Goal: Transaction & Acquisition: Book appointment/travel/reservation

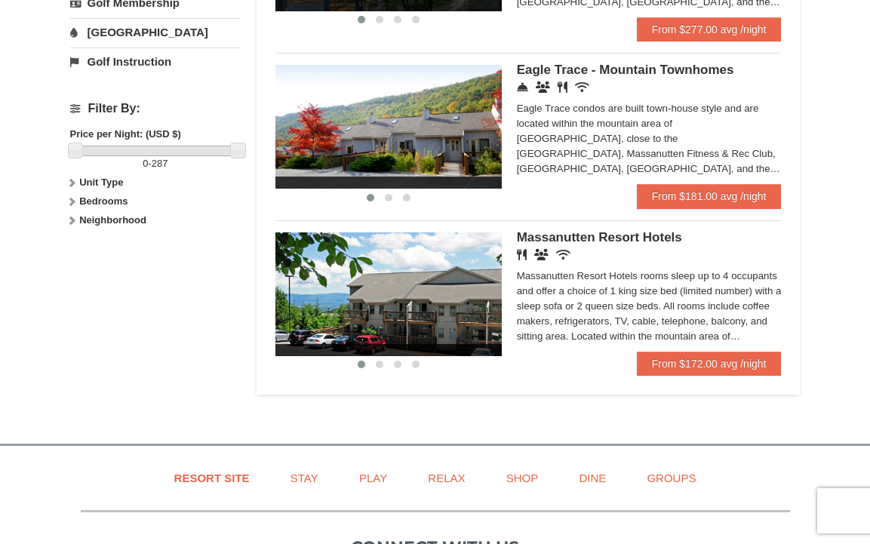
scroll to position [622, 0]
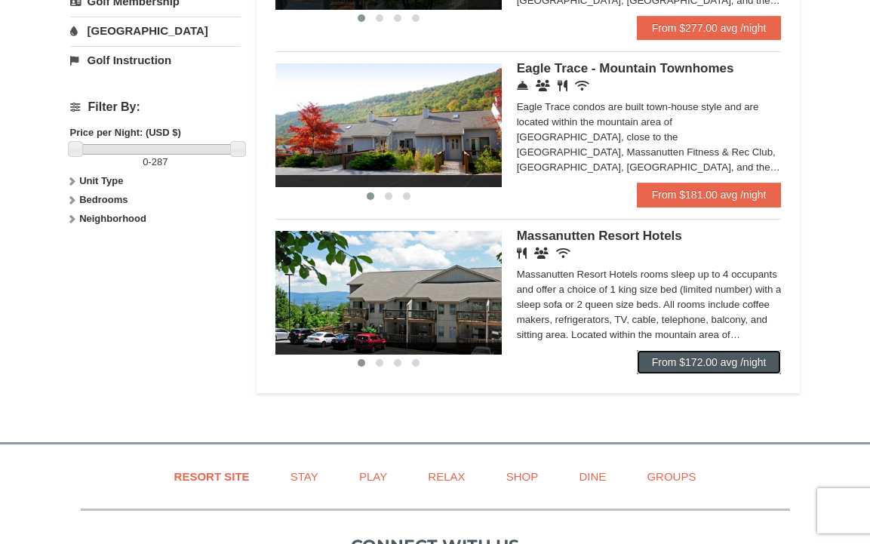
click at [703, 363] on link "From $172.00 avg /night" at bounding box center [709, 362] width 145 height 24
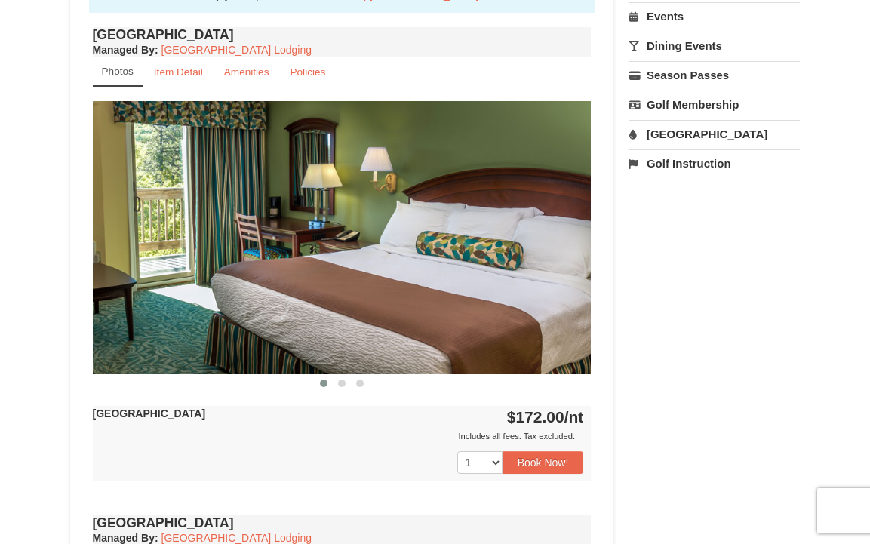
scroll to position [571, 0]
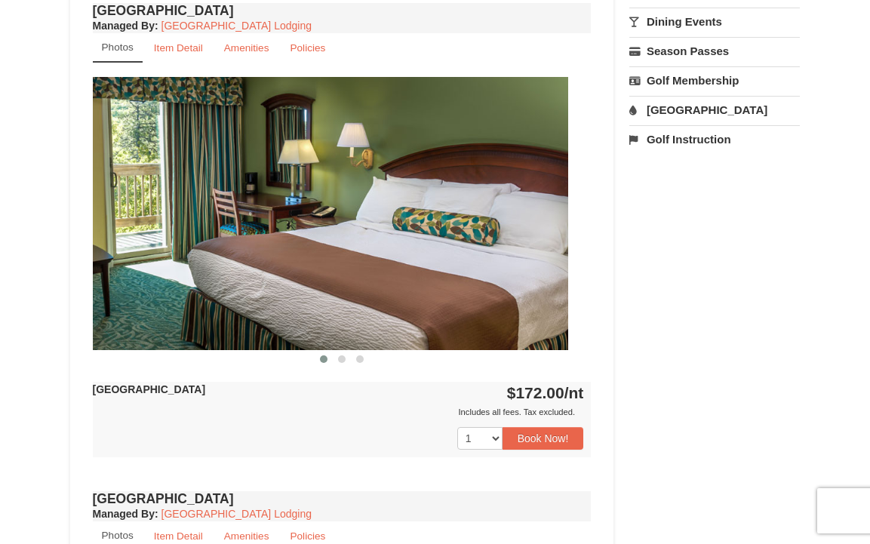
drag, startPoint x: 564, startPoint y: 231, endPoint x: 421, endPoint y: 229, distance: 142.6
click at [421, 229] on img at bounding box center [318, 213] width 499 height 273
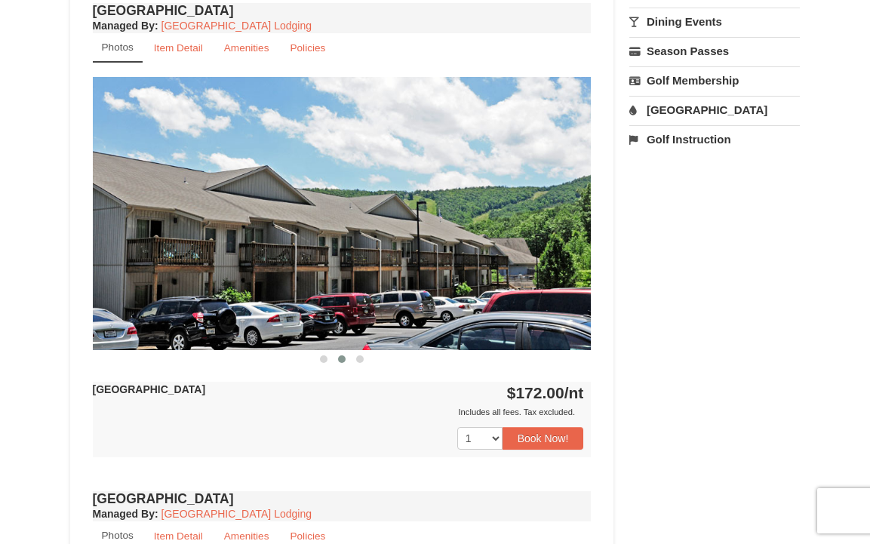
drag, startPoint x: 490, startPoint y: 233, endPoint x: 253, endPoint y: 232, distance: 236.9
click at [261, 232] on img at bounding box center [342, 213] width 499 height 273
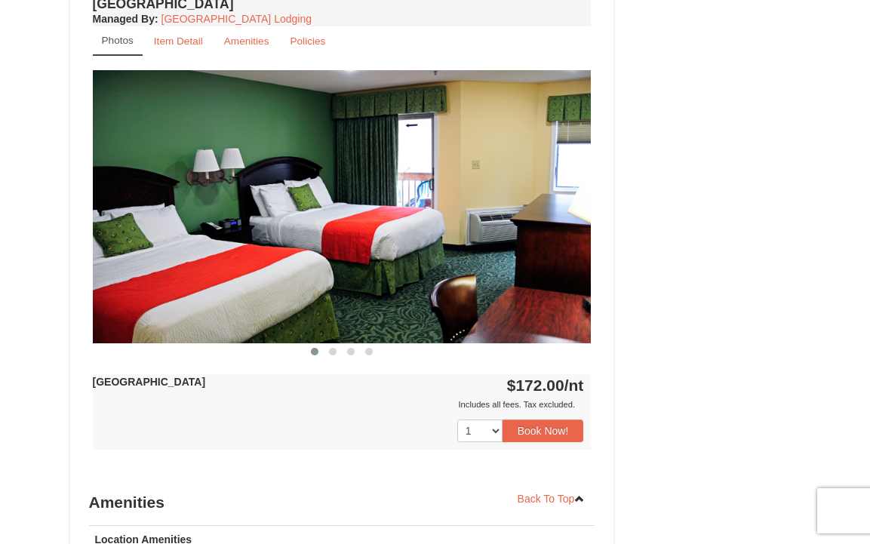
scroll to position [1135, 0]
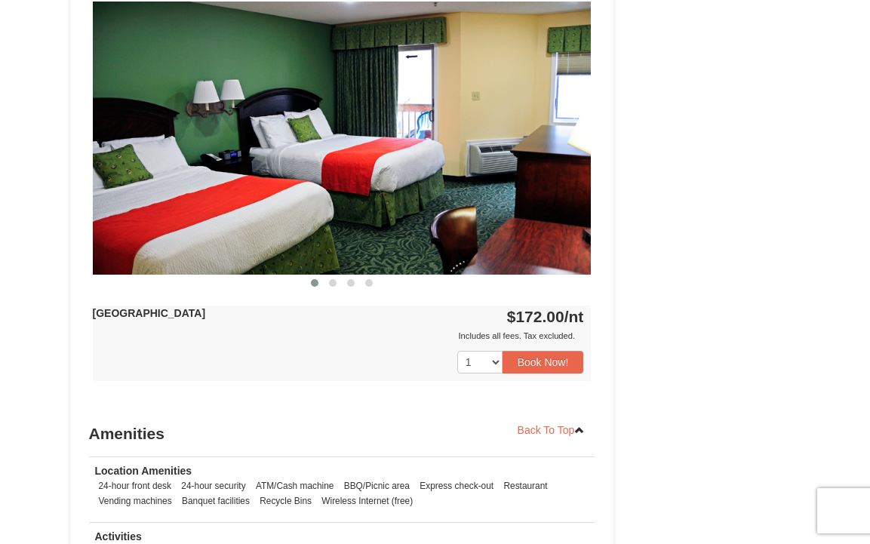
click at [205, 186] on img at bounding box center [342, 138] width 499 height 273
drag, startPoint x: 383, startPoint y: 177, endPoint x: 21, endPoint y: 177, distance: 361.4
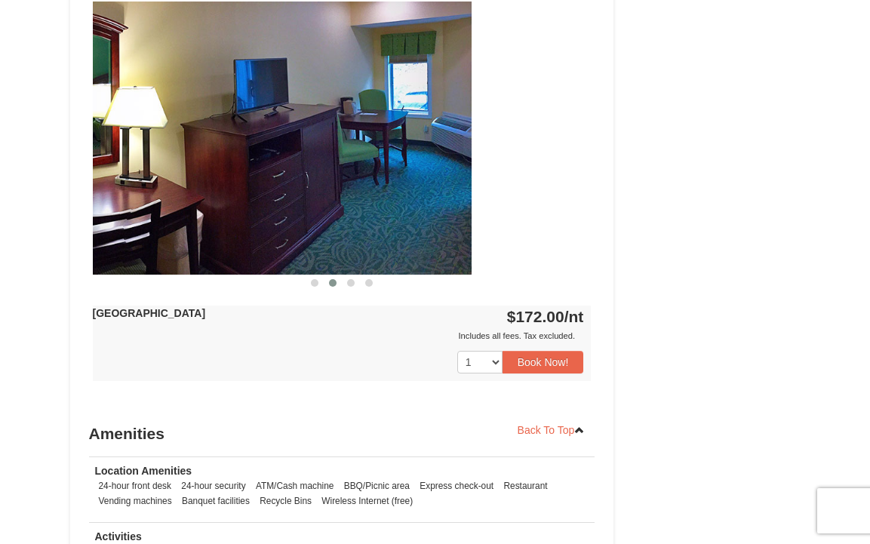
drag, startPoint x: 274, startPoint y: 149, endPoint x: 10, endPoint y: 149, distance: 264.1
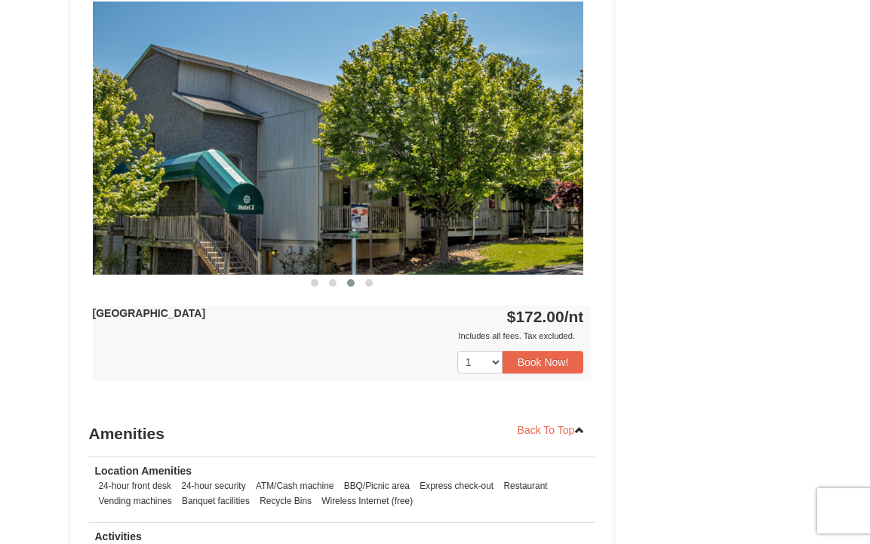
drag, startPoint x: 303, startPoint y: 147, endPoint x: -6, endPoint y: 147, distance: 308.6
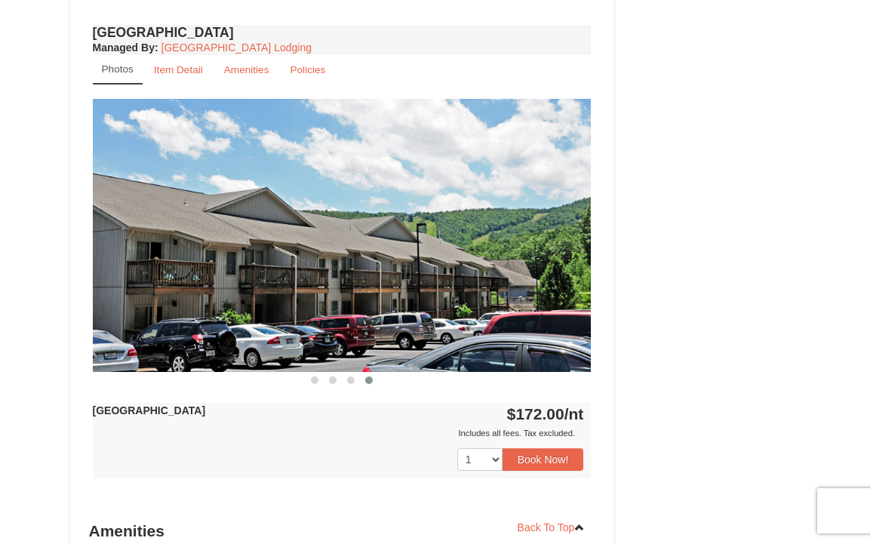
scroll to position [1050, 0]
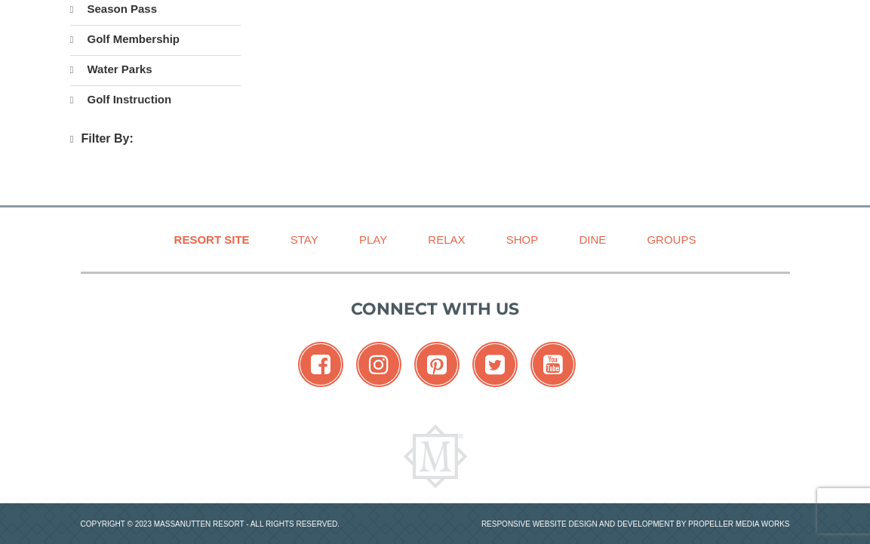
scroll to position [591, 0]
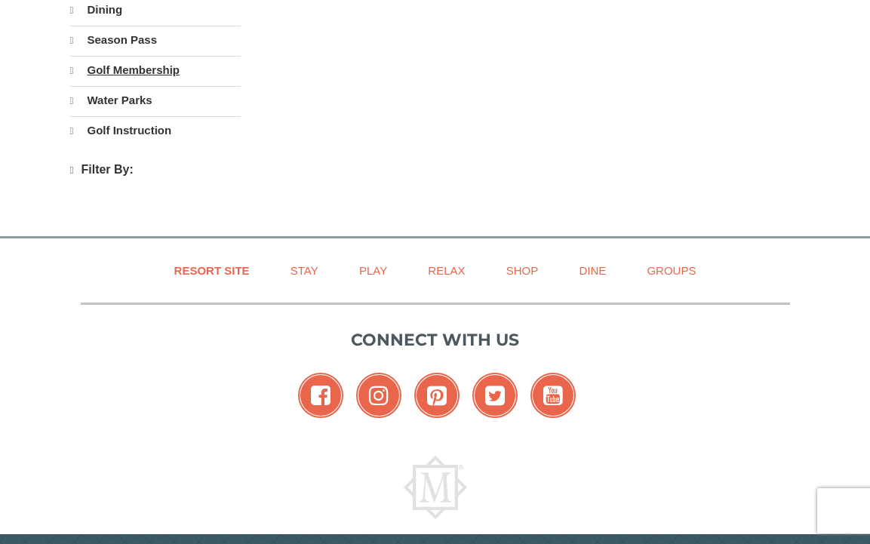
select select "9"
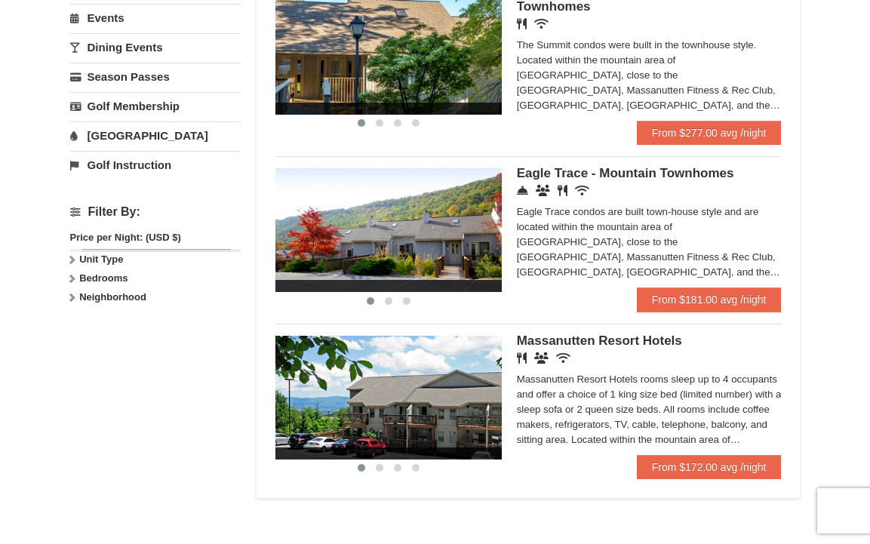
scroll to position [514, 0]
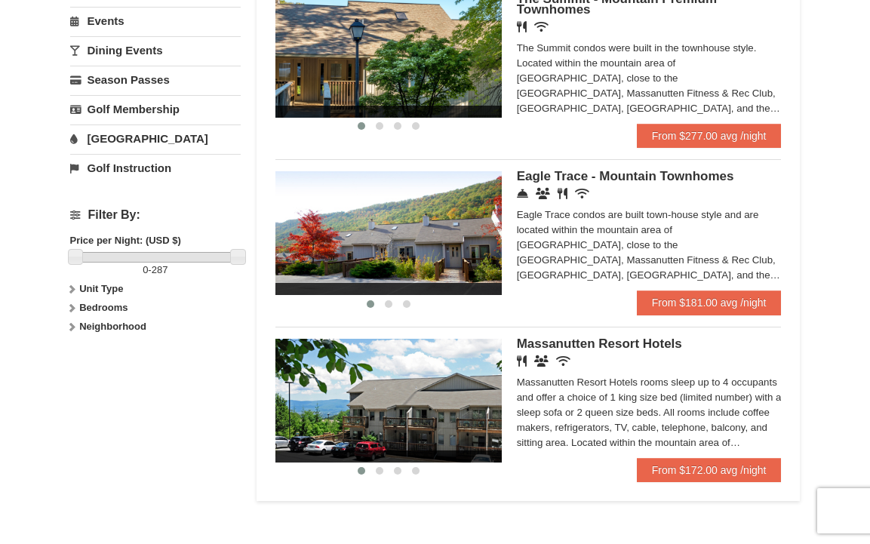
click at [728, 328] on ul "‹ › Woodstone Meadows - Valley Premium Condos Restaurant Banquet Facilities Wir…" at bounding box center [528, 65] width 506 height 856
click at [727, 315] on link "From $181.00 avg /night" at bounding box center [709, 303] width 145 height 24
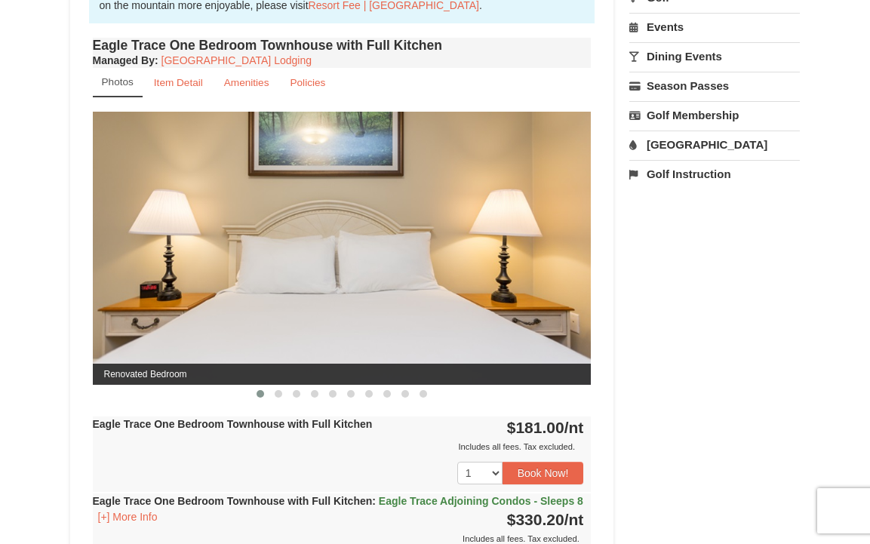
scroll to position [571, 0]
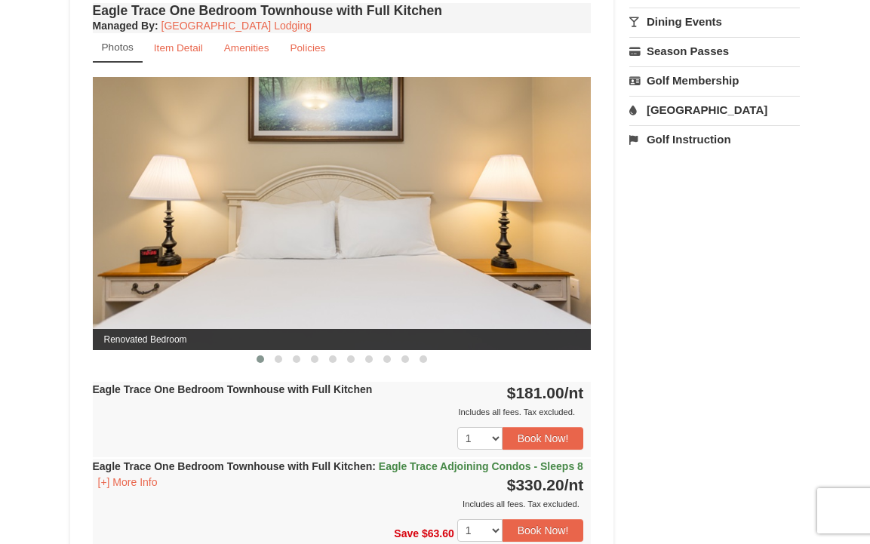
drag, startPoint x: 500, startPoint y: 276, endPoint x: 309, endPoint y: 276, distance: 190.9
click at [315, 276] on img at bounding box center [342, 213] width 499 height 273
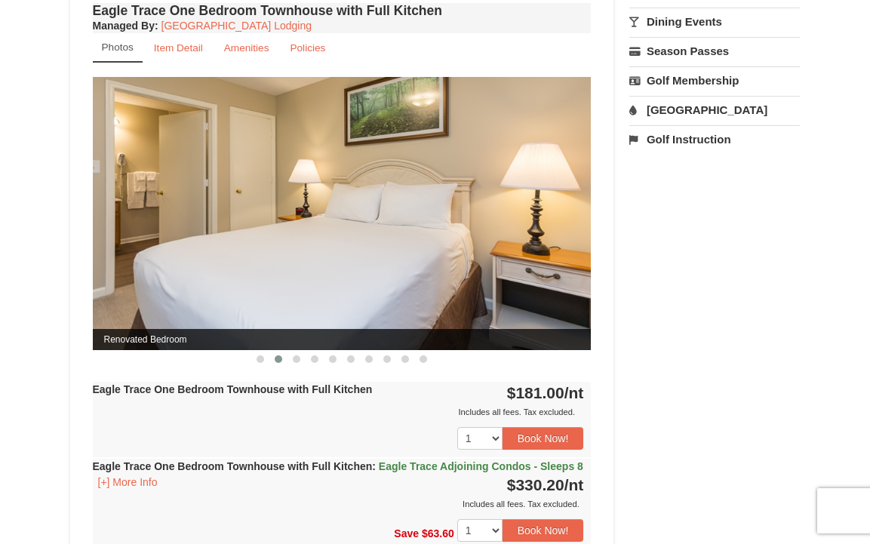
drag, startPoint x: 463, startPoint y: 266, endPoint x: 217, endPoint y: 268, distance: 246.8
click at [231, 266] on img at bounding box center [342, 213] width 499 height 273
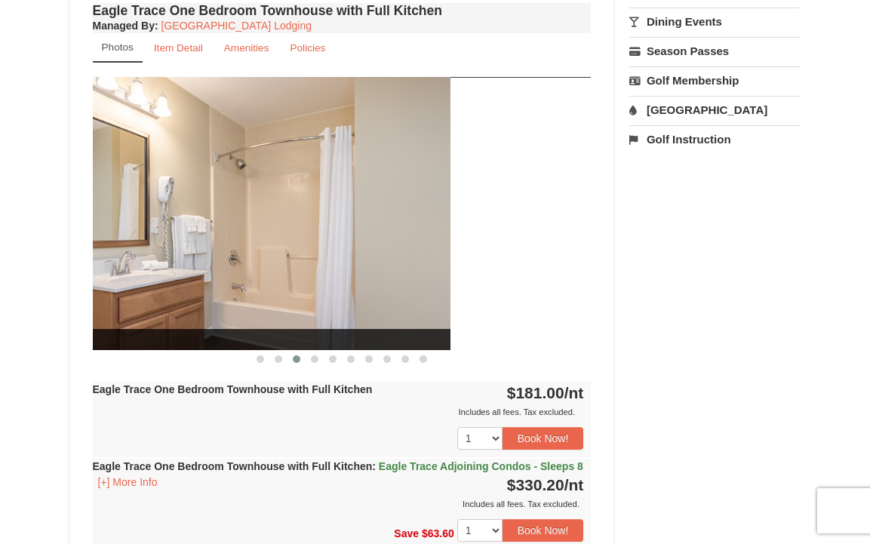
drag, startPoint x: 458, startPoint y: 230, endPoint x: 177, endPoint y: 230, distance: 281.5
click at [180, 230] on img at bounding box center [201, 213] width 499 height 273
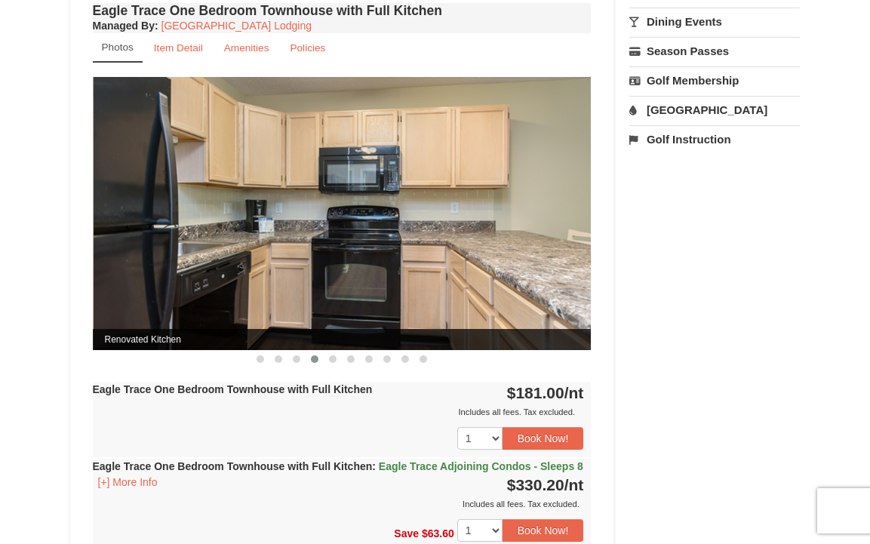
drag, startPoint x: 442, startPoint y: 217, endPoint x: 450, endPoint y: 211, distance: 10.3
click at [450, 208] on img at bounding box center [343, 213] width 499 height 273
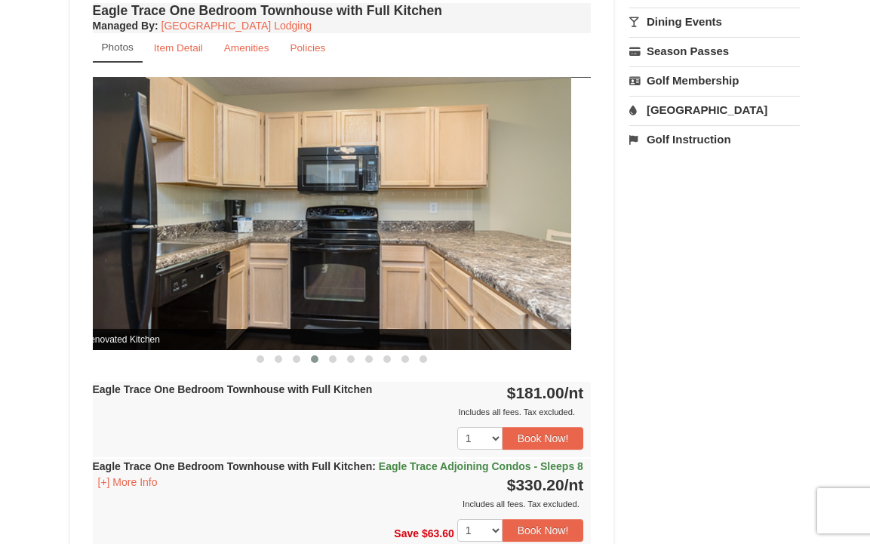
drag, startPoint x: 524, startPoint y: 193, endPoint x: 260, endPoint y: 204, distance: 264.3
click at [269, 204] on img at bounding box center [321, 213] width 499 height 273
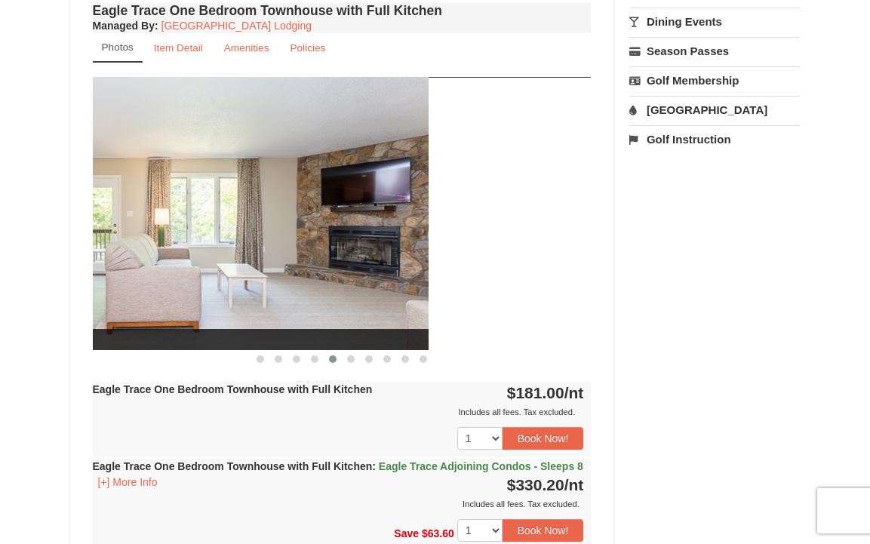
drag, startPoint x: 260, startPoint y: 204, endPoint x: 97, endPoint y: 188, distance: 164.6
click at [97, 188] on img at bounding box center [179, 213] width 499 height 273
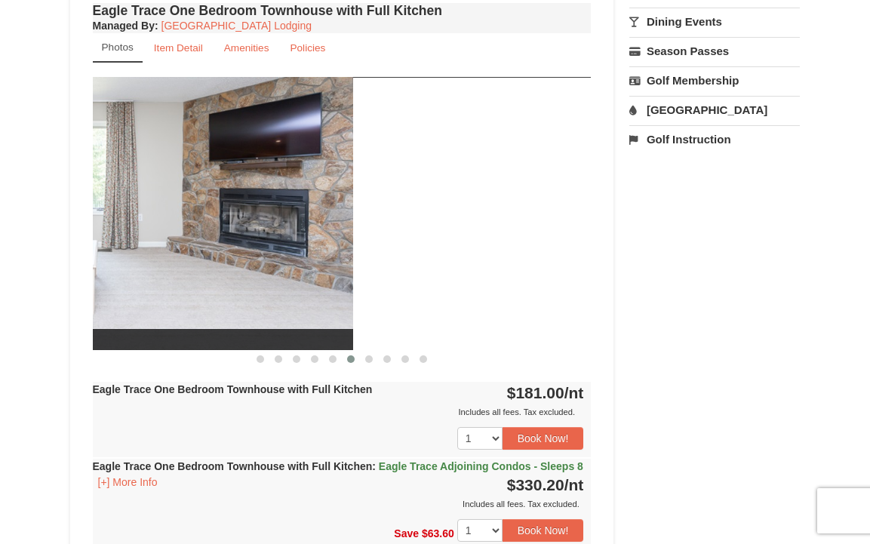
drag, startPoint x: 237, startPoint y: 220, endPoint x: -6, endPoint y: 214, distance: 243.0
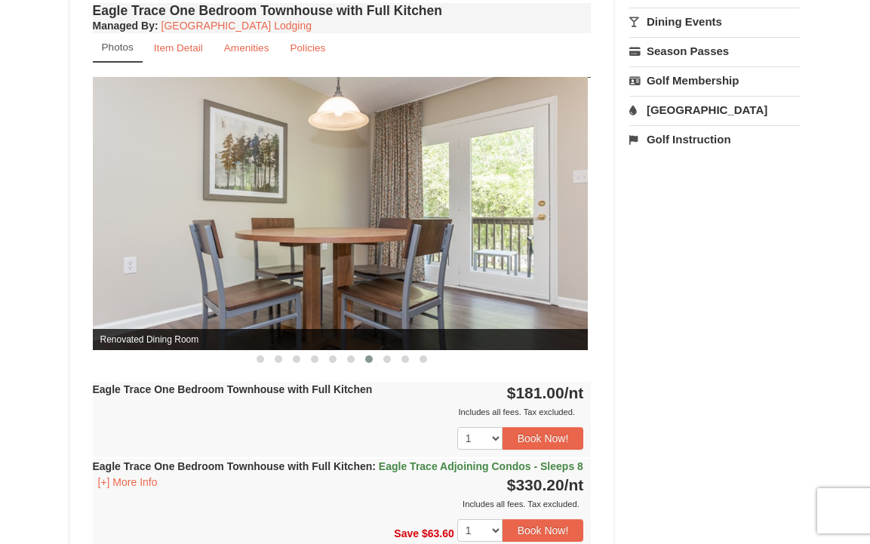
drag, startPoint x: 232, startPoint y: 213, endPoint x: -6, endPoint y: 193, distance: 238.5
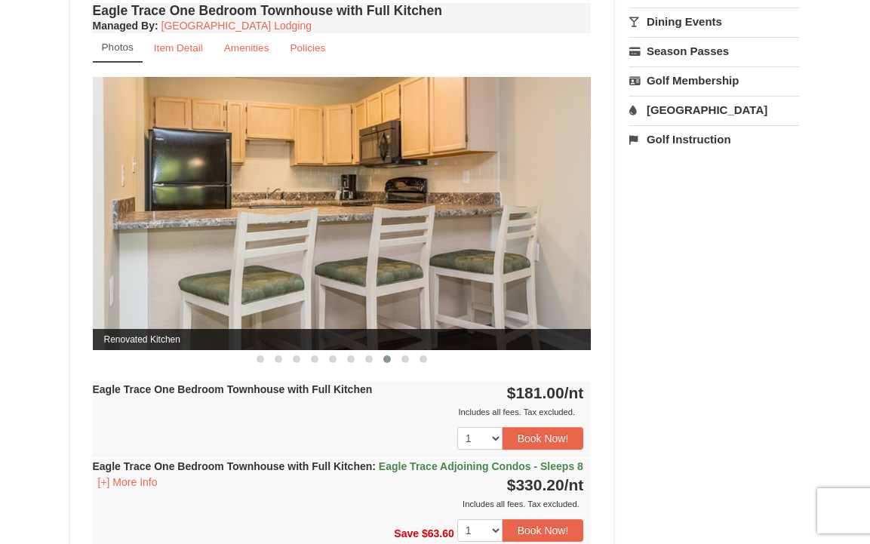
drag, startPoint x: 325, startPoint y: 170, endPoint x: 149, endPoint y: 192, distance: 178.0
click at [180, 185] on img at bounding box center [342, 213] width 499 height 273
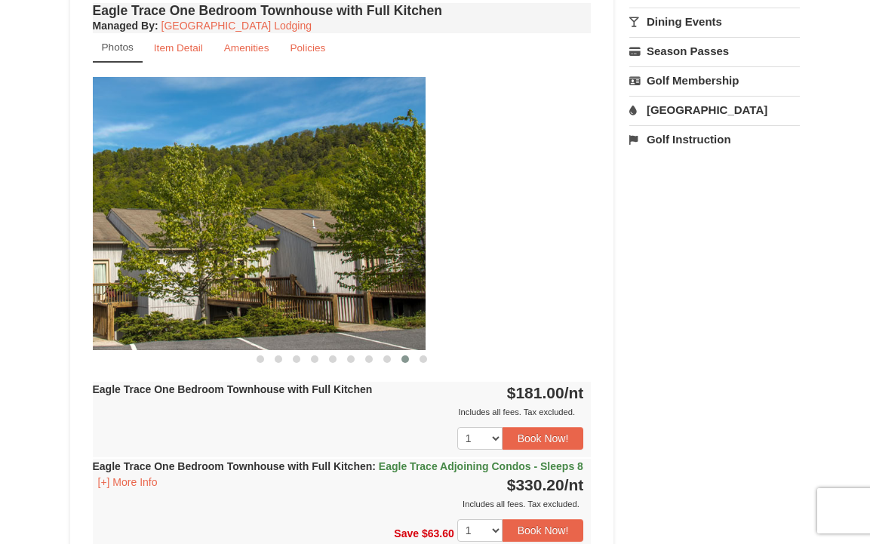
drag, startPoint x: 396, startPoint y: 195, endPoint x: 79, endPoint y: 197, distance: 316.9
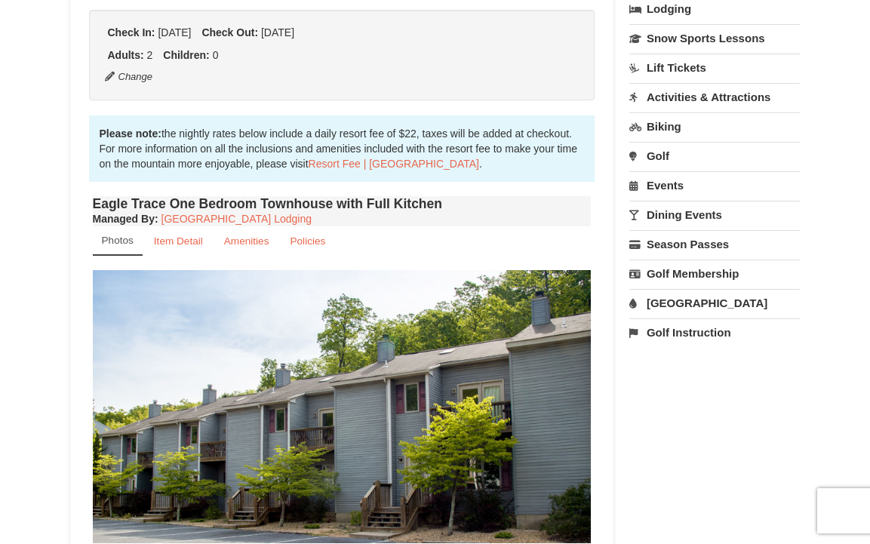
scroll to position [0, 0]
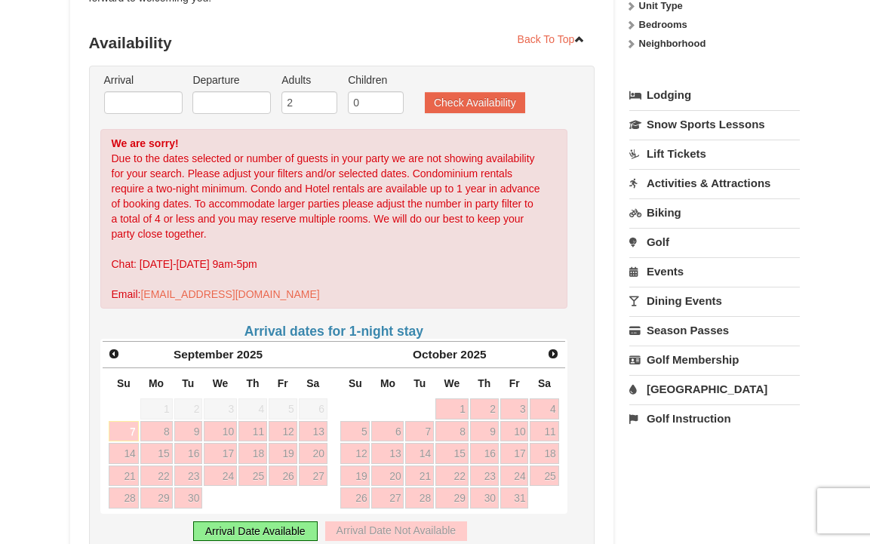
scroll to position [319, 0]
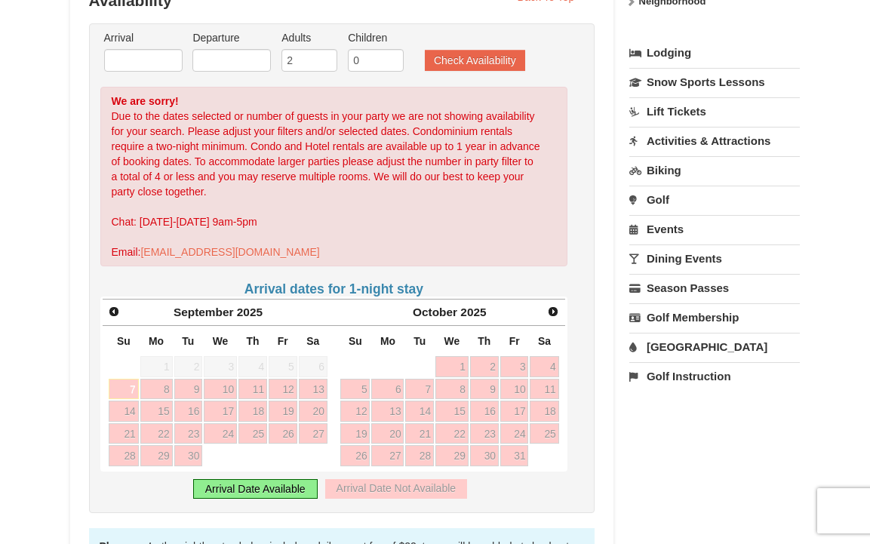
click at [472, 400] on td "16" at bounding box center [484, 411] width 30 height 23
click at [557, 306] on span "Next" at bounding box center [553, 312] width 12 height 12
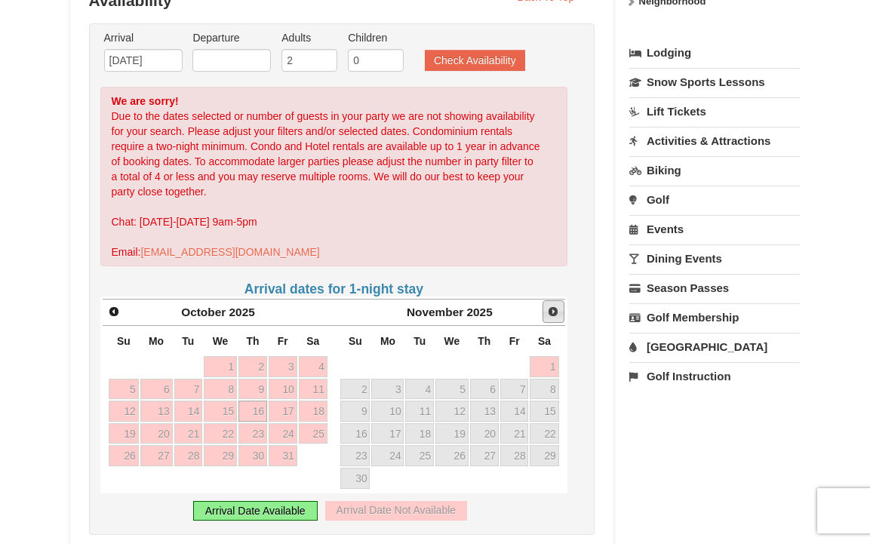
click at [557, 306] on span "Next" at bounding box center [553, 312] width 12 height 12
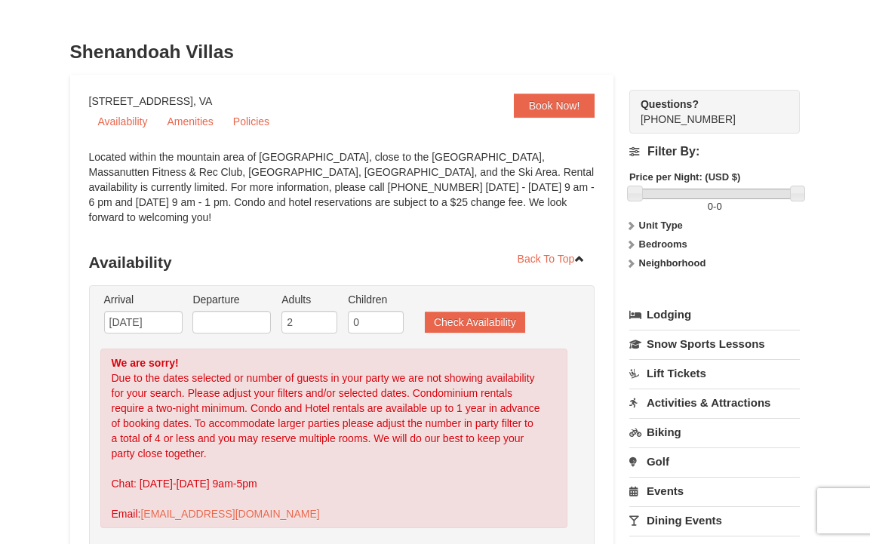
scroll to position [29, 0]
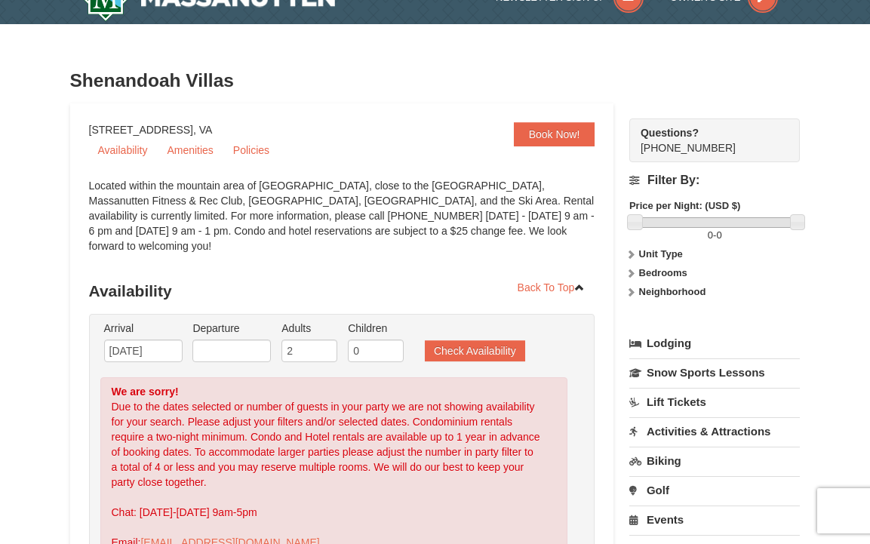
click at [177, 349] on li "Arrival Please format dates MM/DD/YYYY Please format dates MM/DD/YYYY [DATE]" at bounding box center [143, 345] width 86 height 49
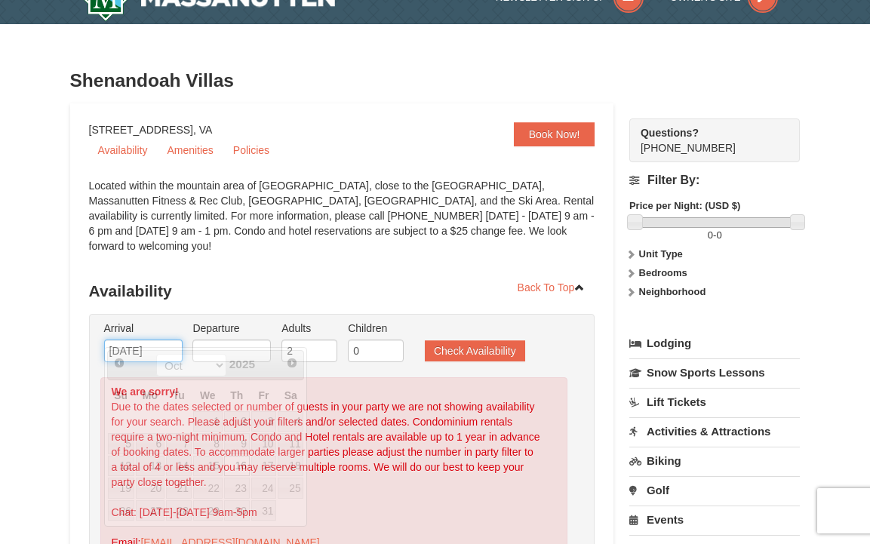
click at [168, 340] on input "[DATE]" at bounding box center [143, 351] width 78 height 23
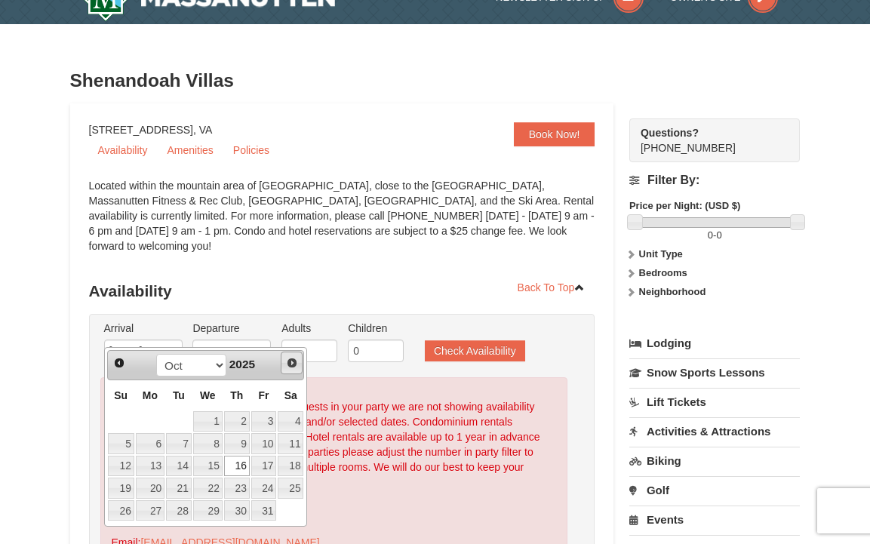
click at [287, 368] on span "Next" at bounding box center [292, 363] width 12 height 12
click at [274, 470] on link "19" at bounding box center [264, 466] width 26 height 21
type input "[DATE]"
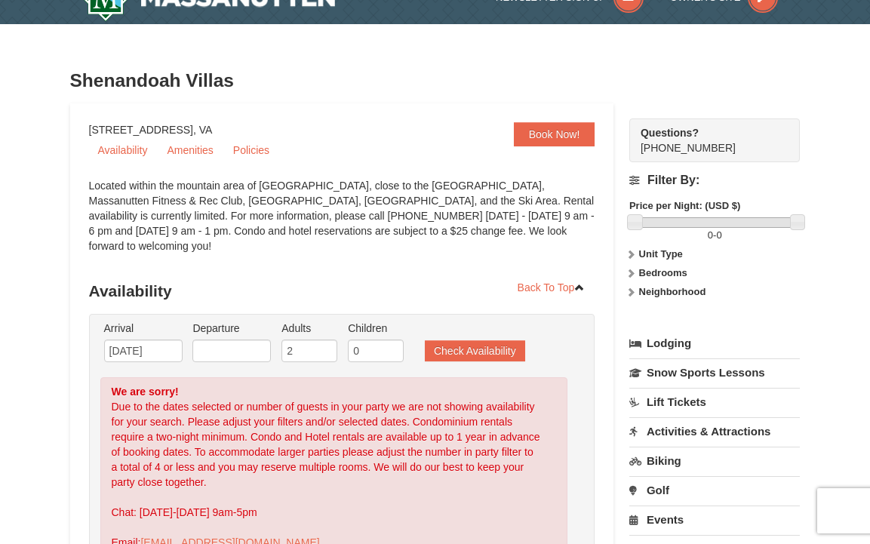
click at [245, 349] on li "Departure Please format dates MM/DD/YYYY Please format dates MM/DD/YYYY" at bounding box center [232, 345] width 86 height 49
click at [256, 340] on input "text" at bounding box center [231, 351] width 78 height 23
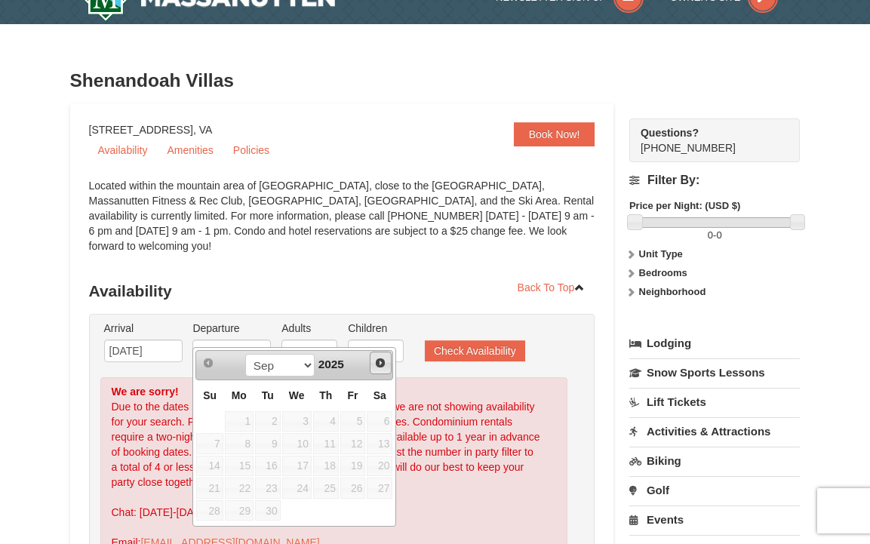
click at [377, 355] on link "Next" at bounding box center [381, 363] width 23 height 23
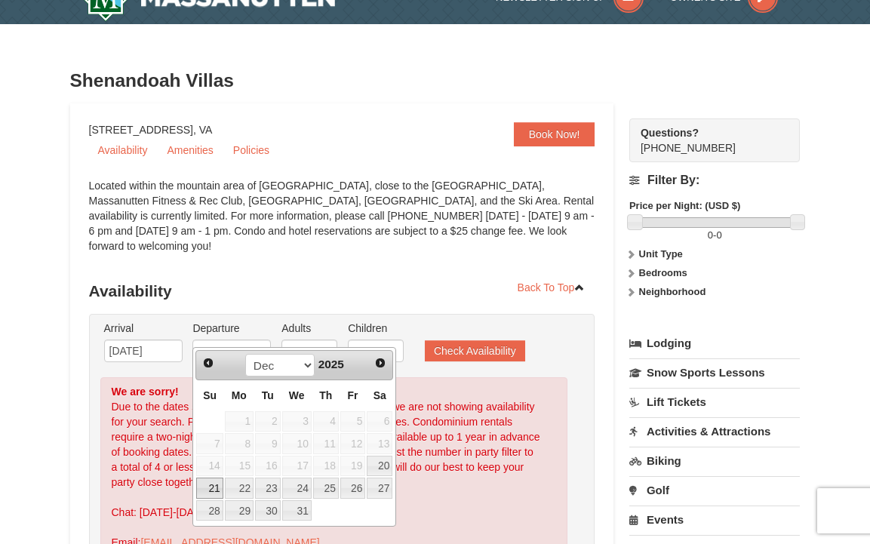
click at [220, 496] on link "21" at bounding box center [209, 488] width 26 height 21
type input "[DATE]"
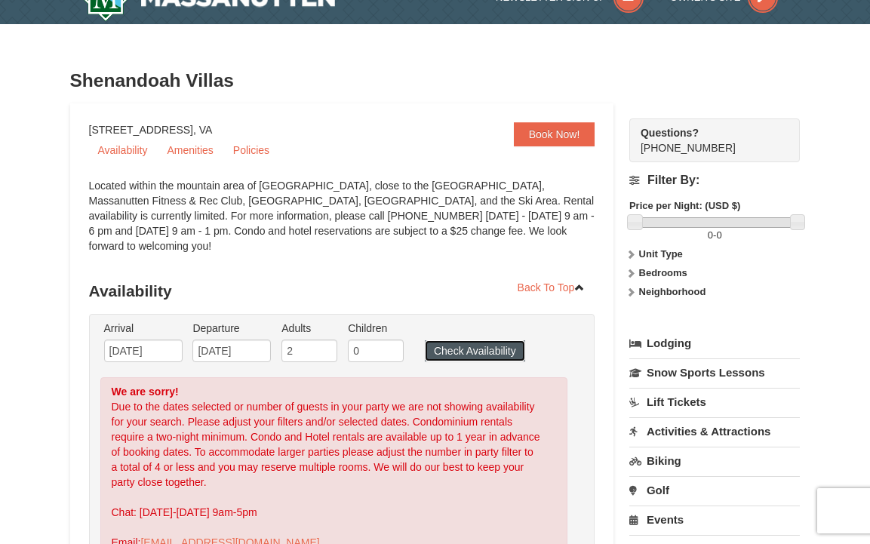
click at [502, 340] on button "Check Availability" at bounding box center [475, 350] width 100 height 21
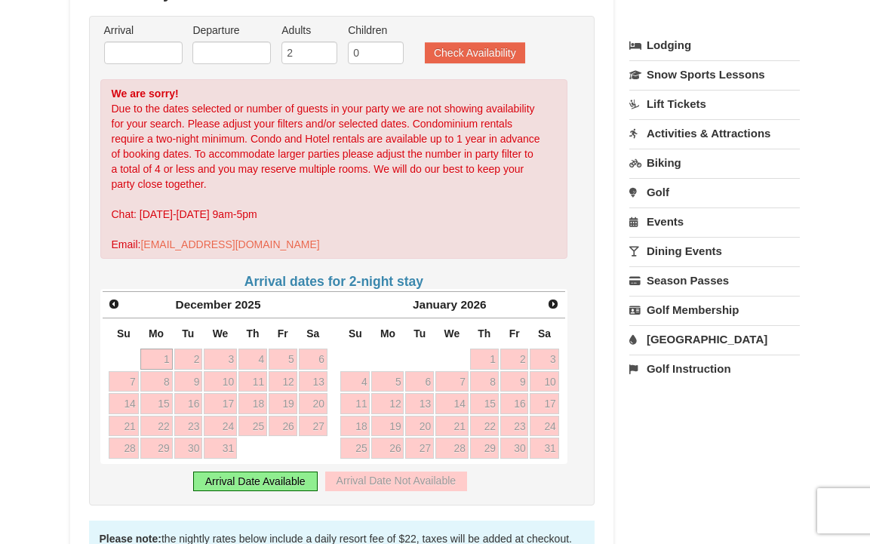
scroll to position [327, 0]
click at [181, 48] on li "Arrival Please format dates MM/DD/YYYY Please format dates MM/DD/YYYY" at bounding box center [143, 46] width 86 height 49
click at [176, 41] on input "text" at bounding box center [143, 52] width 78 height 23
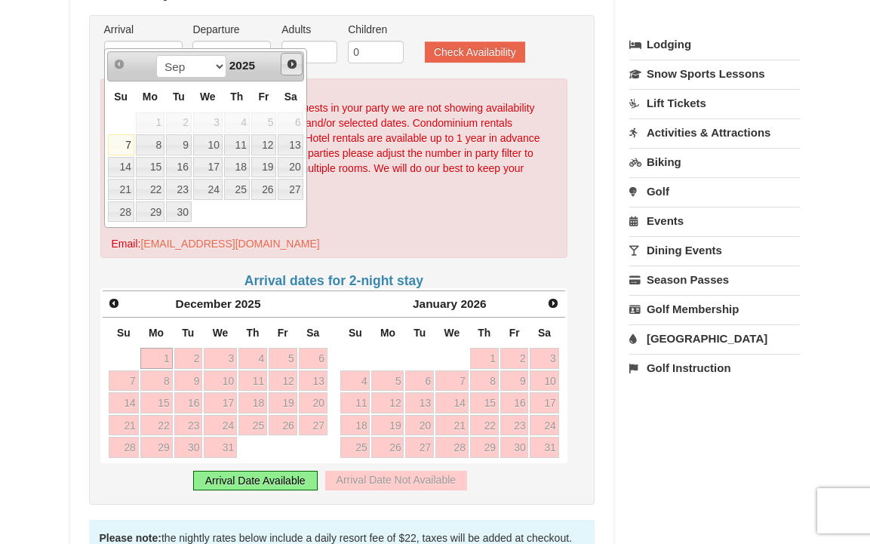
click at [294, 63] on span "Next" at bounding box center [292, 64] width 12 height 12
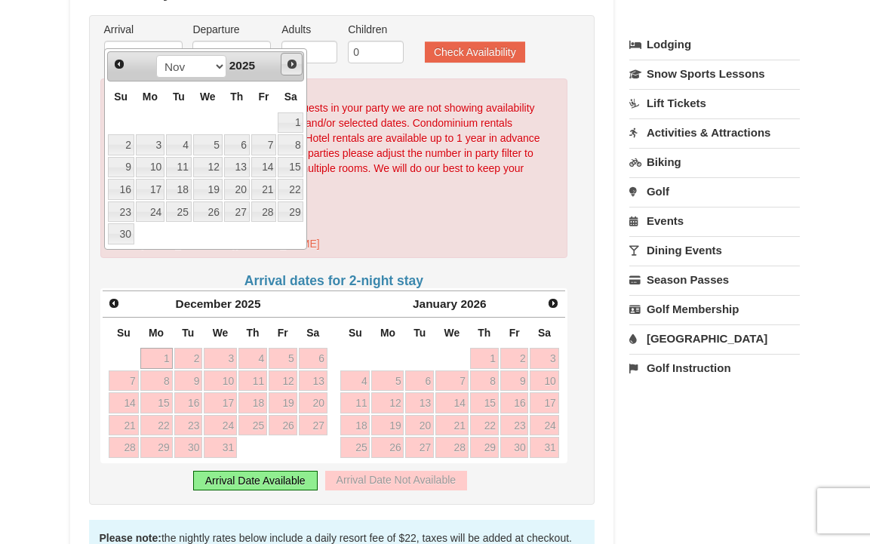
click at [294, 63] on span "Next" at bounding box center [292, 64] width 12 height 12
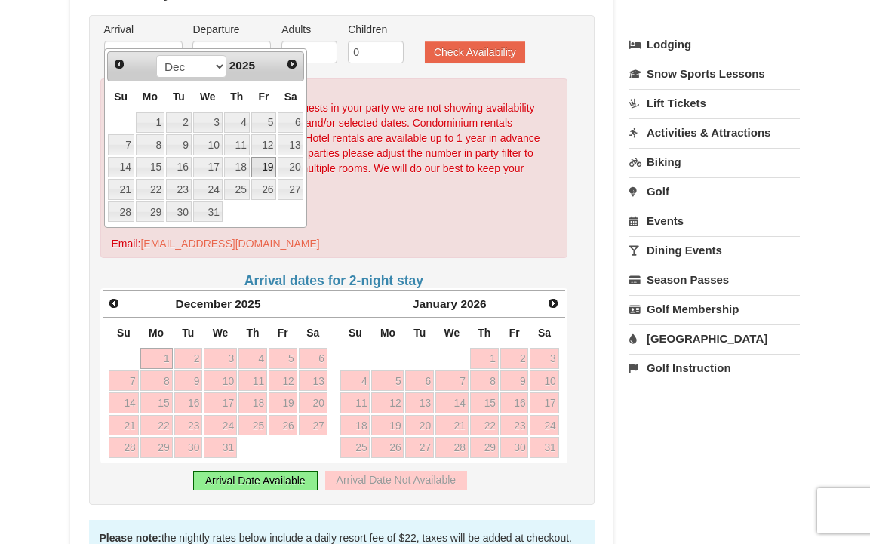
click at [270, 169] on link "19" at bounding box center [264, 167] width 26 height 21
type input "[DATE]"
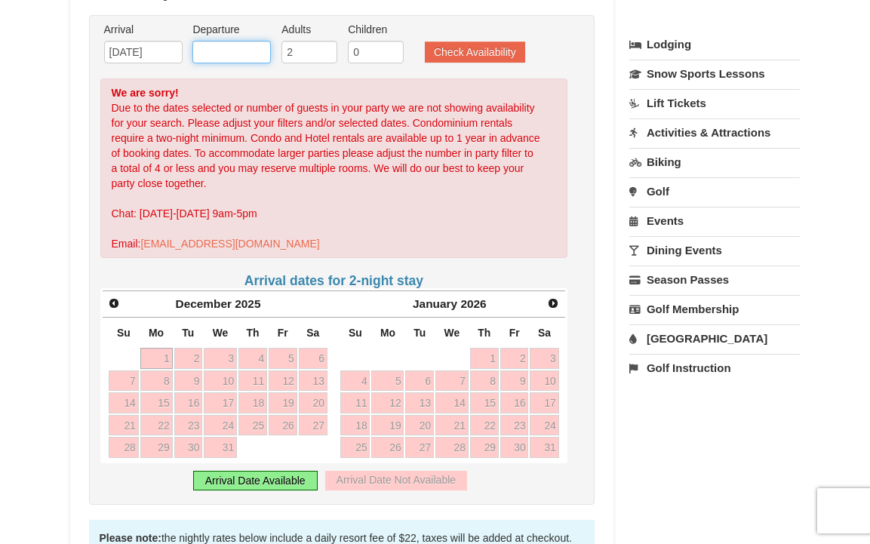
click at [251, 43] on input "text" at bounding box center [231, 52] width 78 height 23
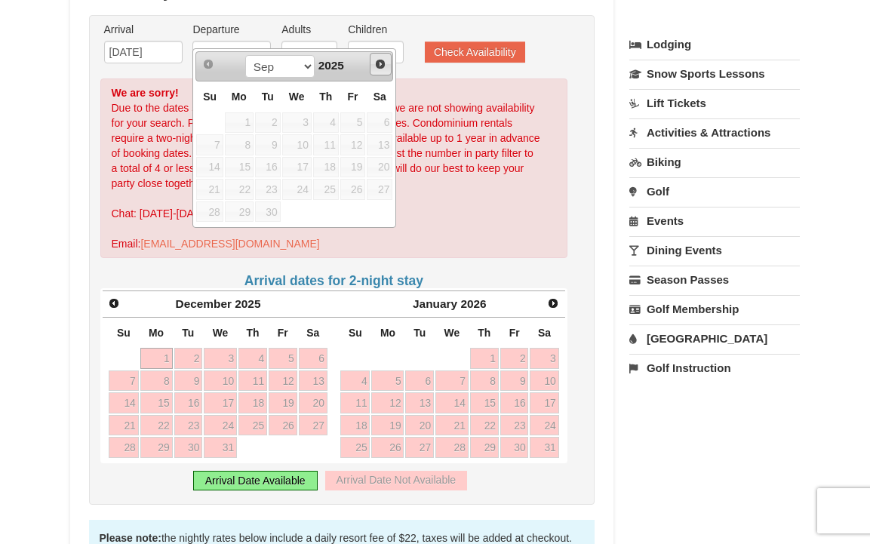
click at [378, 65] on span "Next" at bounding box center [380, 64] width 12 height 12
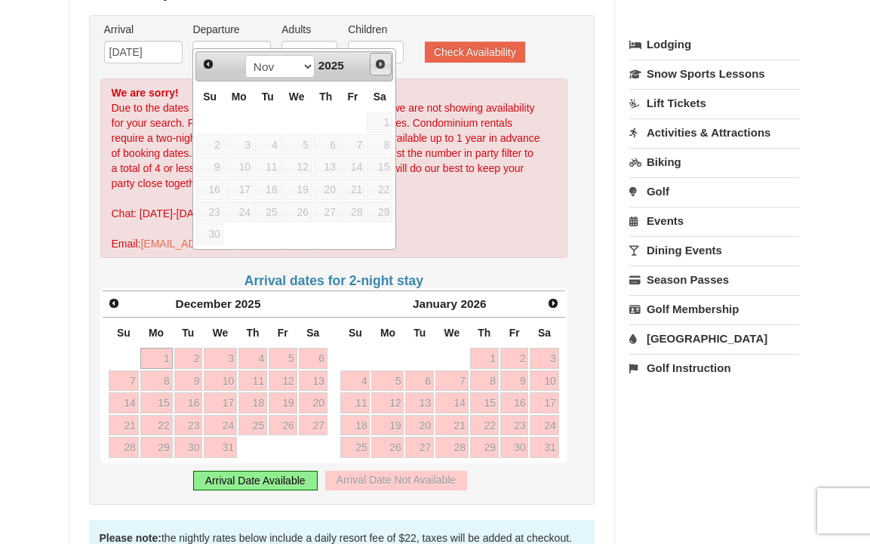
click at [378, 65] on span "Next" at bounding box center [380, 64] width 12 height 12
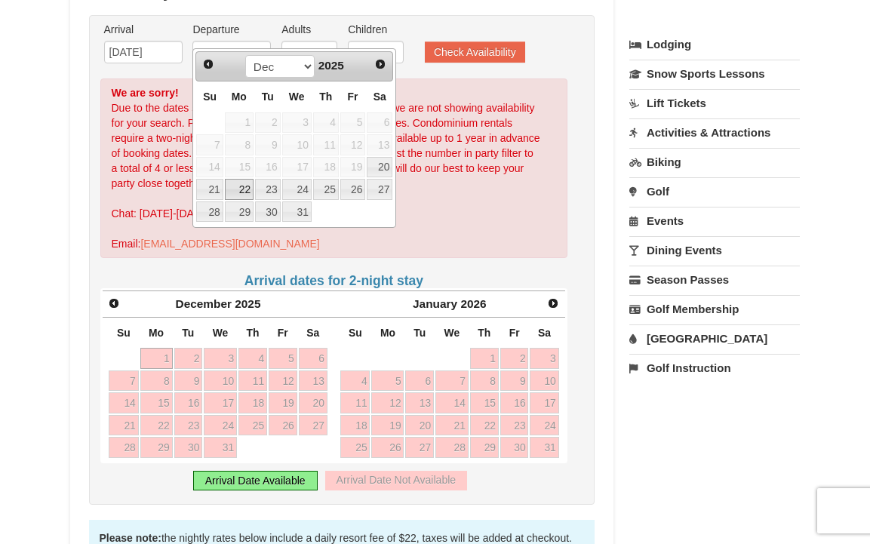
click at [243, 193] on link "22" at bounding box center [239, 189] width 29 height 21
type input "[DATE]"
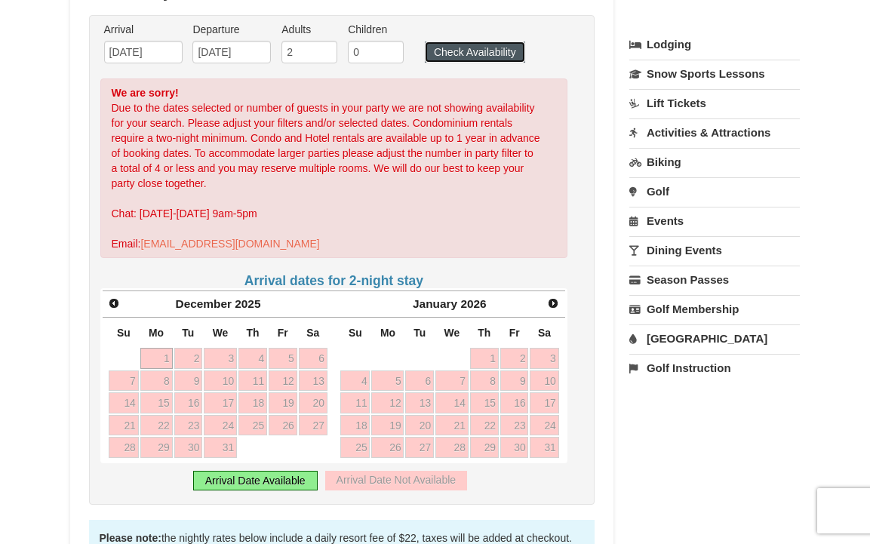
click at [496, 47] on button "Check Availability" at bounding box center [475, 52] width 100 height 21
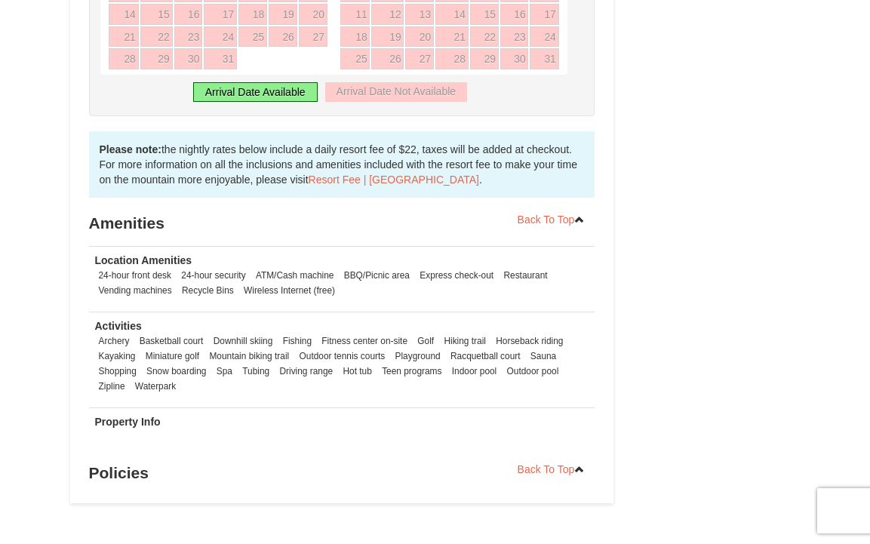
scroll to position [717, 0]
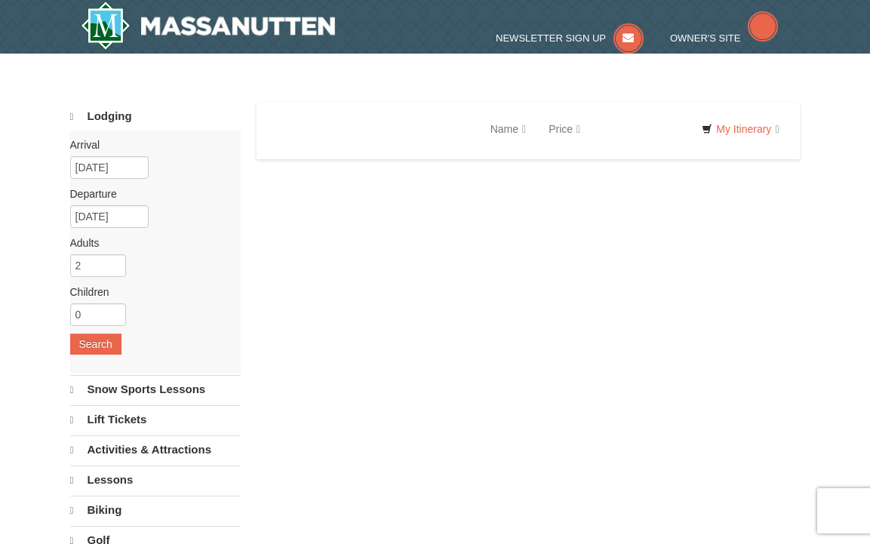
select select "9"
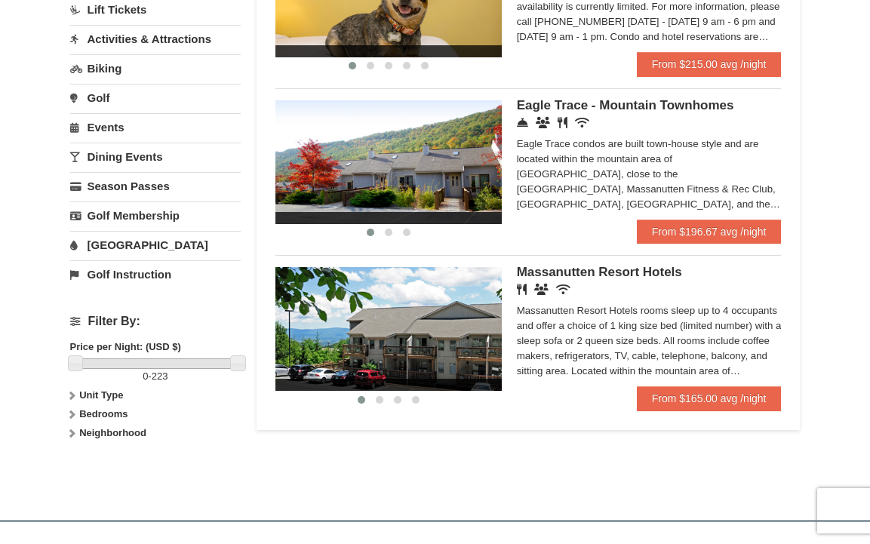
scroll to position [410, 0]
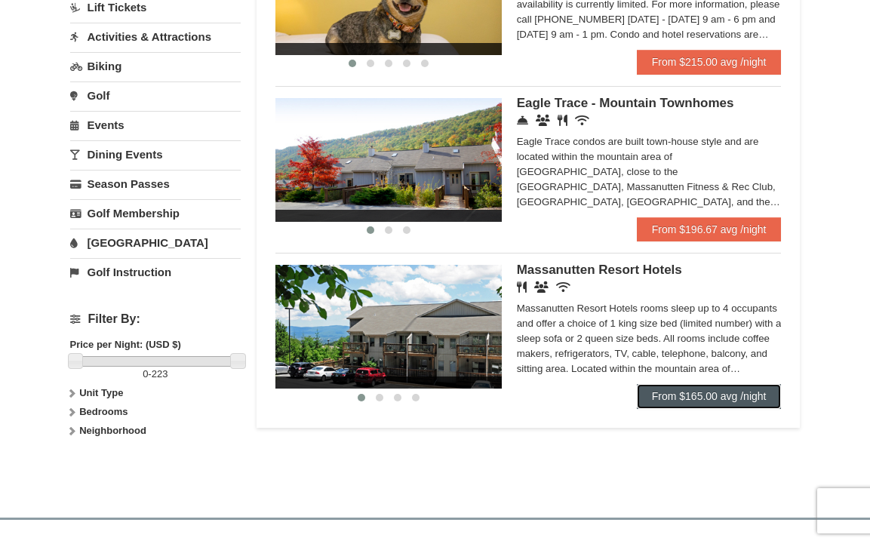
click at [729, 404] on link "From $165.00 avg /night" at bounding box center [709, 396] width 145 height 24
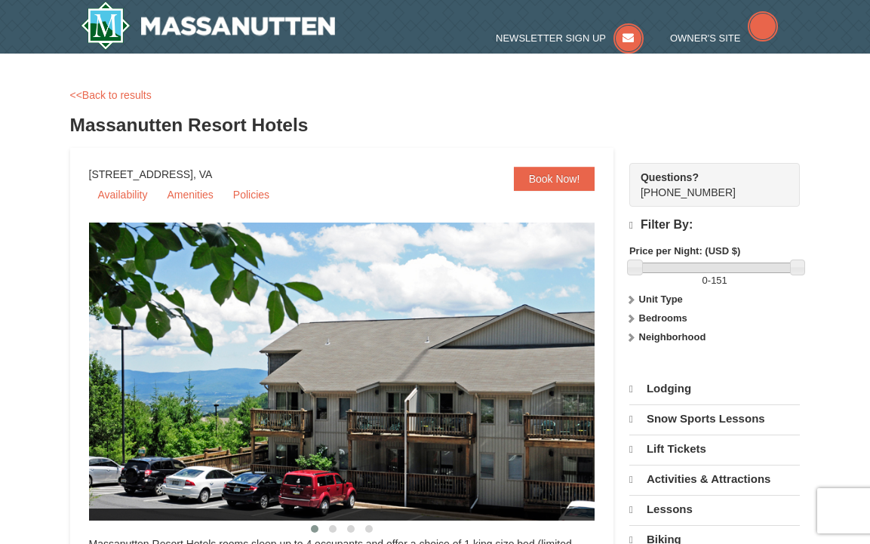
select select "9"
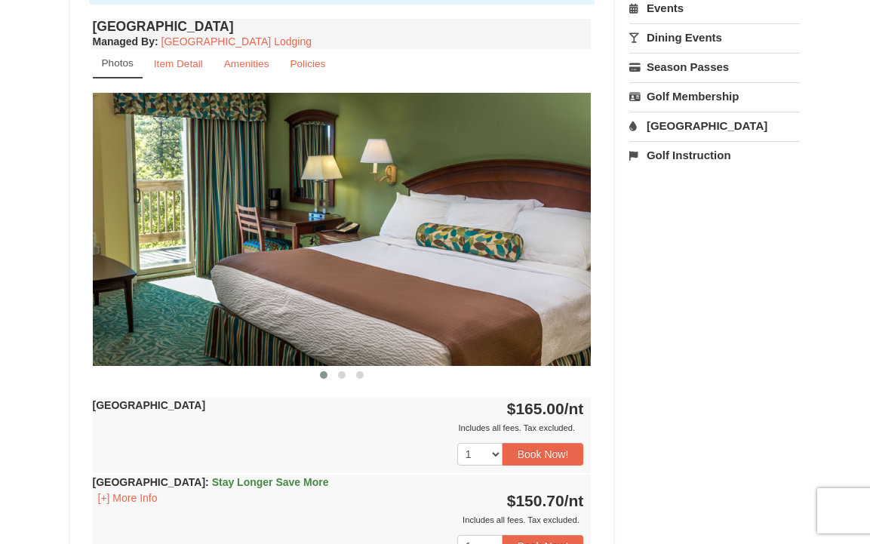
scroll to position [558, 0]
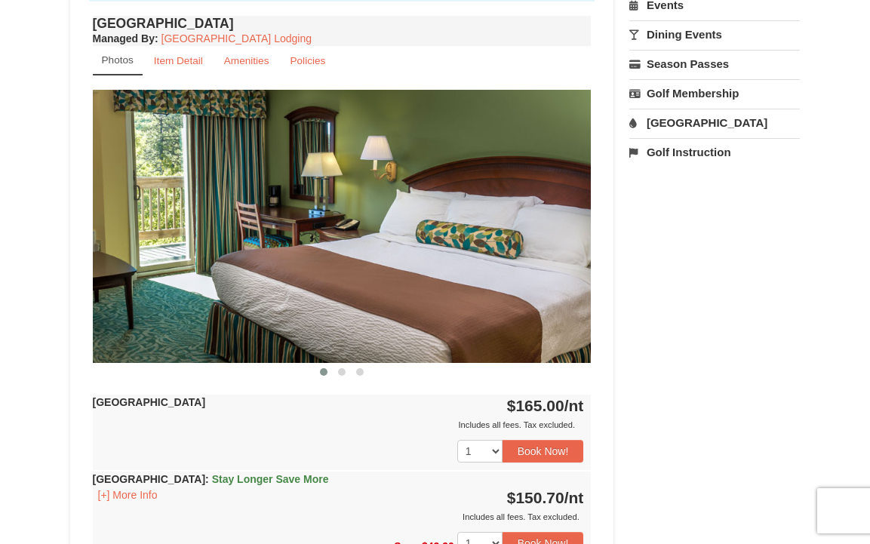
click at [568, 256] on img at bounding box center [342, 226] width 499 height 273
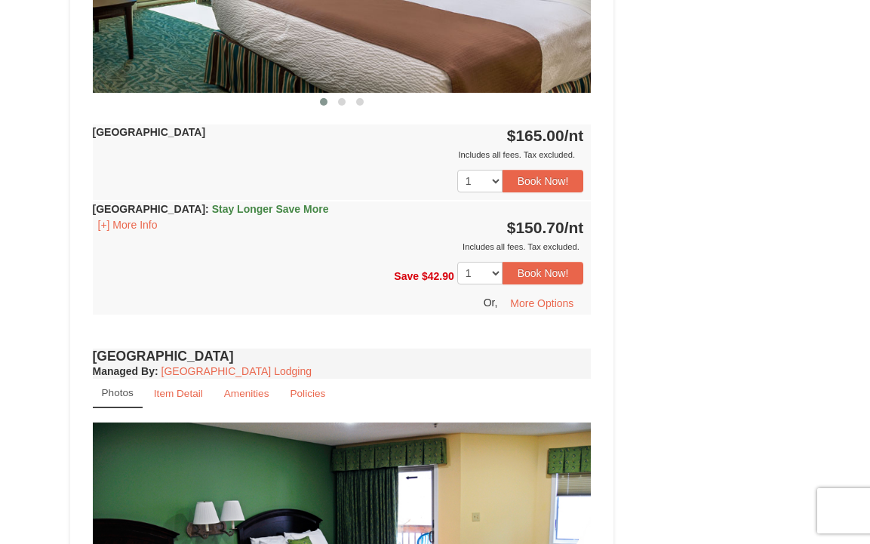
scroll to position [829, 0]
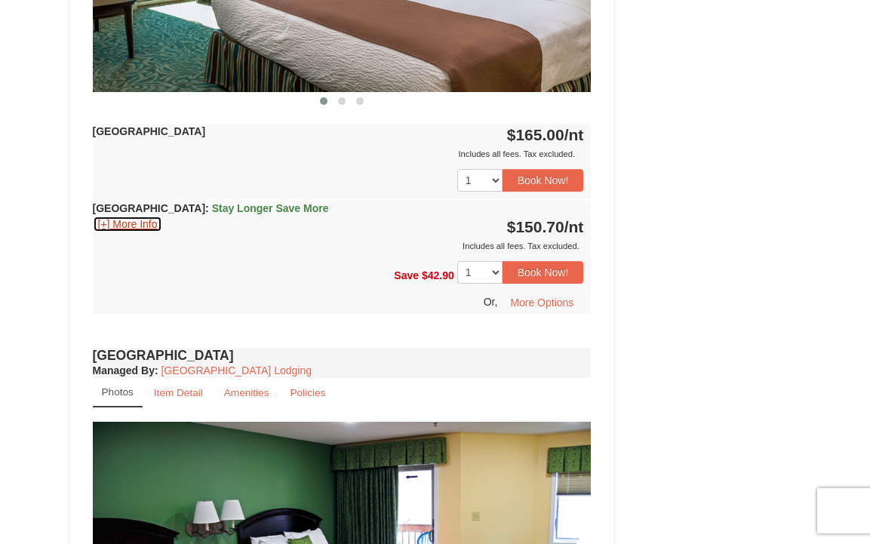
click at [144, 220] on button "[+] More Info" at bounding box center [128, 224] width 70 height 17
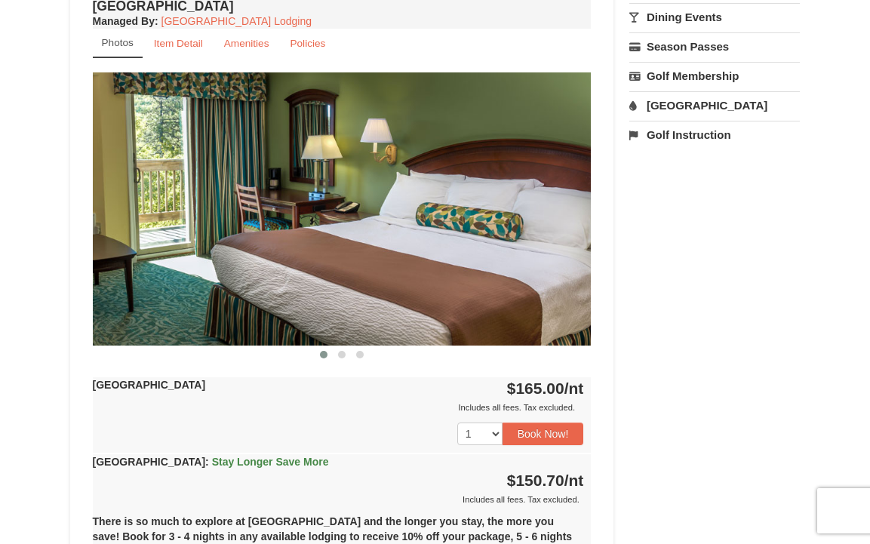
scroll to position [573, 0]
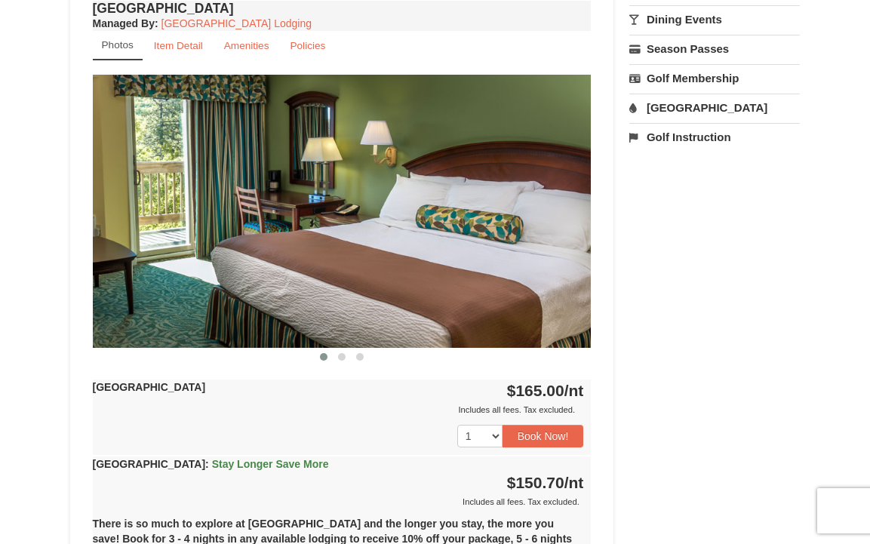
click at [549, 242] on img at bounding box center [342, 211] width 499 height 273
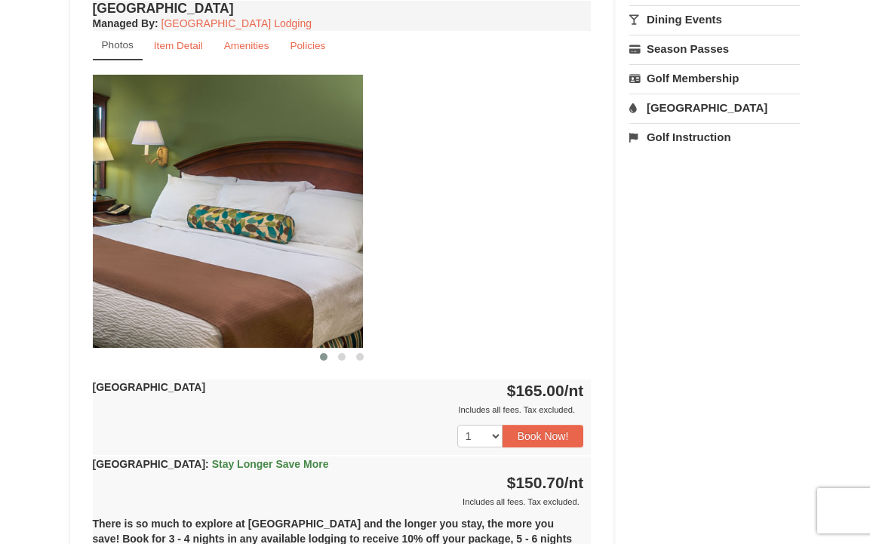
drag, startPoint x: 564, startPoint y: 243, endPoint x: 315, endPoint y: 241, distance: 249.0
click at [318, 242] on img at bounding box center [113, 211] width 499 height 273
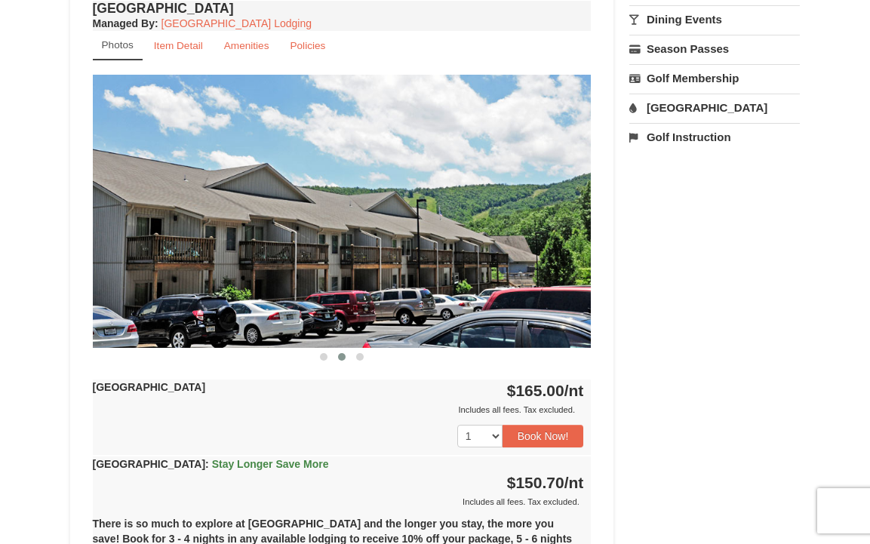
drag, startPoint x: 425, startPoint y: 235, endPoint x: 133, endPoint y: 235, distance: 292.0
click at [156, 235] on img at bounding box center [342, 211] width 499 height 273
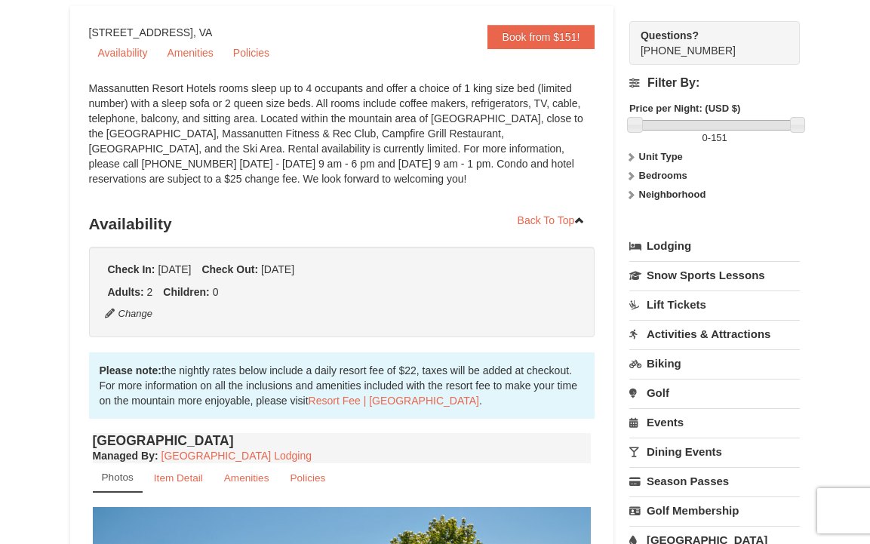
scroll to position [0, 0]
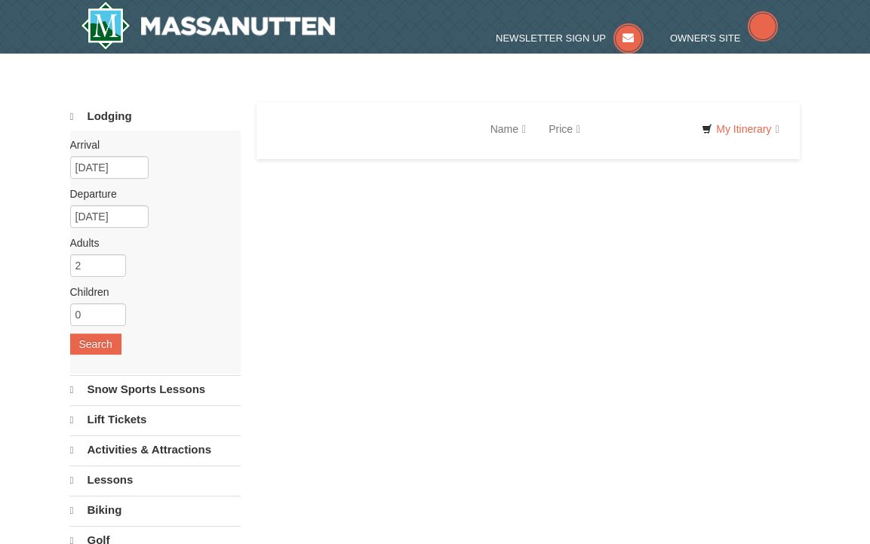
select select "9"
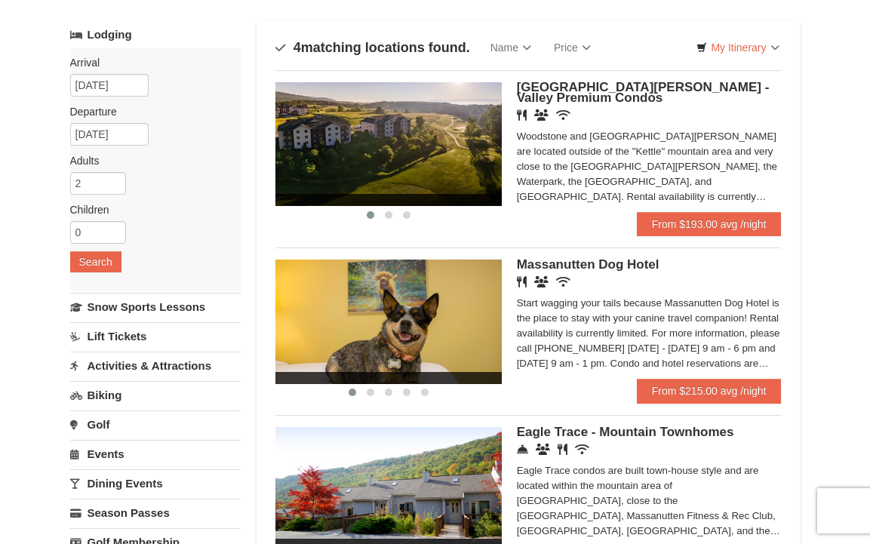
scroll to position [81, 0]
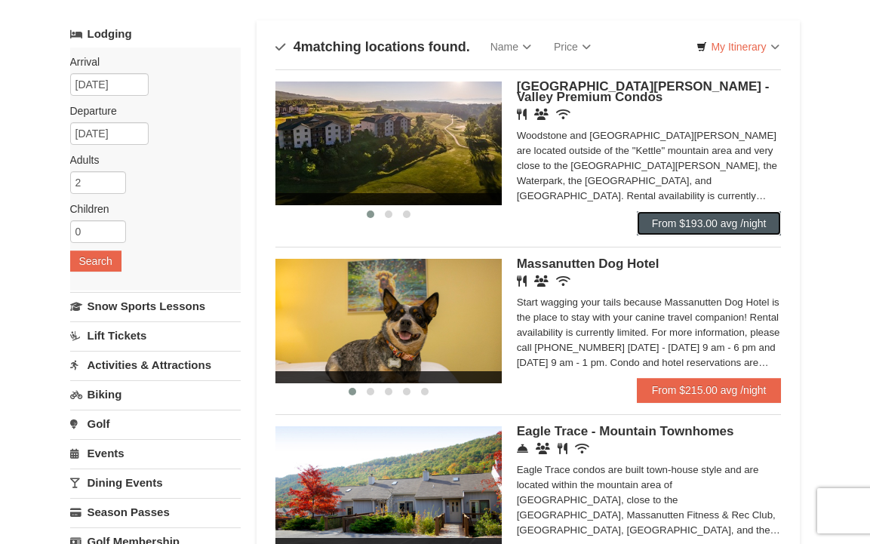
click at [680, 217] on link "From $193.00 avg /night" at bounding box center [709, 223] width 145 height 24
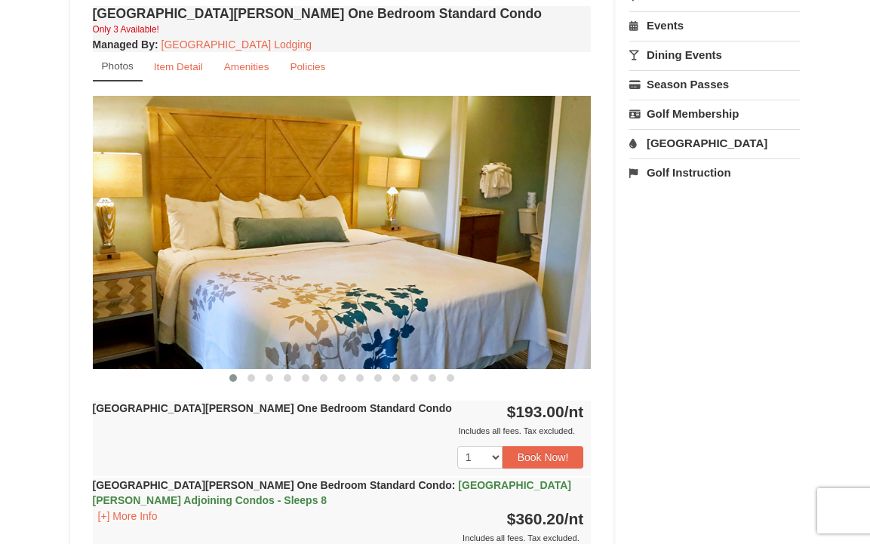
scroll to position [543, 0]
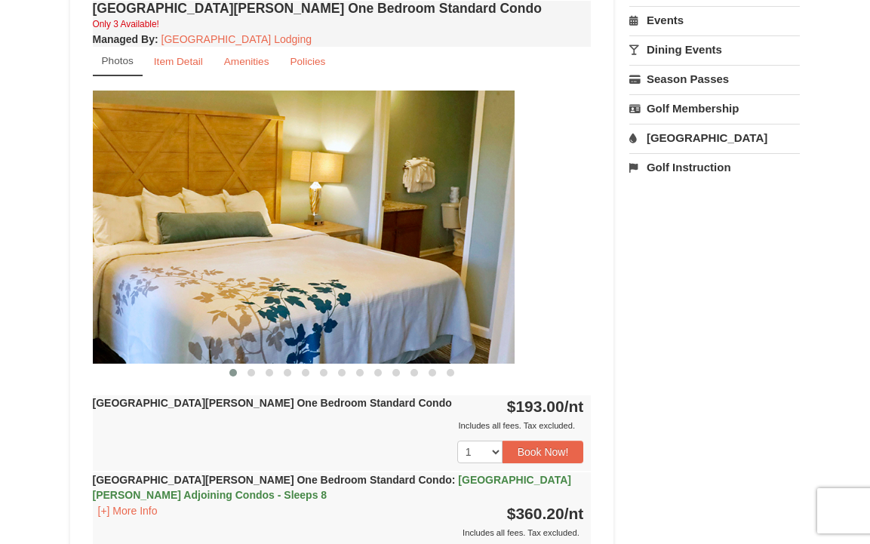
drag, startPoint x: 577, startPoint y: 260, endPoint x: 401, endPoint y: 260, distance: 175.8
click at [410, 260] on img at bounding box center [265, 227] width 499 height 273
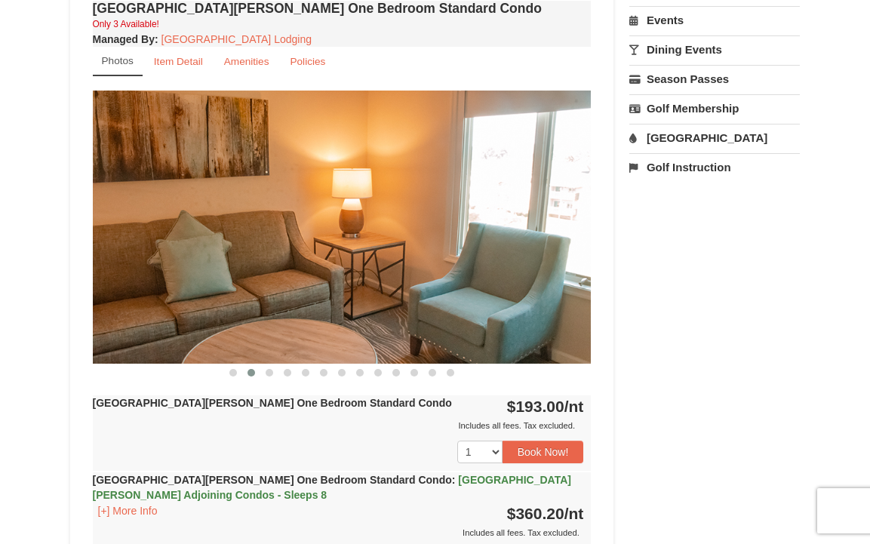
drag, startPoint x: 447, startPoint y: 261, endPoint x: 214, endPoint y: 261, distance: 233.2
click at [228, 261] on img at bounding box center [342, 227] width 499 height 273
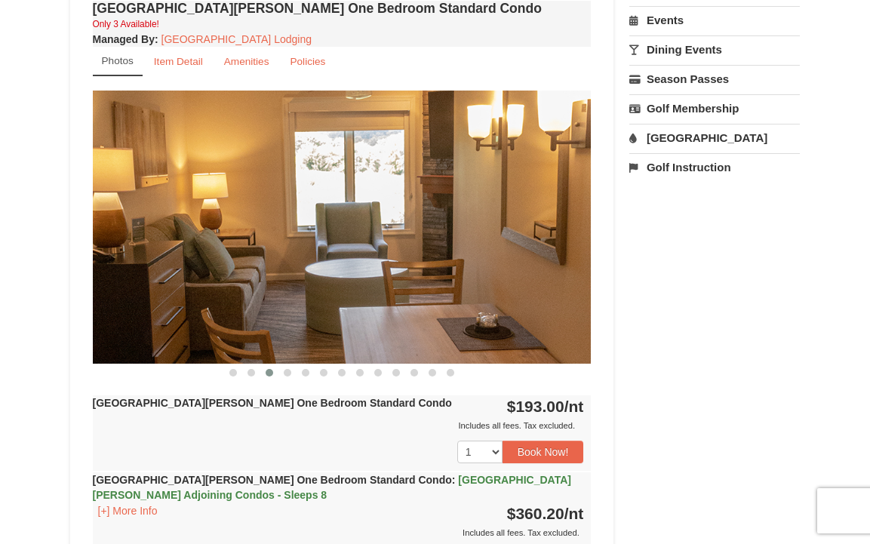
drag, startPoint x: 384, startPoint y: 266, endPoint x: 171, endPoint y: 266, distance: 213.5
click at [186, 266] on img at bounding box center [342, 227] width 499 height 273
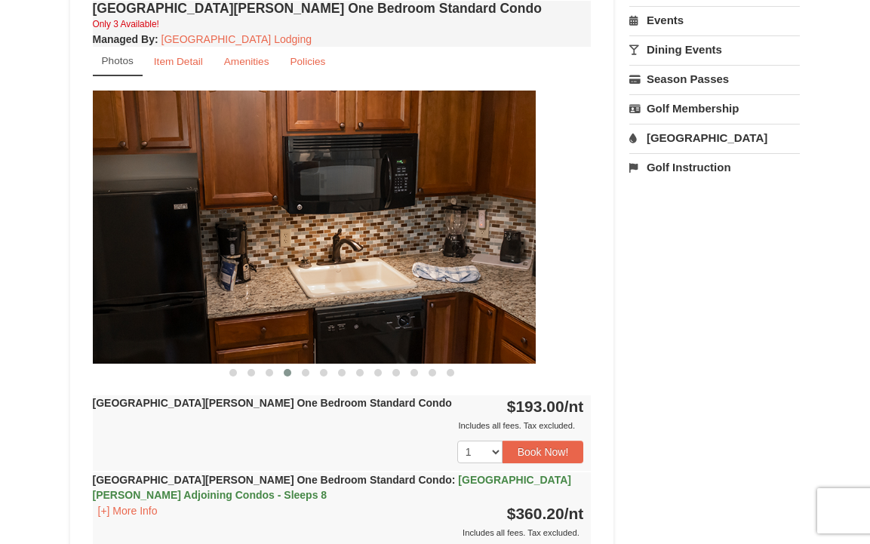
drag, startPoint x: 367, startPoint y: 239, endPoint x: 113, endPoint y: 235, distance: 253.6
click at [117, 235] on img at bounding box center [286, 227] width 499 height 273
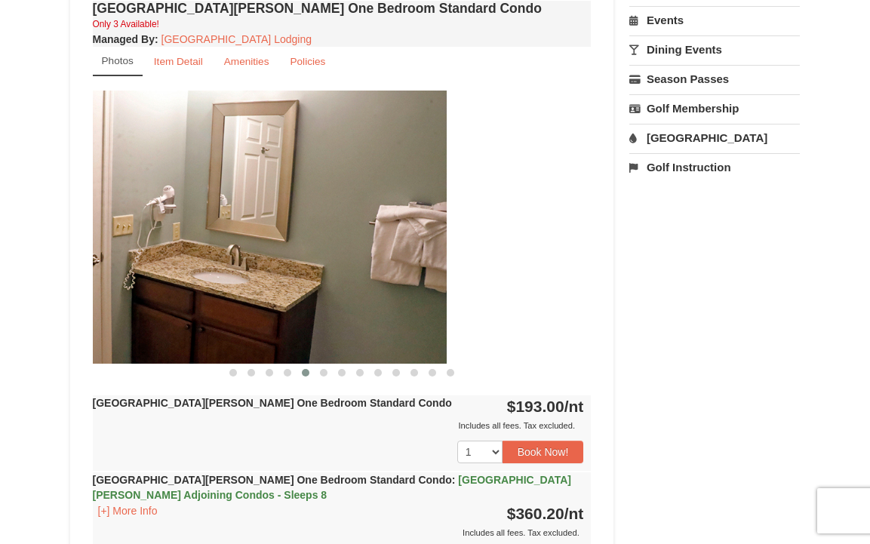
drag, startPoint x: 372, startPoint y: 234, endPoint x: 104, endPoint y: 231, distance: 267.9
click at [125, 232] on img at bounding box center [197, 227] width 499 height 273
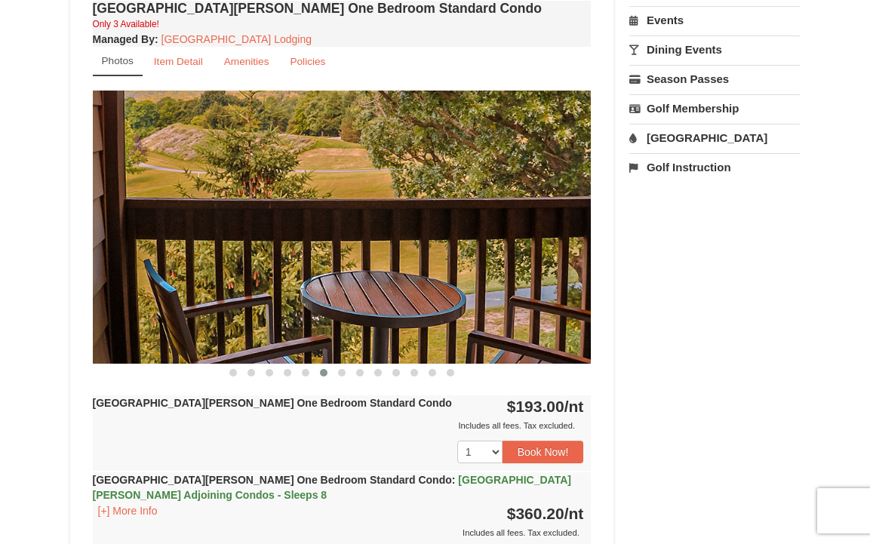
drag, startPoint x: 317, startPoint y: 230, endPoint x: 128, endPoint y: 233, distance: 189.4
click at [137, 234] on img at bounding box center [342, 227] width 499 height 273
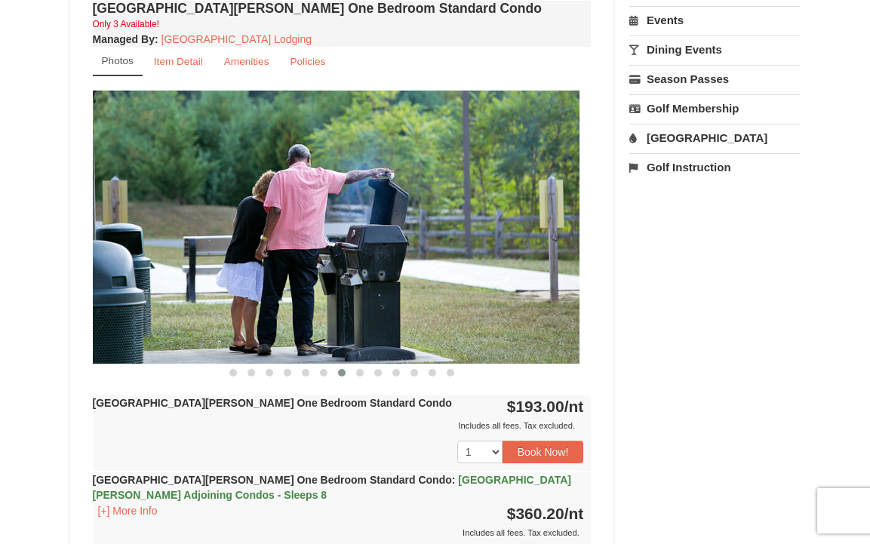
drag, startPoint x: 423, startPoint y: 208, endPoint x: 189, endPoint y: 221, distance: 234.3
click at [203, 221] on img at bounding box center [330, 227] width 499 height 273
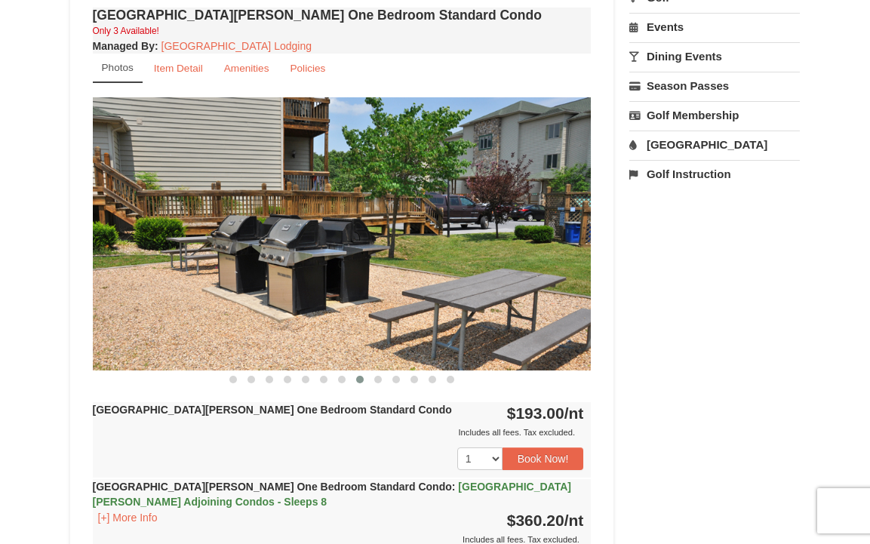
scroll to position [546, 0]
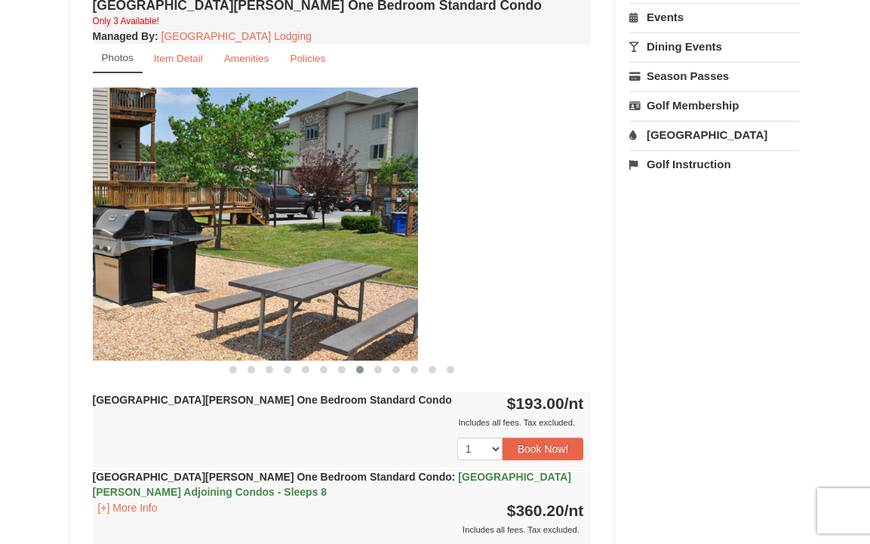
drag, startPoint x: 398, startPoint y: 213, endPoint x: 139, endPoint y: 212, distance: 259.6
click at [143, 213] on img at bounding box center [168, 224] width 499 height 273
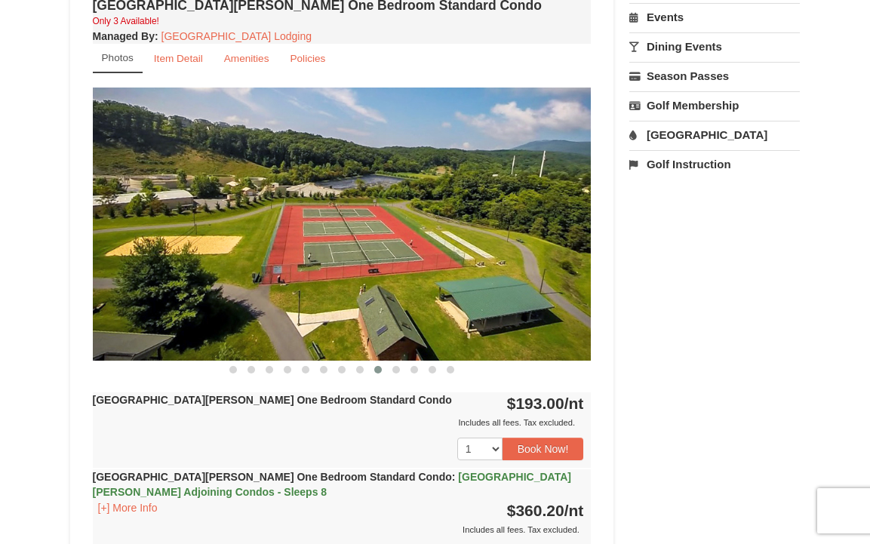
drag, startPoint x: 407, startPoint y: 232, endPoint x: 85, endPoint y: 226, distance: 321.5
click at [97, 228] on img at bounding box center [342, 224] width 499 height 273
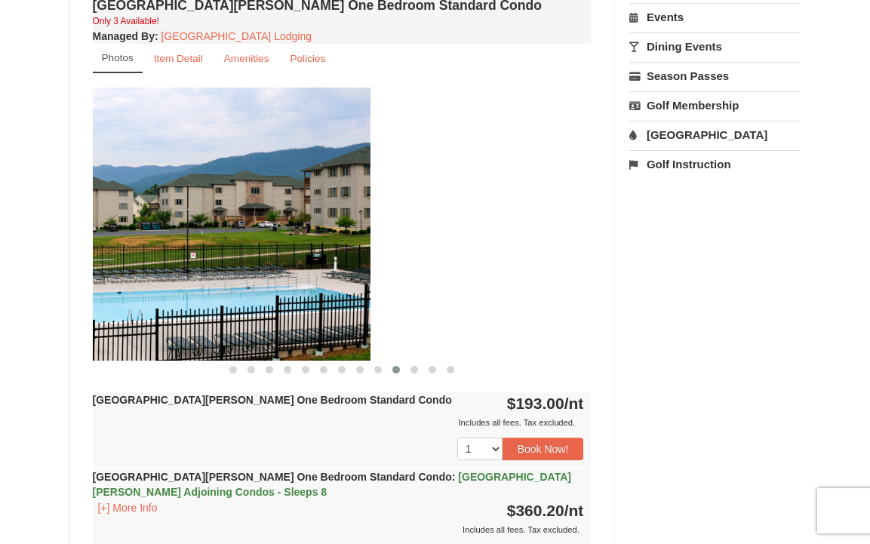
drag, startPoint x: 349, startPoint y: 239, endPoint x: 119, endPoint y: 243, distance: 230.2
click at [129, 243] on img at bounding box center [121, 224] width 499 height 273
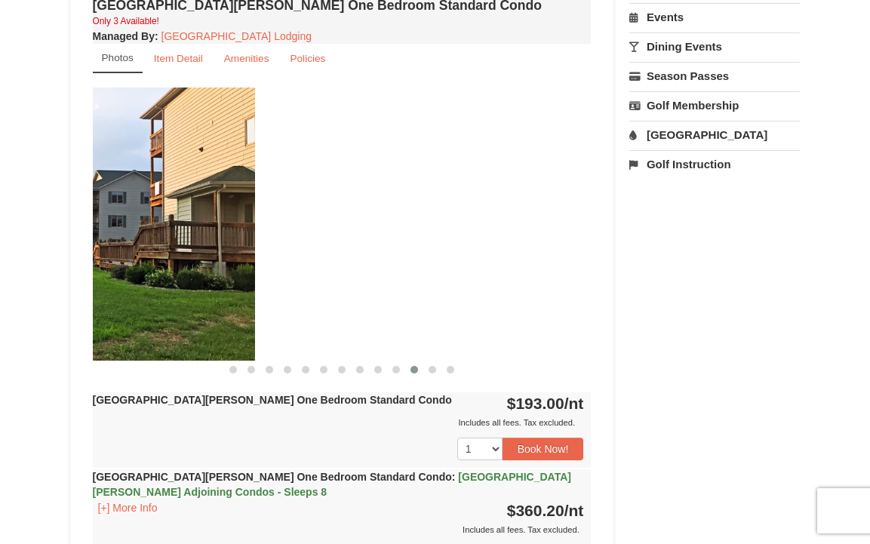
drag, startPoint x: 341, startPoint y: 146, endPoint x: 5, endPoint y: 158, distance: 336.8
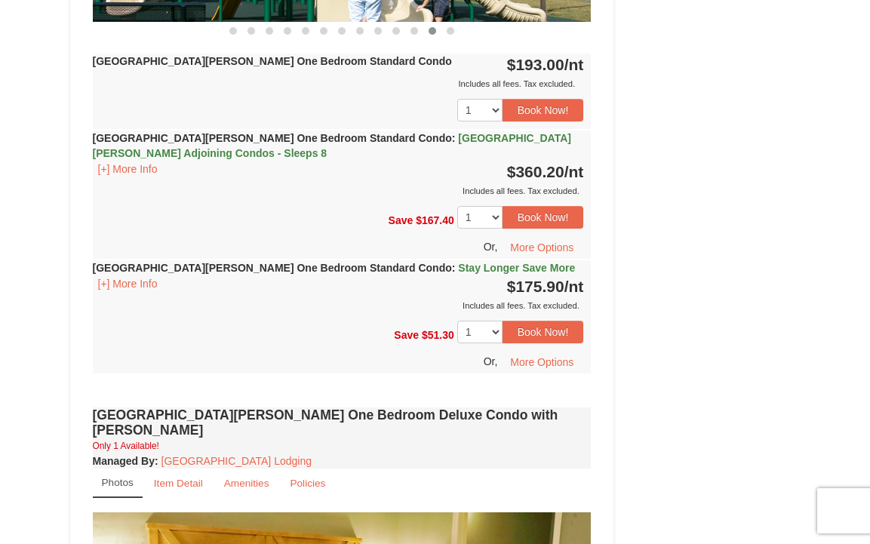
scroll to position [868, 0]
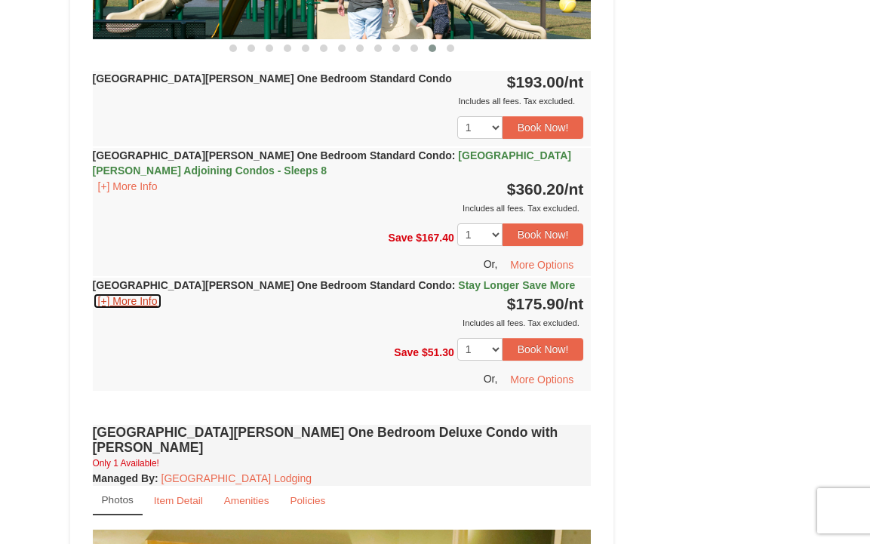
click at [147, 303] on button "[+] More Info" at bounding box center [128, 301] width 70 height 17
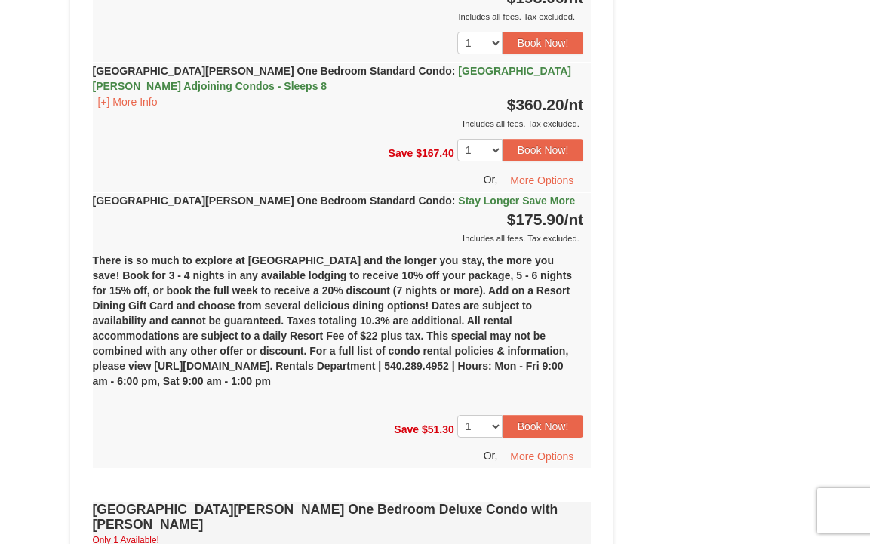
scroll to position [982, 0]
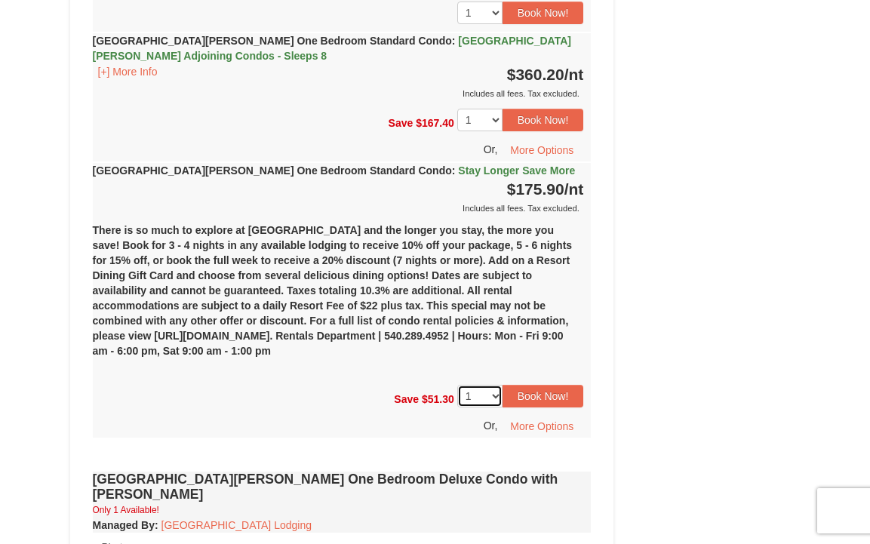
click at [490, 392] on select "1 2 3" at bounding box center [479, 396] width 45 height 23
click at [457, 385] on select "1 2 3" at bounding box center [479, 396] width 45 height 23
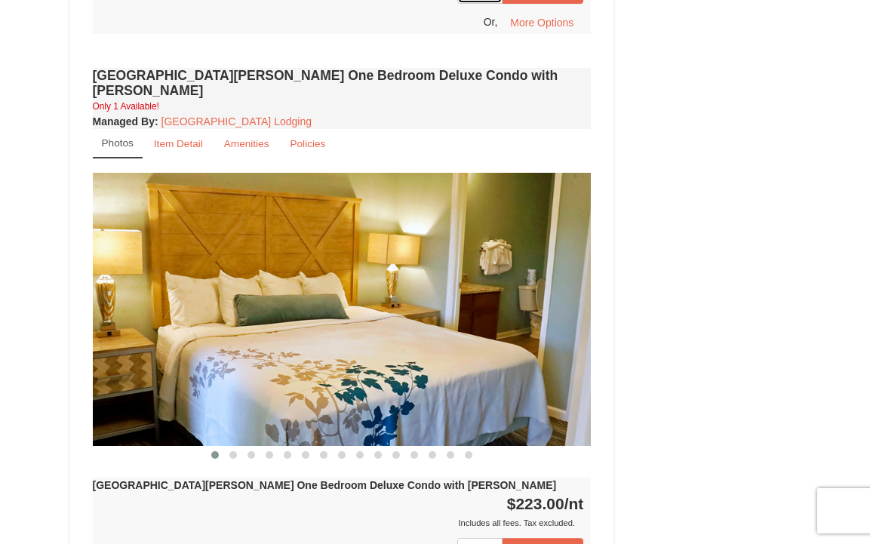
scroll to position [1384, 0]
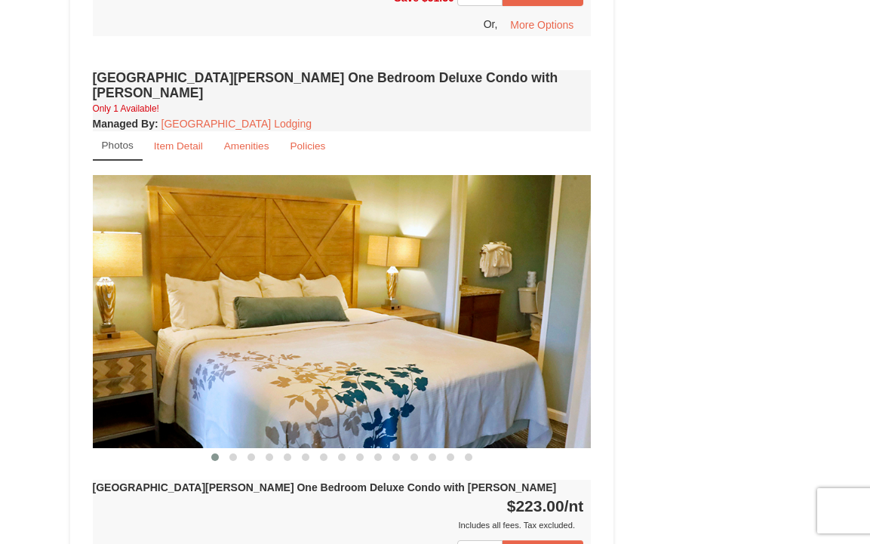
drag, startPoint x: 546, startPoint y: 266, endPoint x: 303, endPoint y: 266, distance: 243.0
click at [307, 266] on img at bounding box center [342, 311] width 499 height 273
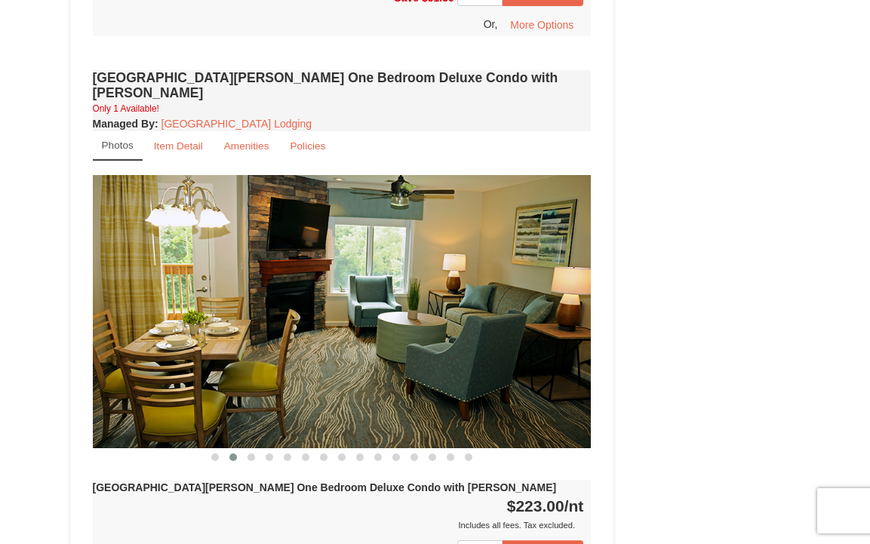
drag, startPoint x: 363, startPoint y: 278, endPoint x: 164, endPoint y: 278, distance: 198.5
click at [168, 278] on img at bounding box center [342, 311] width 499 height 273
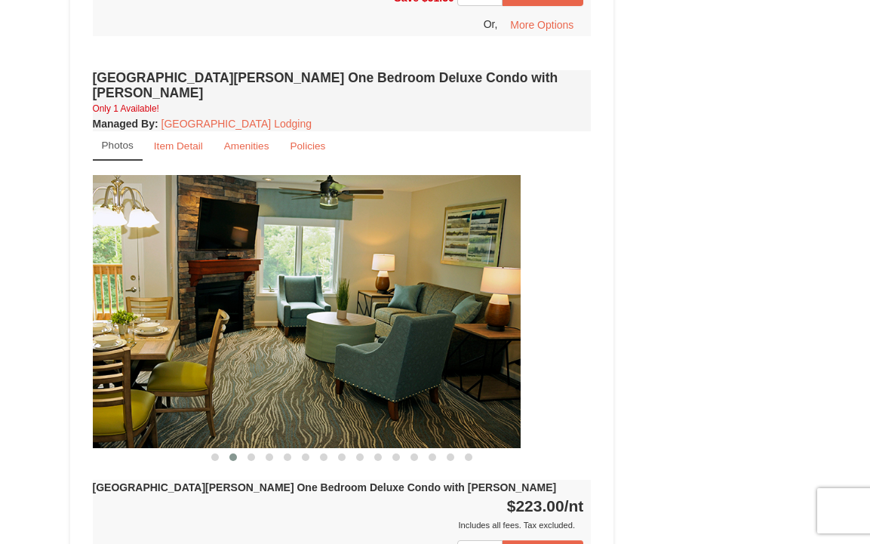
drag, startPoint x: 398, startPoint y: 285, endPoint x: 138, endPoint y: 286, distance: 260.3
click at [149, 287] on img at bounding box center [271, 311] width 499 height 273
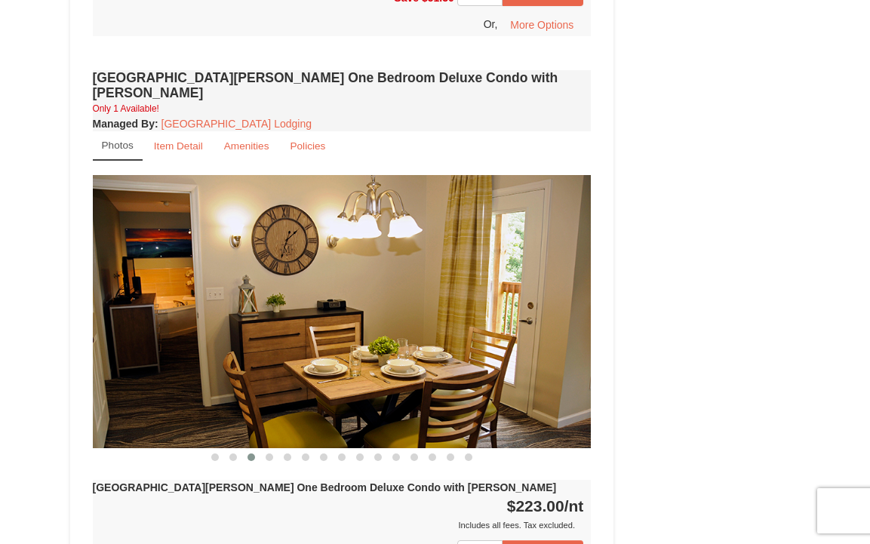
drag, startPoint x: 396, startPoint y: 307, endPoint x: 119, endPoint y: 306, distance: 276.9
click at [129, 307] on img at bounding box center [342, 311] width 499 height 273
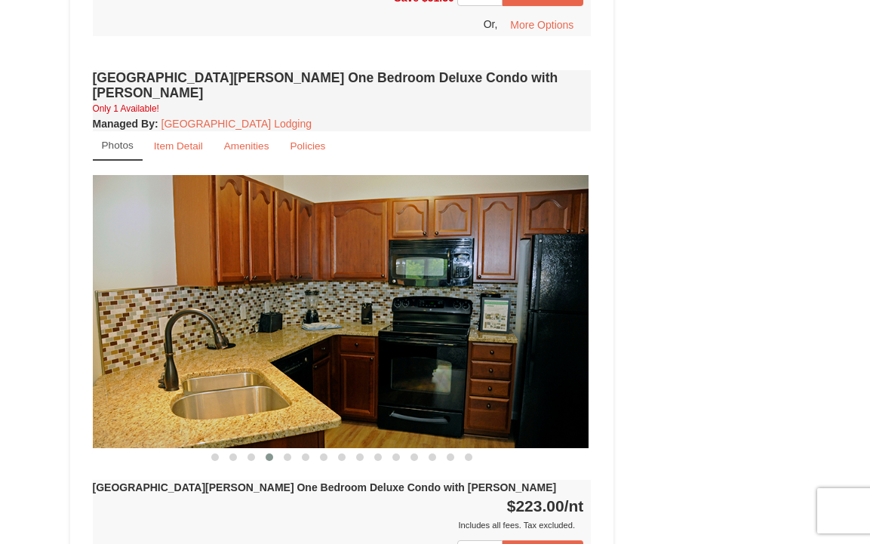
drag, startPoint x: 384, startPoint y: 304, endPoint x: 168, endPoint y: 304, distance: 215.8
click at [179, 304] on img at bounding box center [339, 311] width 499 height 273
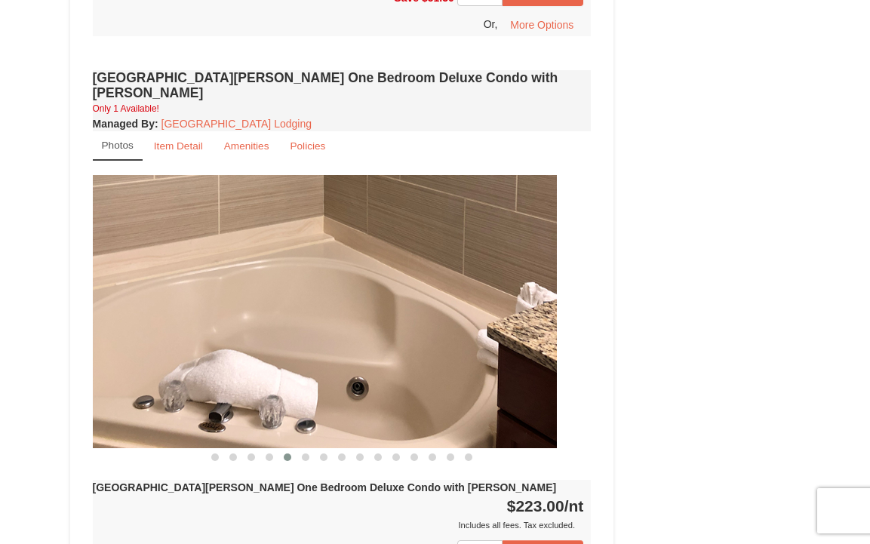
drag, startPoint x: 483, startPoint y: 297, endPoint x: 212, endPoint y: 305, distance: 271.0
click at [232, 305] on img at bounding box center [307, 311] width 499 height 273
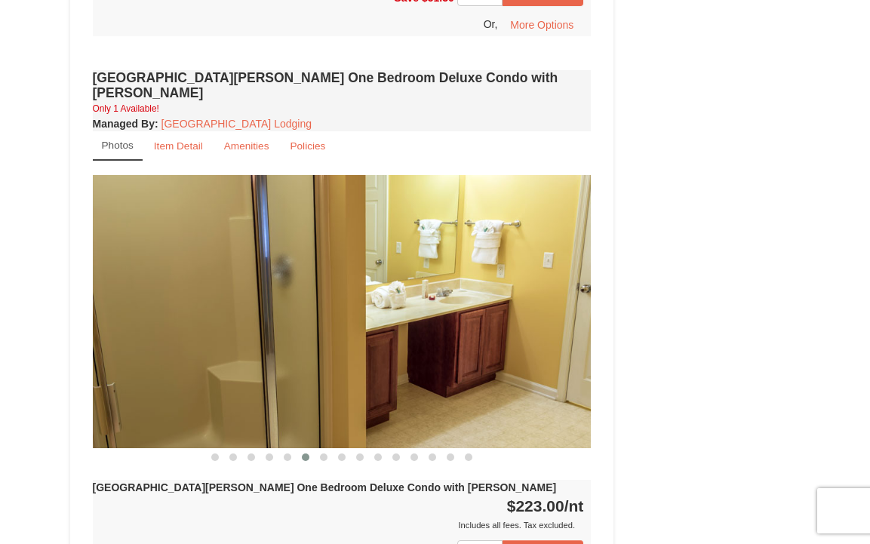
drag, startPoint x: 212, startPoint y: 305, endPoint x: 181, endPoint y: 305, distance: 30.9
click at [190, 305] on img at bounding box center [342, 311] width 499 height 273
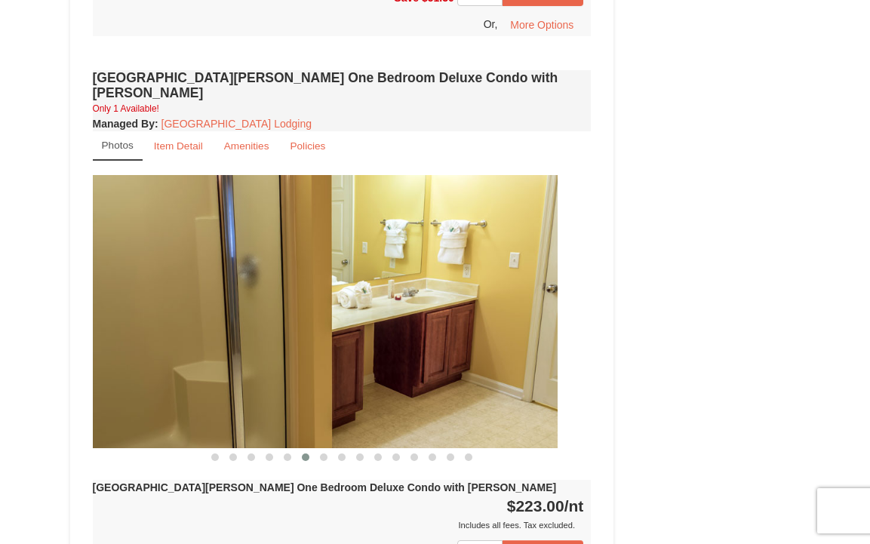
drag, startPoint x: 380, startPoint y: 241, endPoint x: -6, endPoint y: 241, distance: 386.3
click at [0, 241] on html "Browser Not Supported We notice you are using a browser which will not provide …" at bounding box center [435, 95] width 870 height 2959
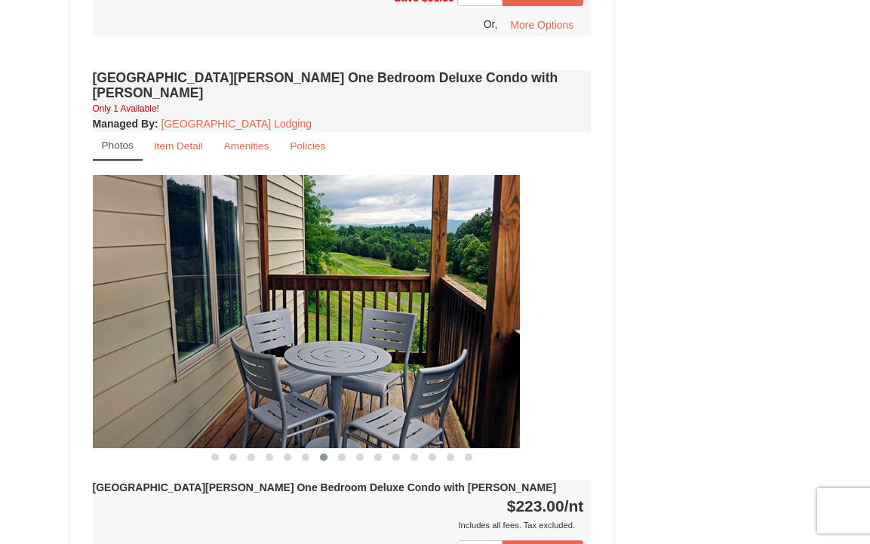
drag, startPoint x: 318, startPoint y: 275, endPoint x: 53, endPoint y: 275, distance: 264.9
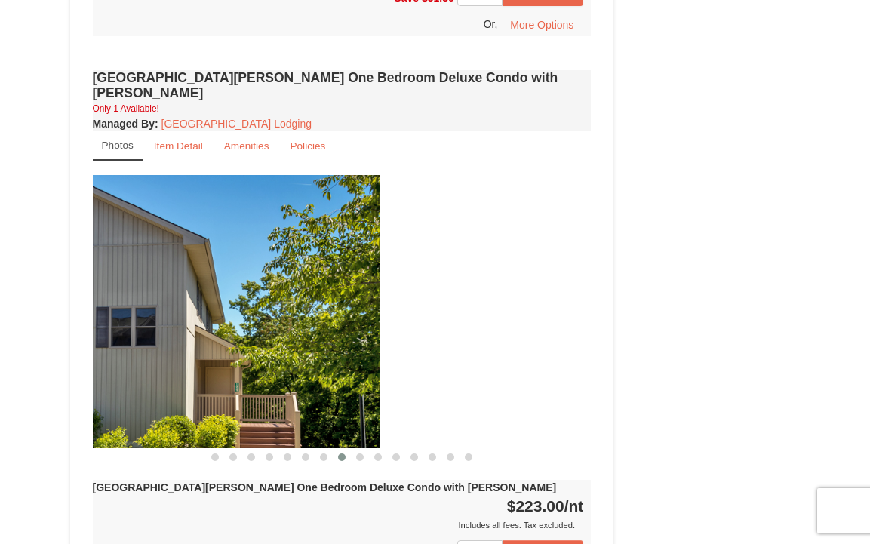
drag, startPoint x: 423, startPoint y: 272, endPoint x: 211, endPoint y: 272, distance: 212.0
click at [211, 272] on img at bounding box center [130, 311] width 499 height 273
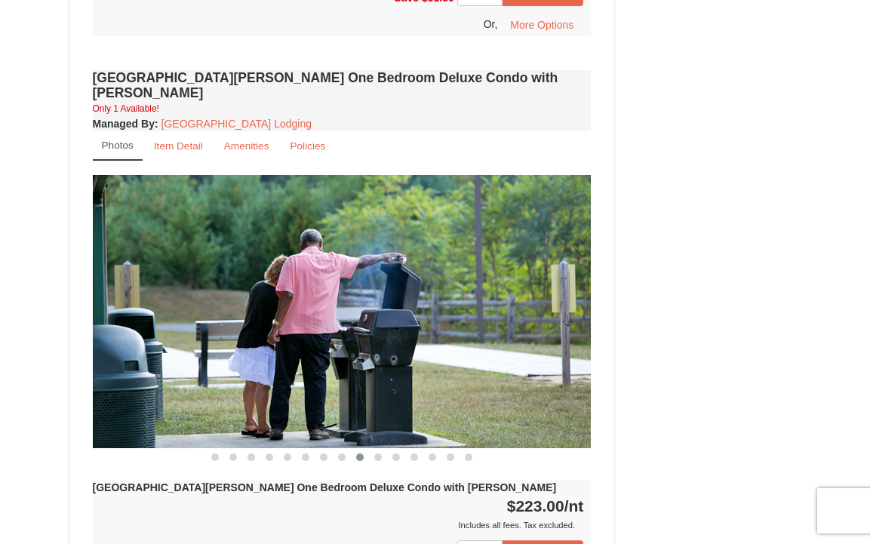
drag, startPoint x: 463, startPoint y: 258, endPoint x: 213, endPoint y: 258, distance: 250.5
click at [216, 258] on img at bounding box center [342, 311] width 499 height 273
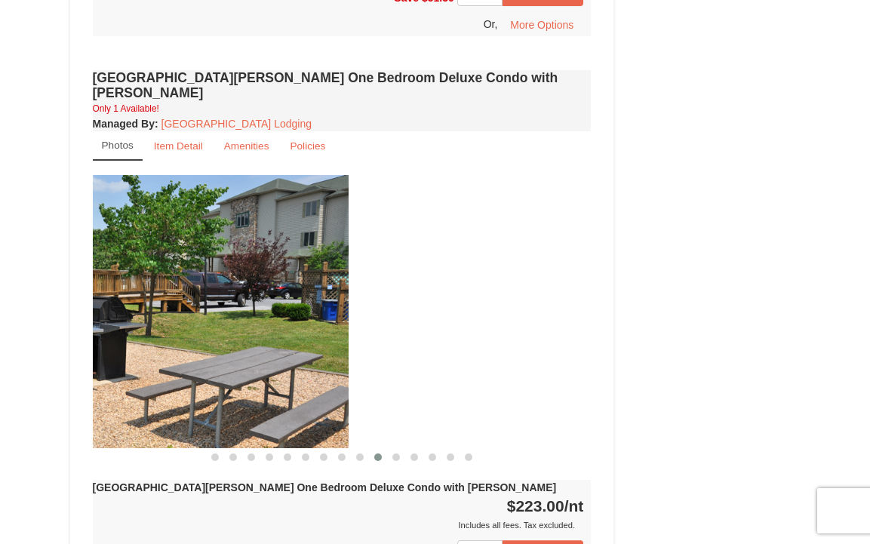
drag, startPoint x: 430, startPoint y: 242, endPoint x: 157, endPoint y: 242, distance: 273.2
click at [161, 242] on img at bounding box center [99, 311] width 499 height 273
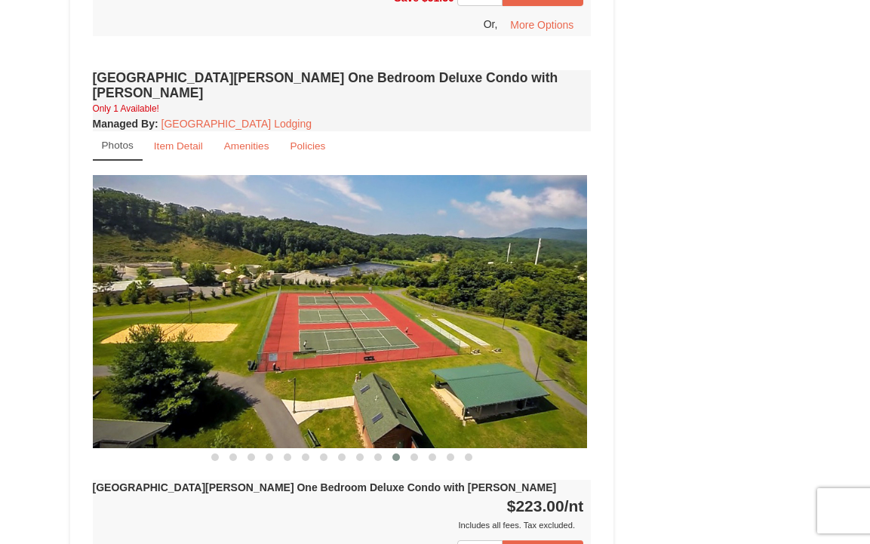
drag, startPoint x: 258, startPoint y: 229, endPoint x: 4, endPoint y: 229, distance: 254.3
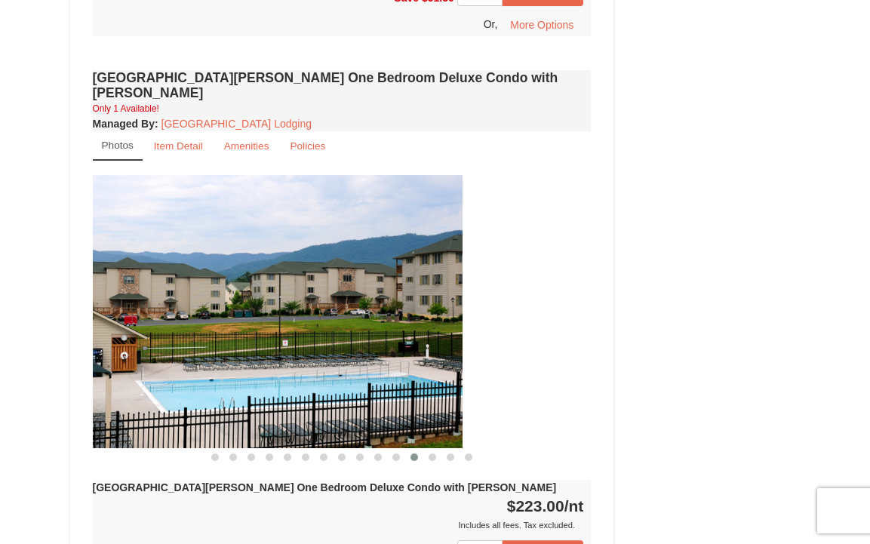
drag, startPoint x: 411, startPoint y: 217, endPoint x: 163, endPoint y: 221, distance: 248.3
click at [180, 219] on img at bounding box center [213, 311] width 499 height 273
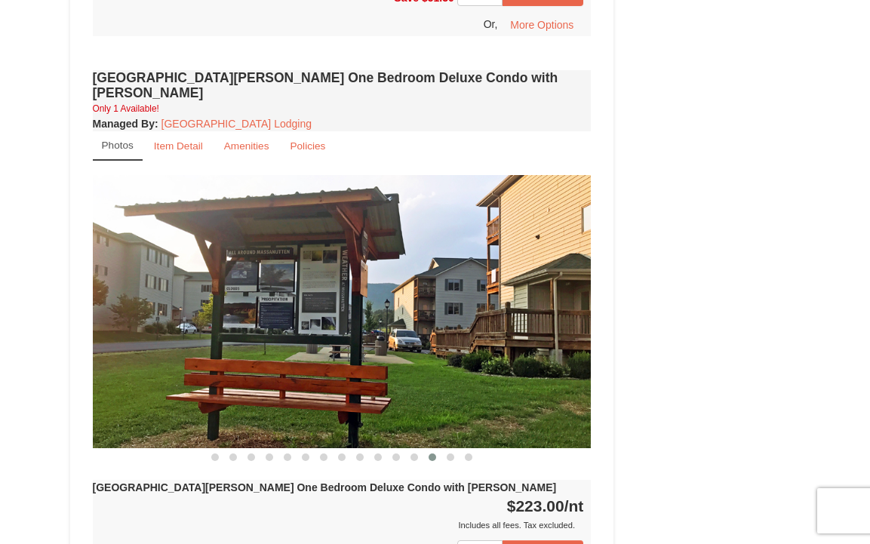
drag, startPoint x: 481, startPoint y: 197, endPoint x: 217, endPoint y: 208, distance: 264.3
click at [217, 208] on img at bounding box center [342, 311] width 499 height 273
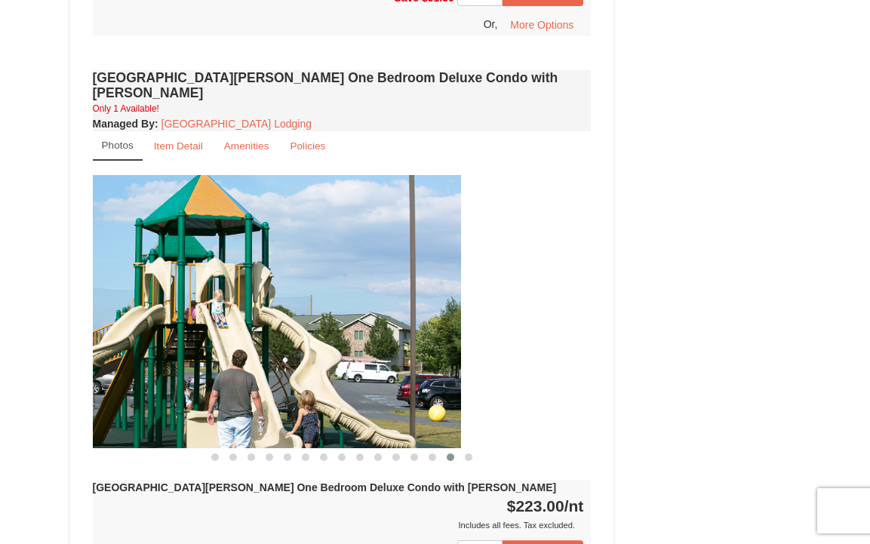
drag, startPoint x: 348, startPoint y: 208, endPoint x: 140, endPoint y: 208, distance: 208.3
click at [147, 208] on img at bounding box center [211, 311] width 499 height 273
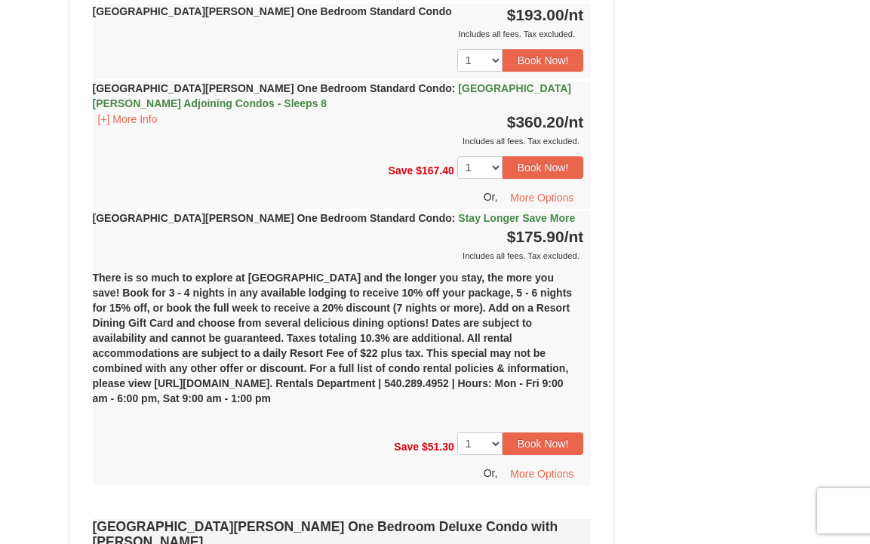
scroll to position [923, 0]
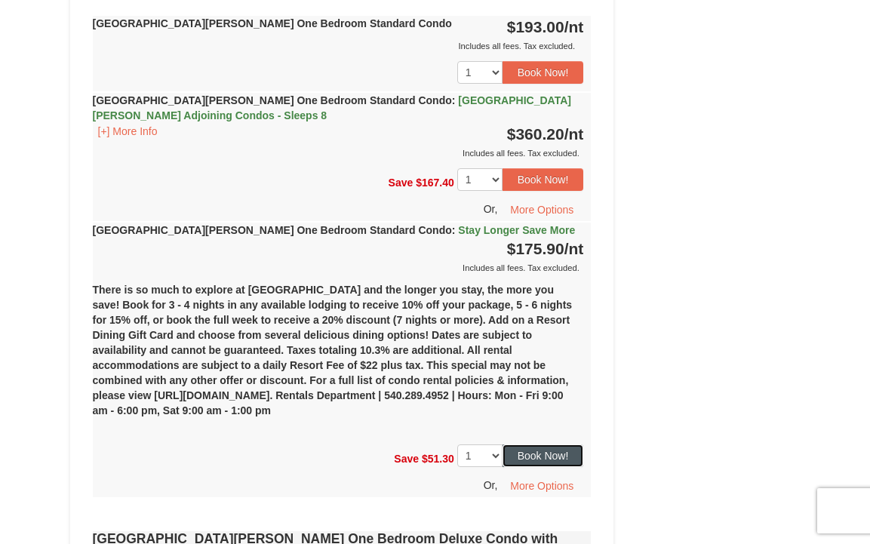
click at [551, 452] on button "Book Now!" at bounding box center [543, 455] width 81 height 23
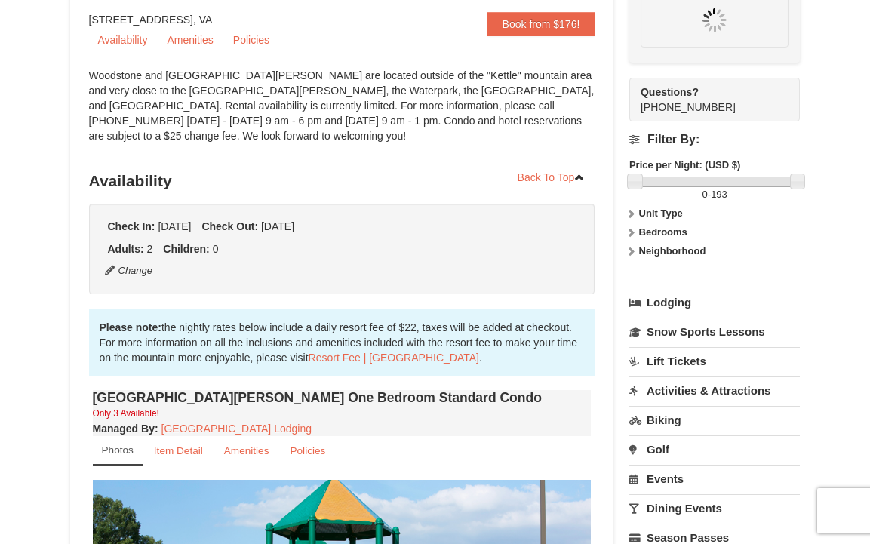
scroll to position [147, 0]
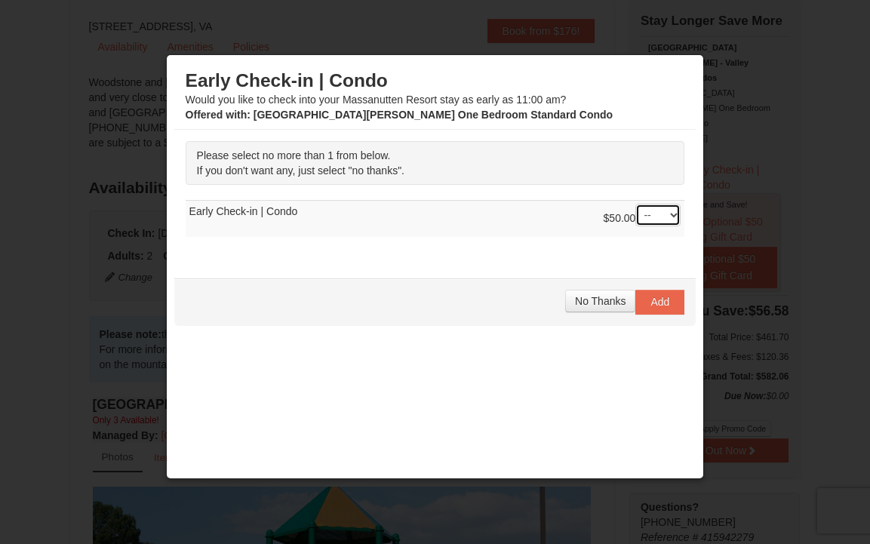
click at [653, 216] on select "-- 01" at bounding box center [657, 215] width 45 height 23
click at [635, 204] on select "-- 01" at bounding box center [657, 215] width 45 height 23
click at [617, 295] on span "No Thanks" at bounding box center [600, 301] width 51 height 12
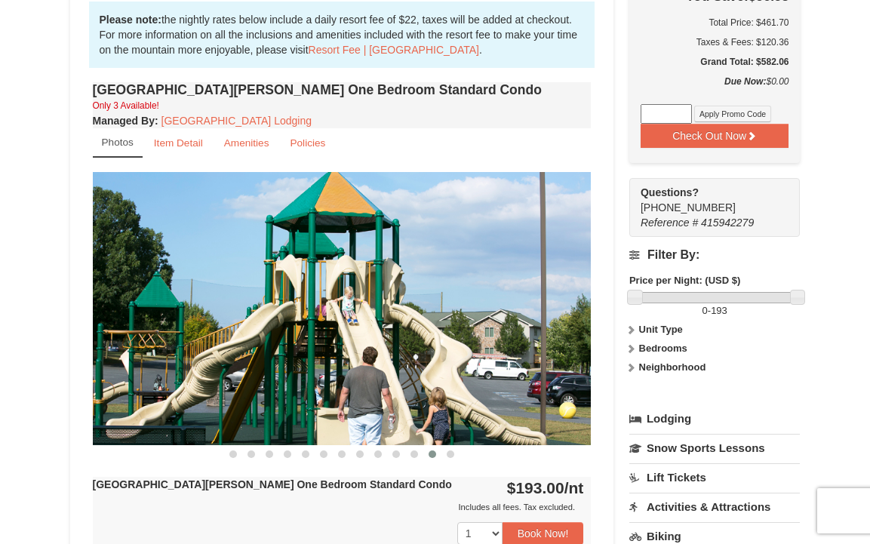
scroll to position [505, 0]
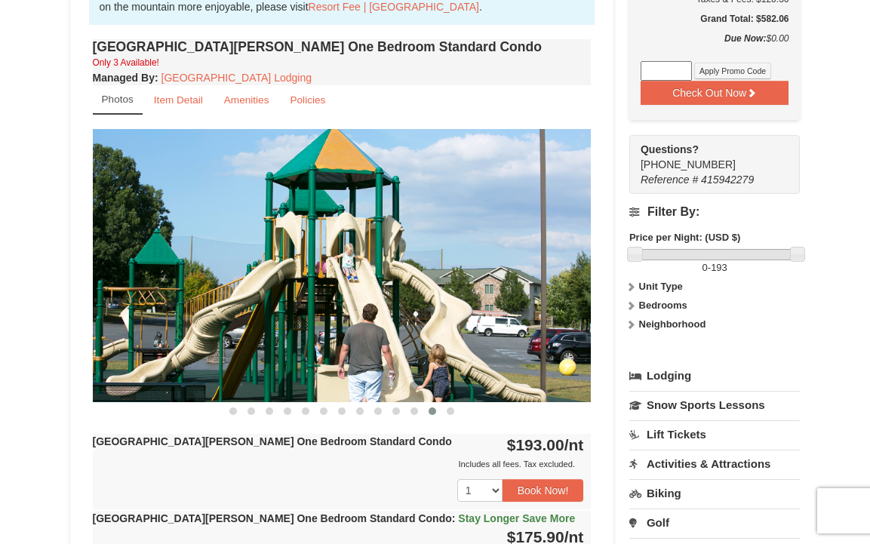
drag, startPoint x: 395, startPoint y: 277, endPoint x: 310, endPoint y: 277, distance: 85.3
click at [316, 277] on img at bounding box center [342, 265] width 499 height 273
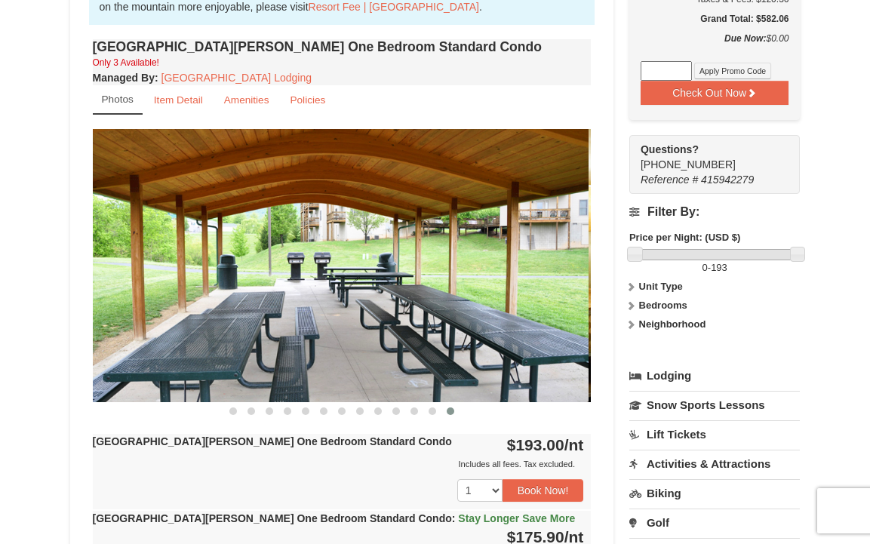
drag, startPoint x: 330, startPoint y: 275, endPoint x: 166, endPoint y: 275, distance: 163.7
click at [166, 275] on img at bounding box center [339, 265] width 499 height 273
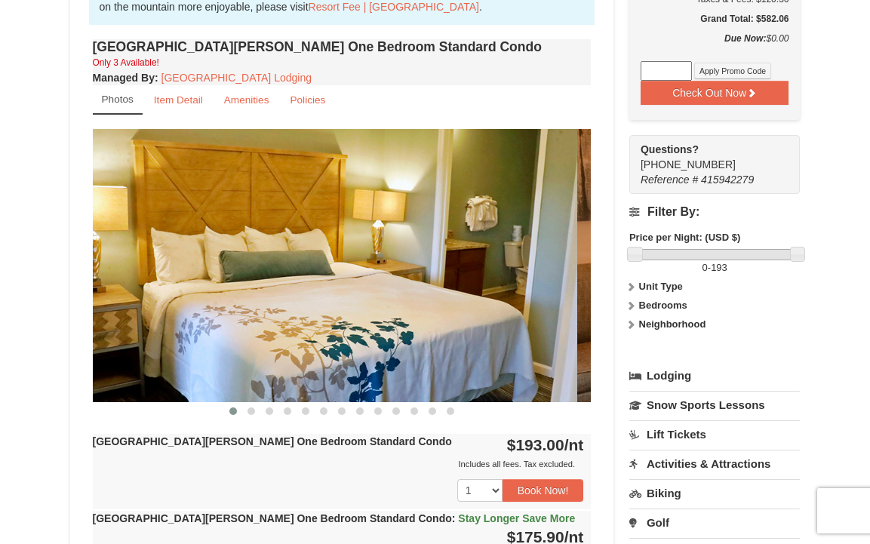
drag, startPoint x: 404, startPoint y: 266, endPoint x: 109, endPoint y: 266, distance: 294.3
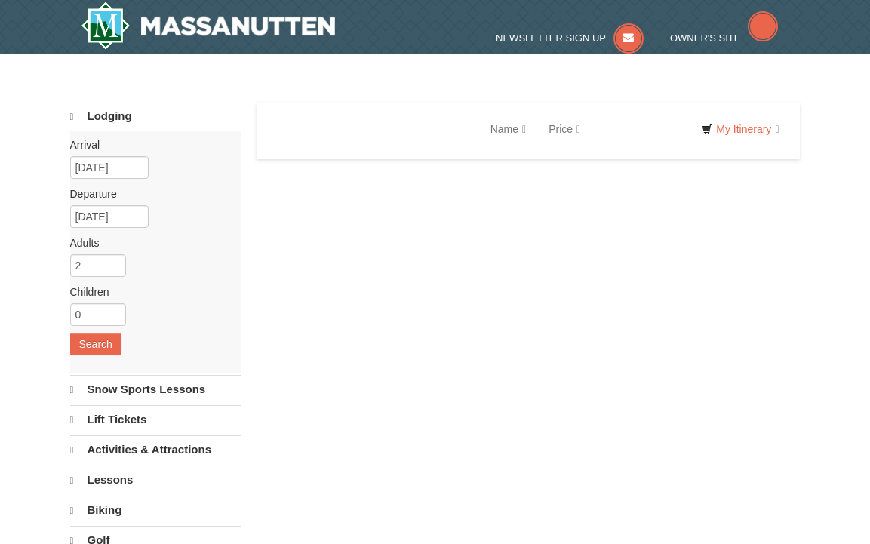
select select "9"
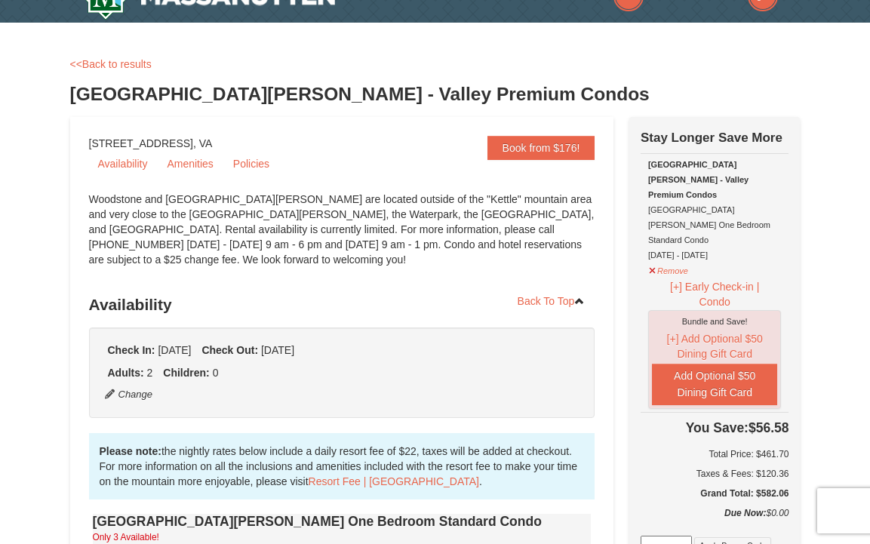
scroll to position [39, 0]
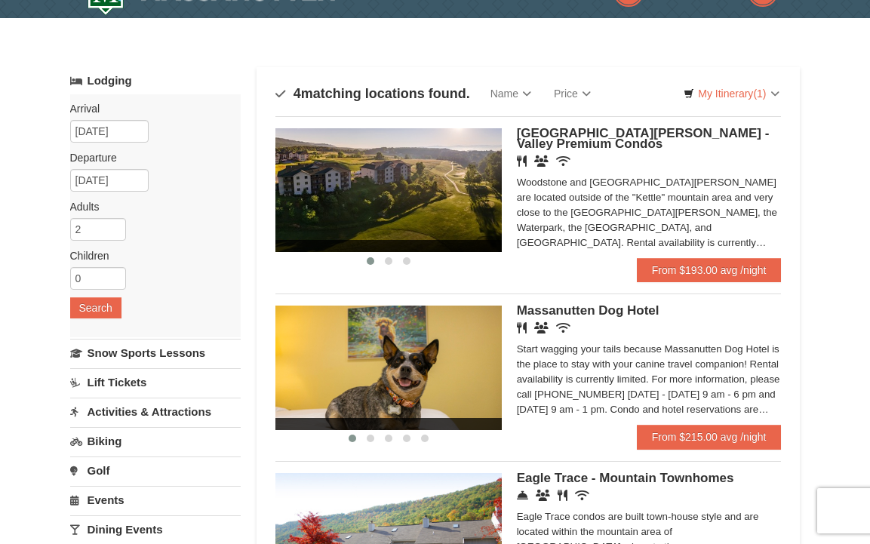
scroll to position [81, 0]
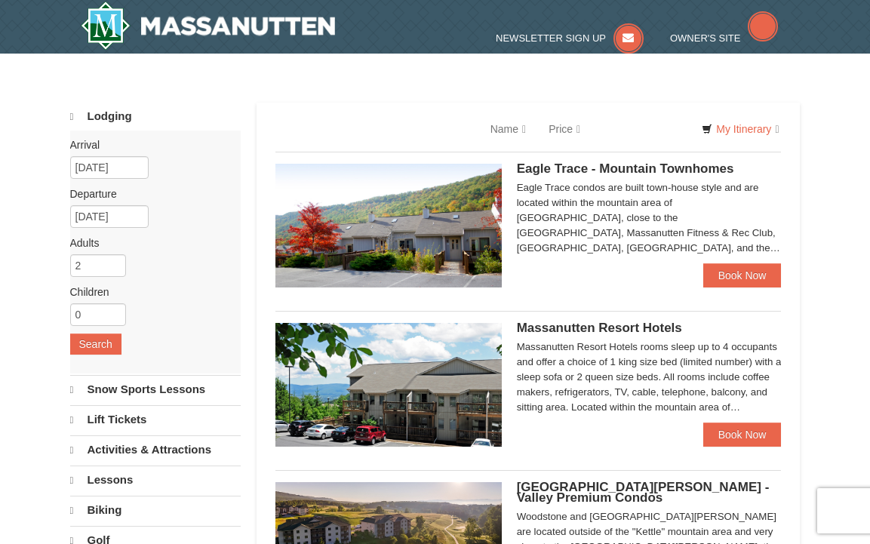
select select "9"
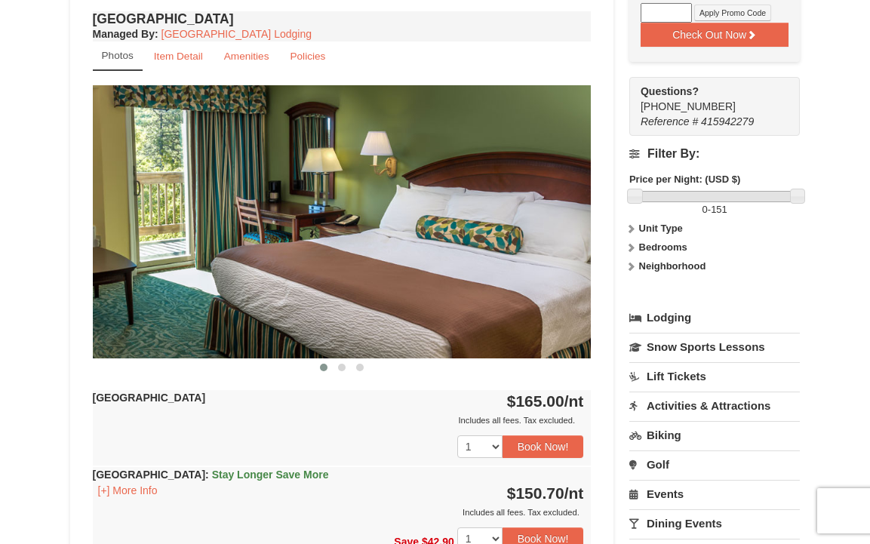
scroll to position [573, 0]
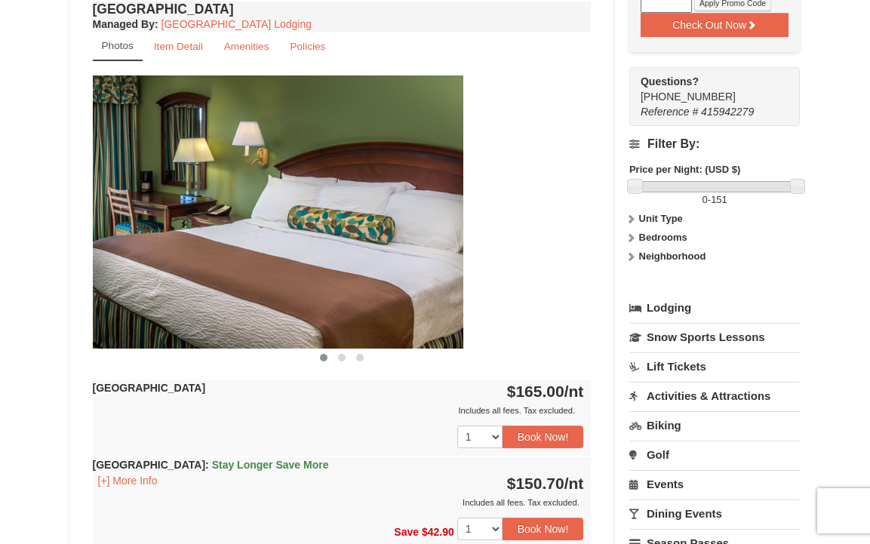
drag, startPoint x: 469, startPoint y: 306, endPoint x: -1, endPoint y: 347, distance: 471.1
click at [0, 347] on div "× <<Back to results Massanutten Resort Hotels Book from $151! 1822 Resort Drive…" at bounding box center [435, 502] width 870 height 2045
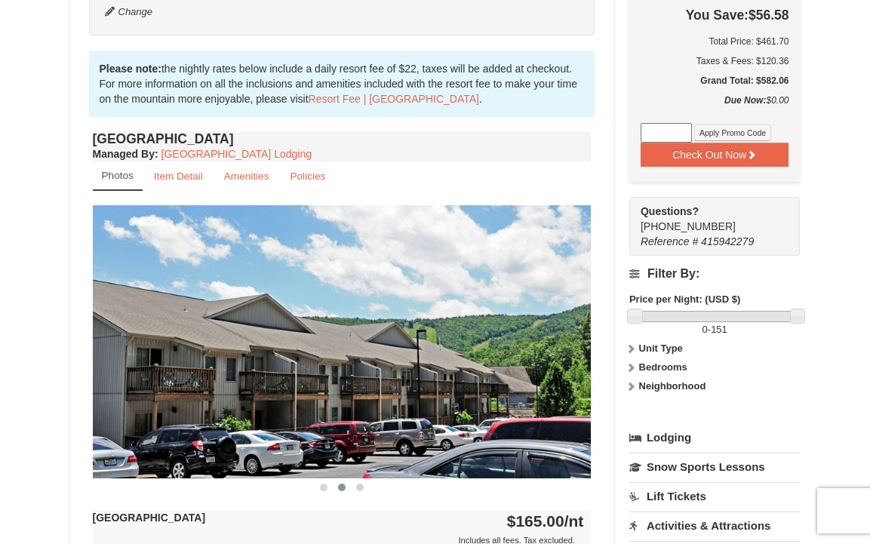
scroll to position [0, 0]
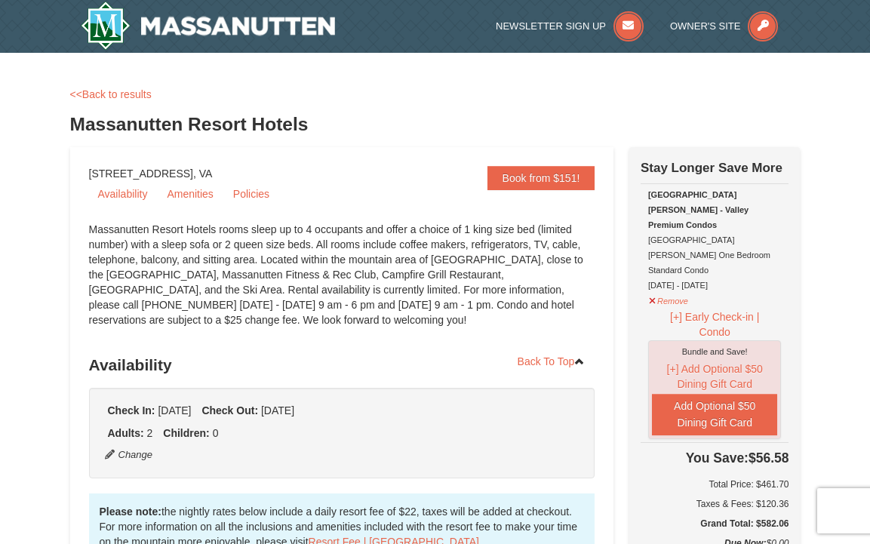
click at [713, 201] on div "Woodstone Meadows - Valley Premium Condos Woodstone Meadows One Bedroom Standar…" at bounding box center [715, 240] width 134 height 106
click at [91, 95] on link "<<Back to results" at bounding box center [110, 94] width 81 height 12
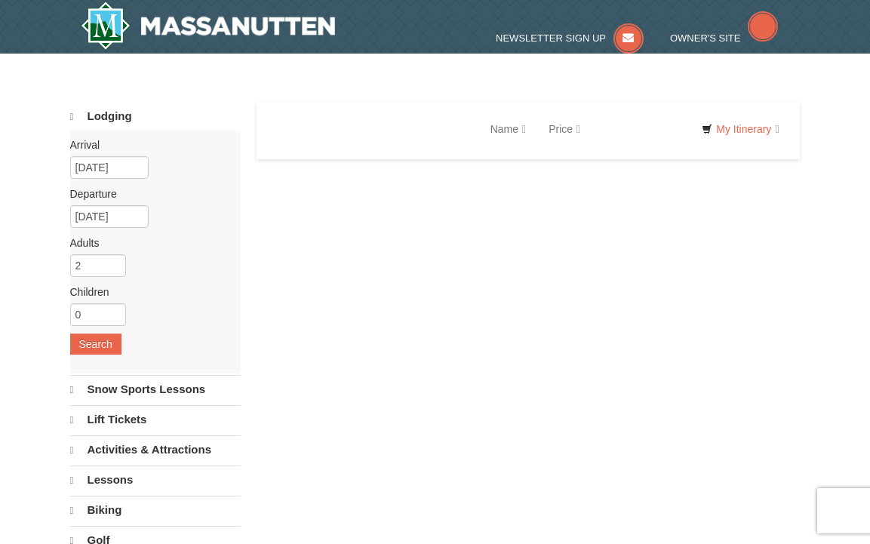
select select "9"
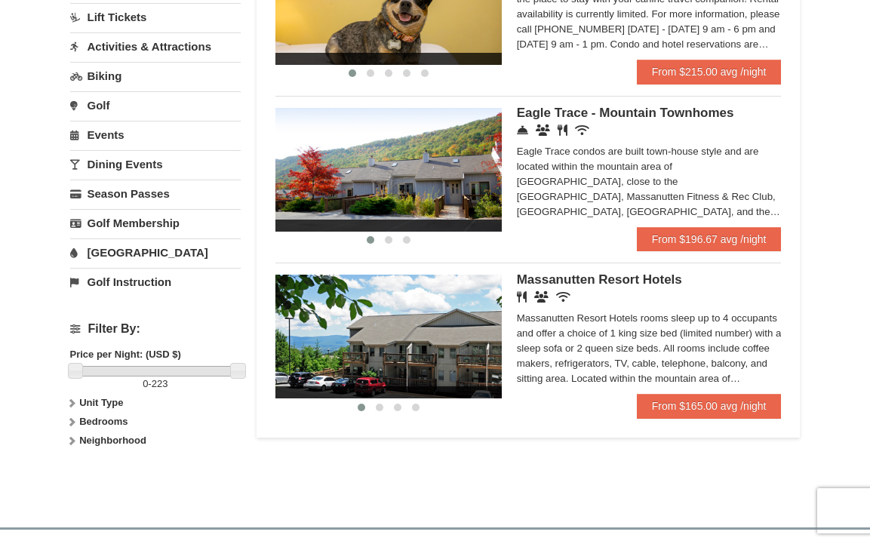
scroll to position [401, 0]
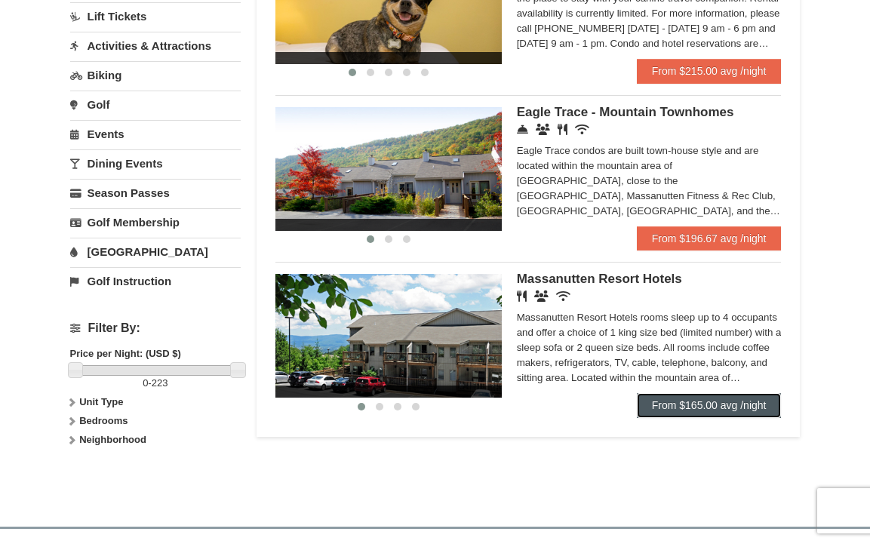
click at [715, 415] on link "From $165.00 avg /night" at bounding box center [709, 405] width 145 height 24
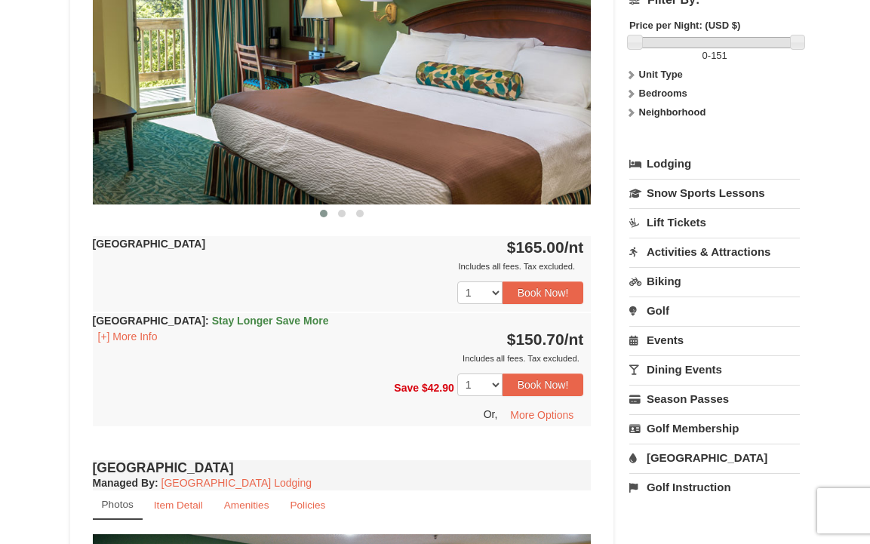
scroll to position [725, 0]
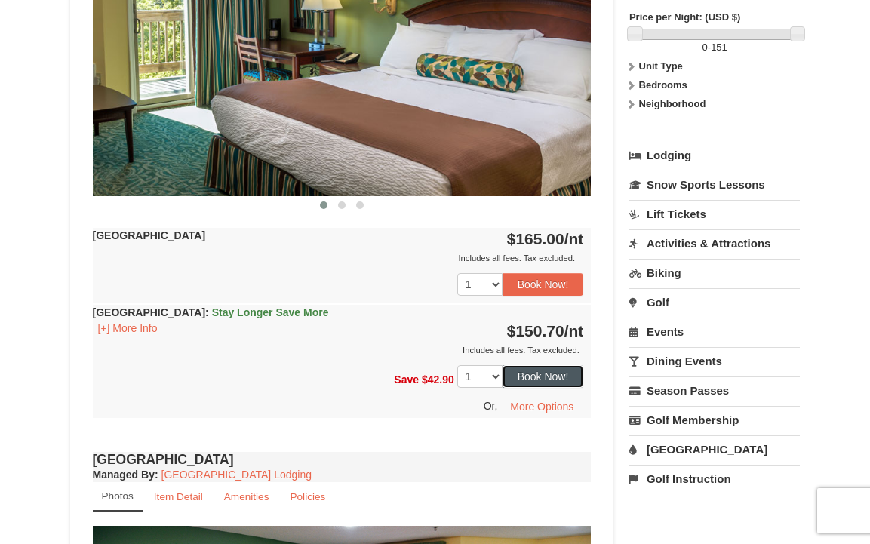
click at [526, 374] on button "Book Now!" at bounding box center [543, 376] width 81 height 23
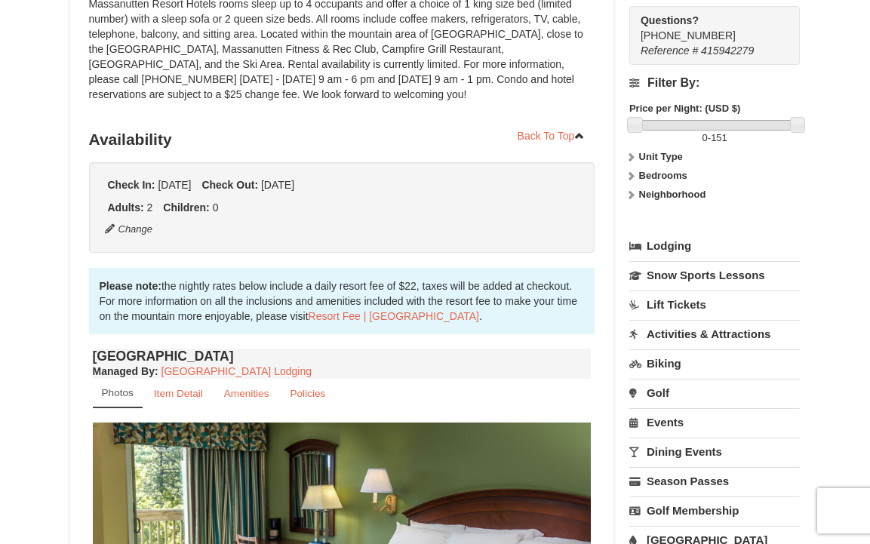
scroll to position [147, 0]
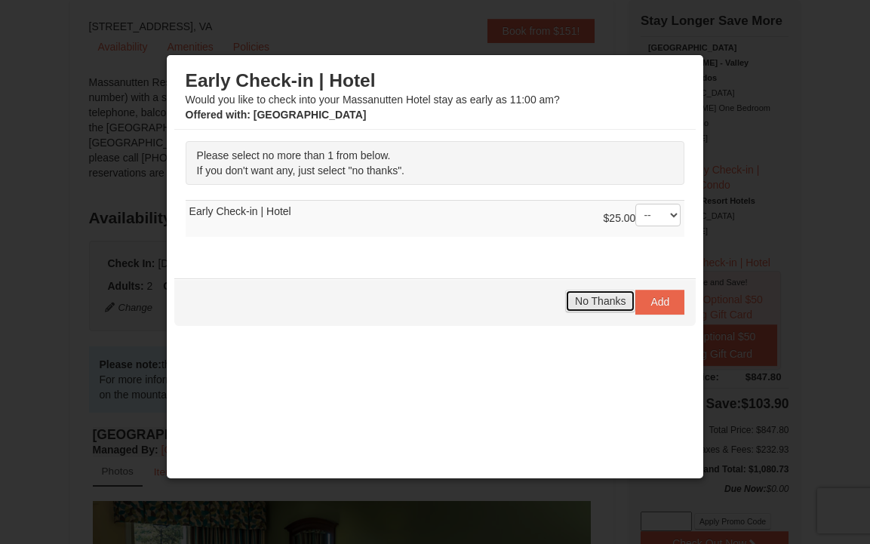
click at [614, 303] on span "No Thanks" at bounding box center [600, 301] width 51 height 12
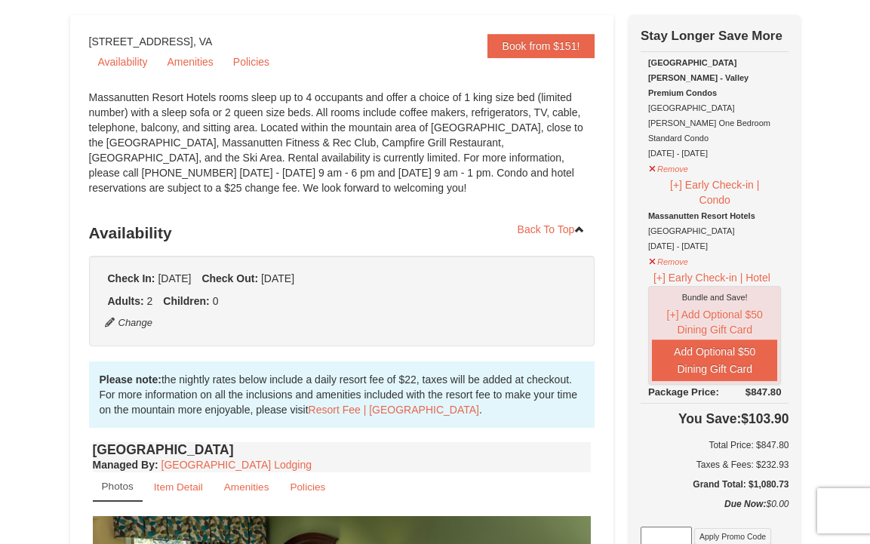
scroll to position [168, 0]
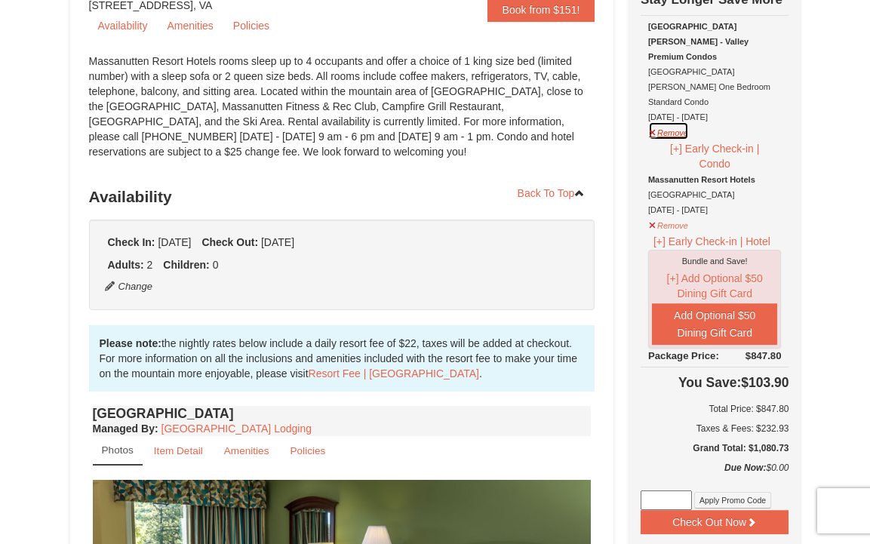
click at [681, 121] on button "Remove" at bounding box center [668, 130] width 41 height 19
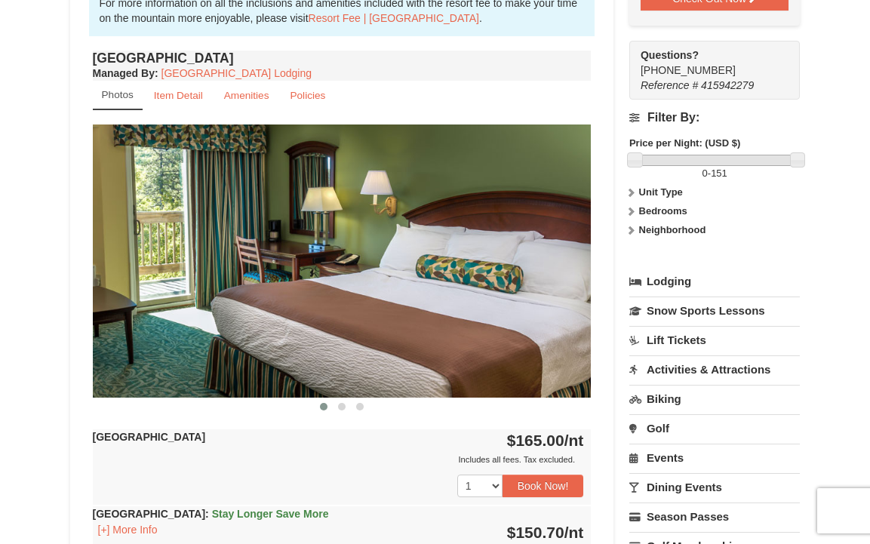
scroll to position [524, 0]
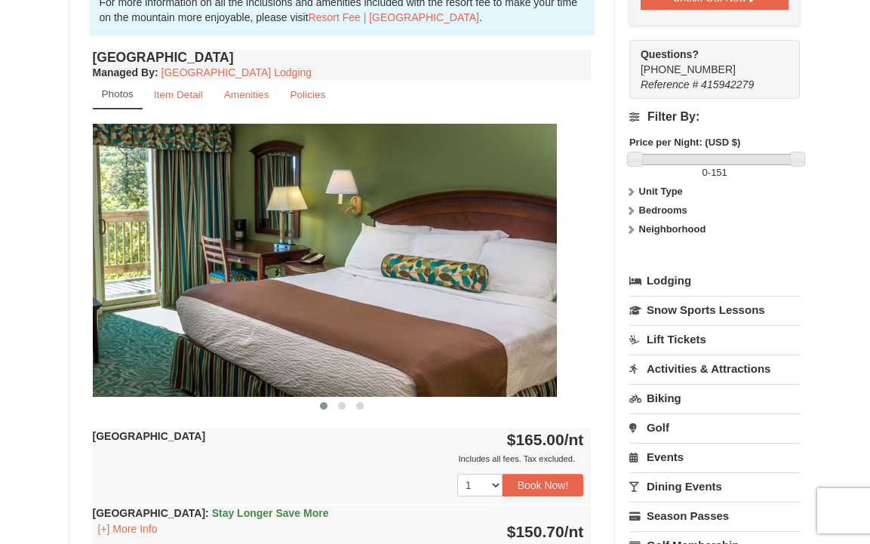
drag, startPoint x: 399, startPoint y: 226, endPoint x: 124, endPoint y: 224, distance: 275.4
click at [143, 220] on img at bounding box center [307, 260] width 499 height 273
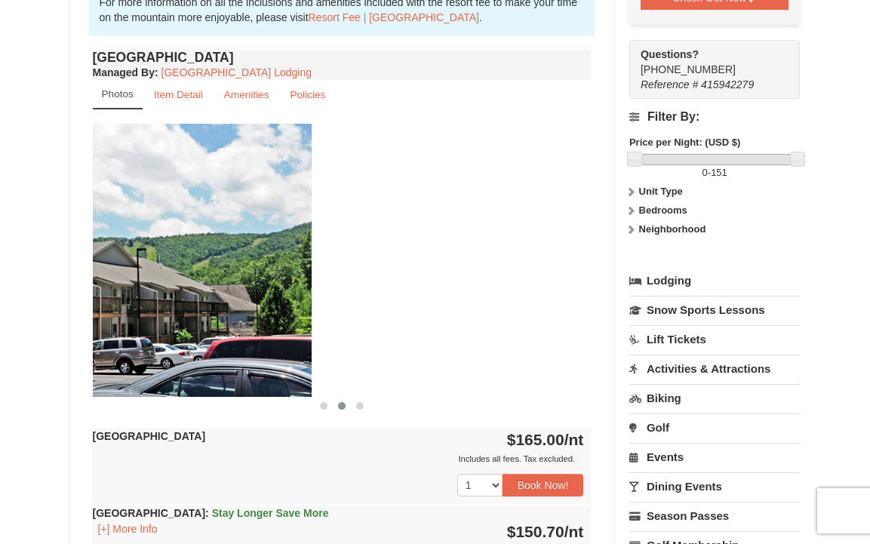
drag, startPoint x: 410, startPoint y: 333, endPoint x: 71, endPoint y: 335, distance: 338.8
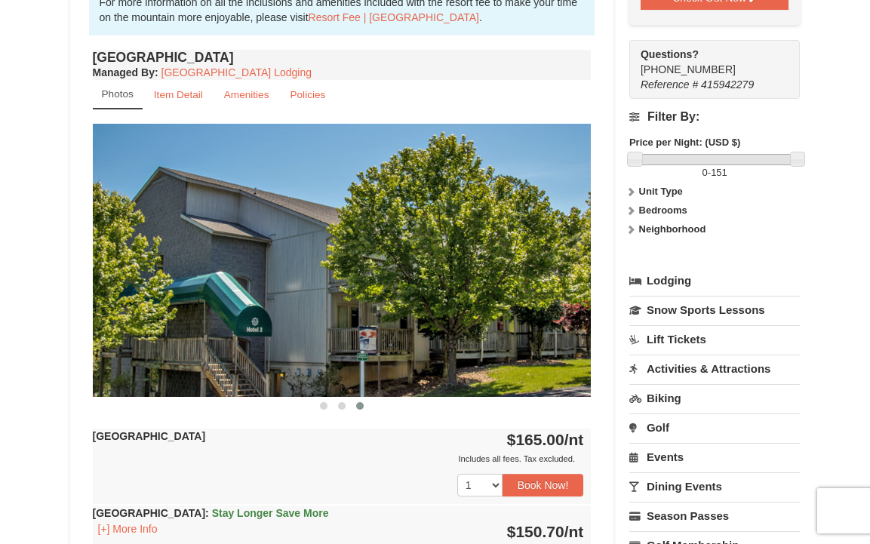
drag, startPoint x: 321, startPoint y: 357, endPoint x: -4, endPoint y: 387, distance: 325.9
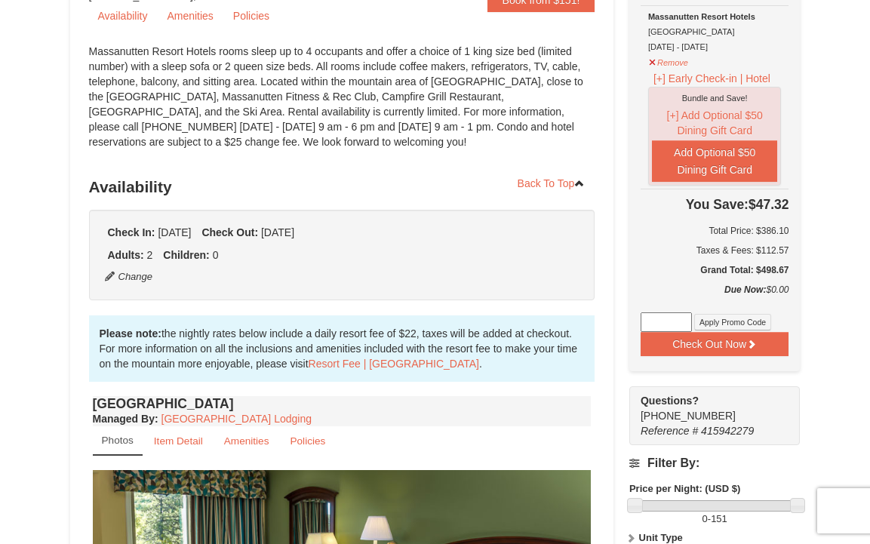
scroll to position [0, 0]
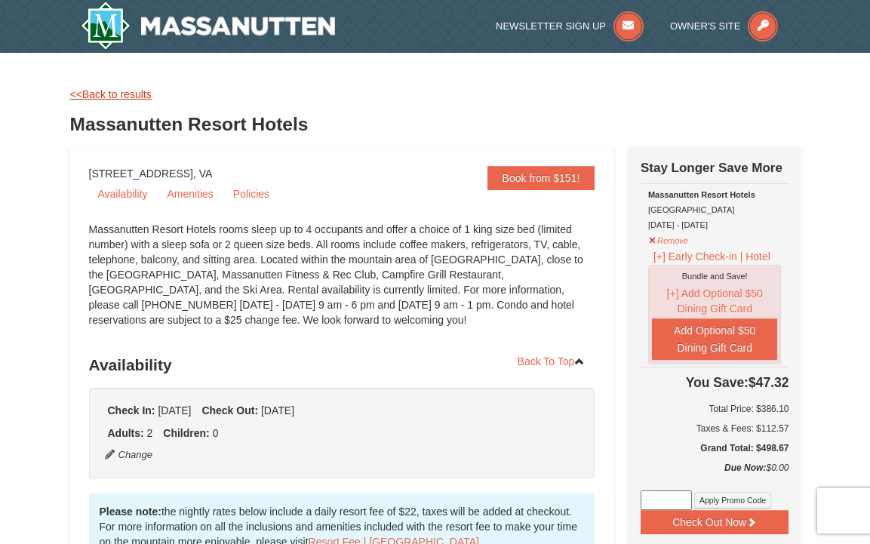
click at [125, 90] on link "<<Back to results" at bounding box center [110, 94] width 81 height 12
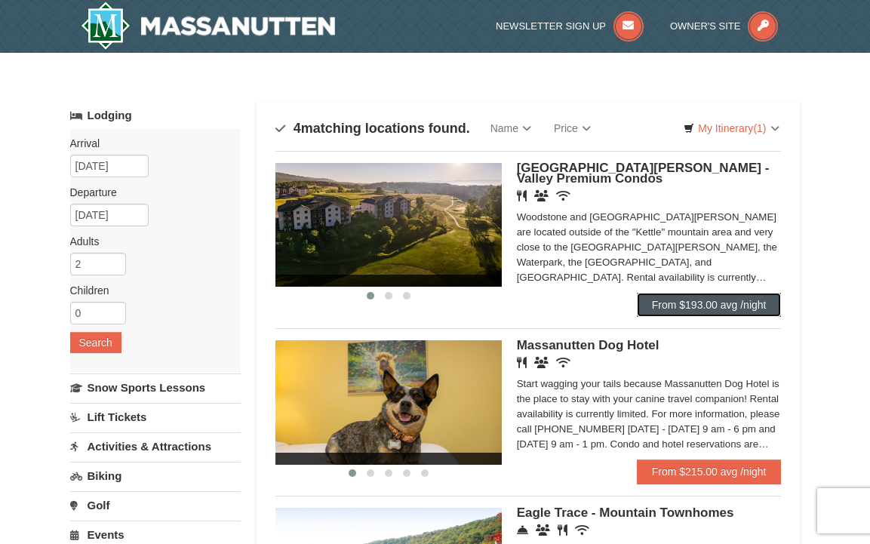
click at [730, 299] on link "From $193.00 avg /night" at bounding box center [709, 305] width 145 height 24
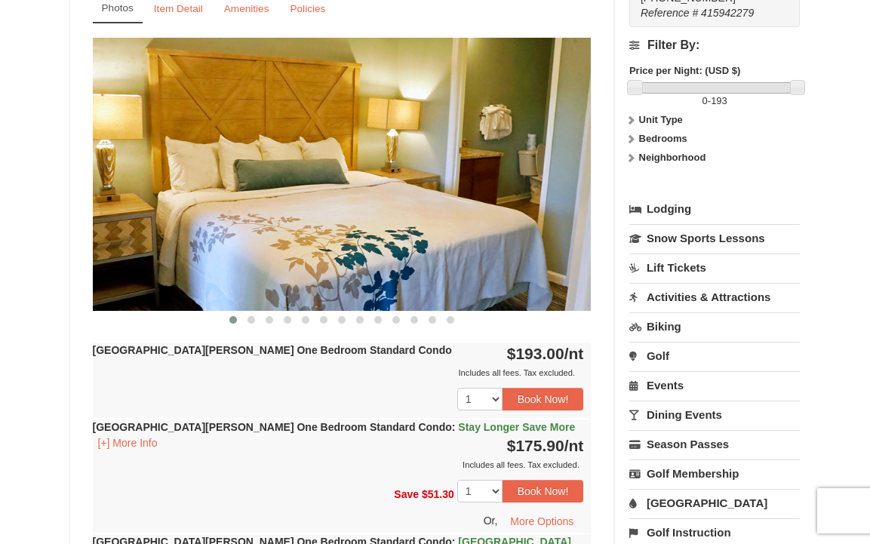
scroll to position [607, 0]
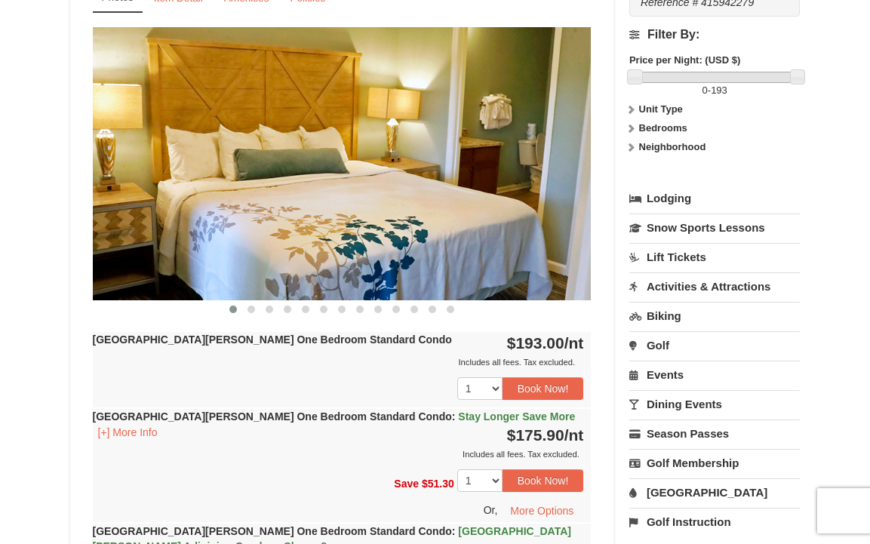
drag, startPoint x: 515, startPoint y: 204, endPoint x: 168, endPoint y: 276, distance: 354.6
click at [185, 269] on img at bounding box center [342, 163] width 499 height 273
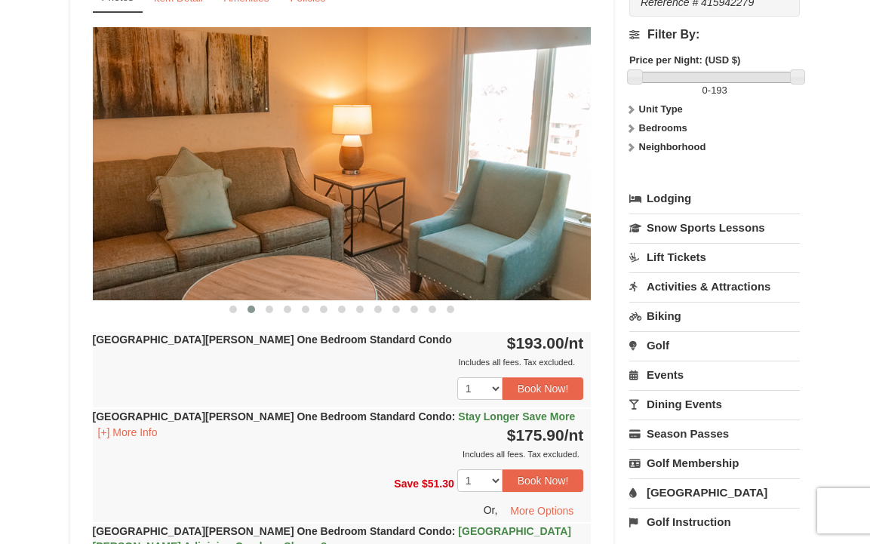
drag, startPoint x: 449, startPoint y: 329, endPoint x: 5, endPoint y: 377, distance: 447.1
drag, startPoint x: 352, startPoint y: 299, endPoint x: -6, endPoint y: 336, distance: 360.3
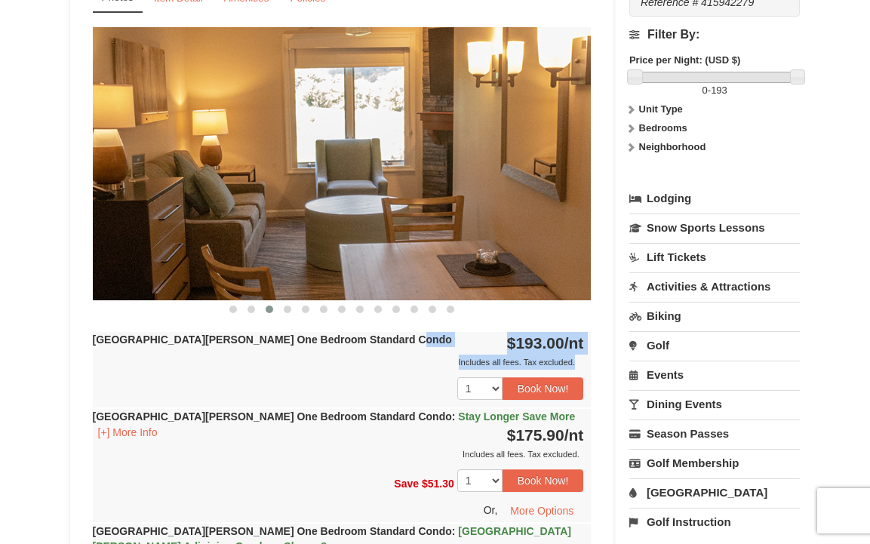
drag, startPoint x: 475, startPoint y: 186, endPoint x: -4, endPoint y: 356, distance: 507.6
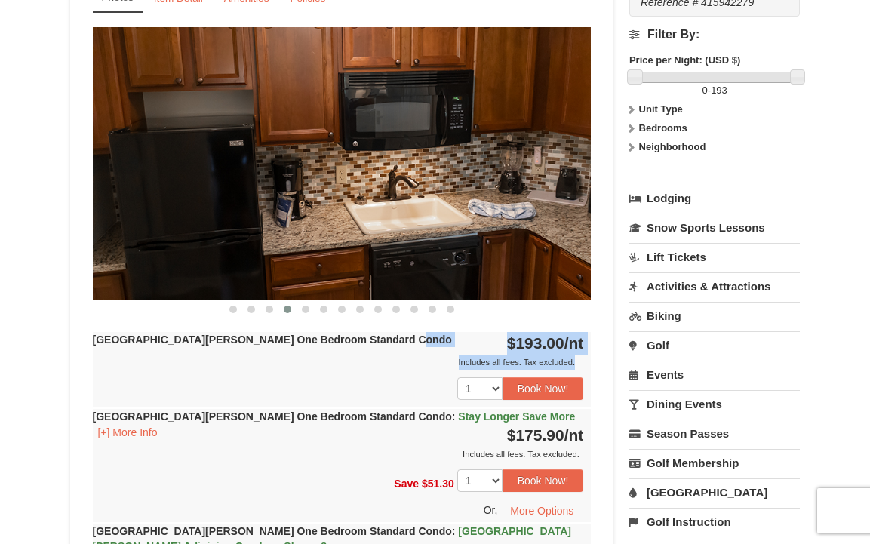
drag, startPoint x: 375, startPoint y: 242, endPoint x: -6, endPoint y: 275, distance: 382.4
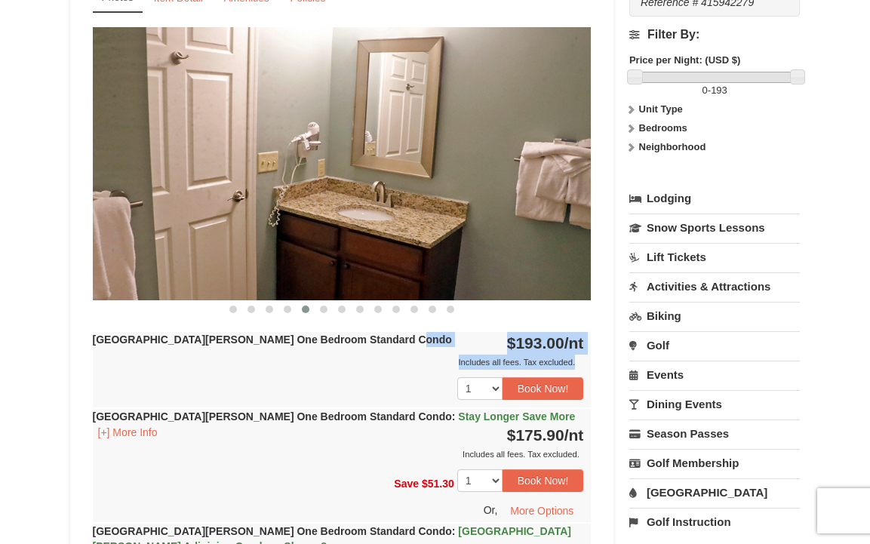
drag, startPoint x: 417, startPoint y: 263, endPoint x: 115, endPoint y: 288, distance: 302.2
click at [115, 288] on img at bounding box center [342, 163] width 499 height 273
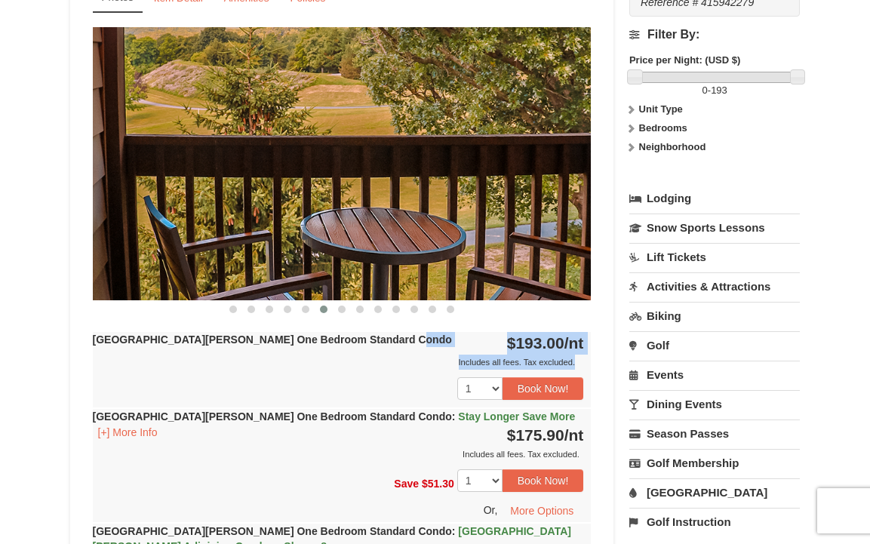
drag, startPoint x: 321, startPoint y: 309, endPoint x: 57, endPoint y: 369, distance: 270.7
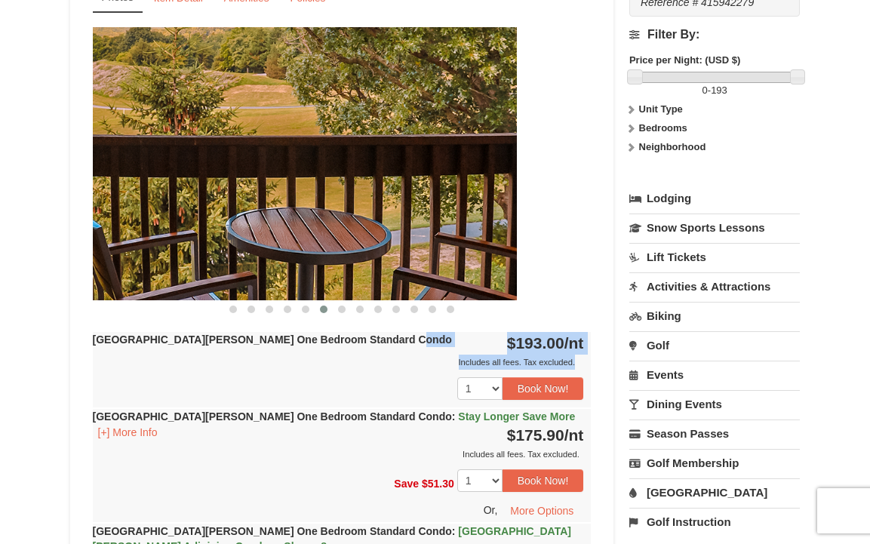
drag, startPoint x: 507, startPoint y: 225, endPoint x: 250, endPoint y: 272, distance: 261.7
click at [250, 272] on img at bounding box center [267, 163] width 499 height 273
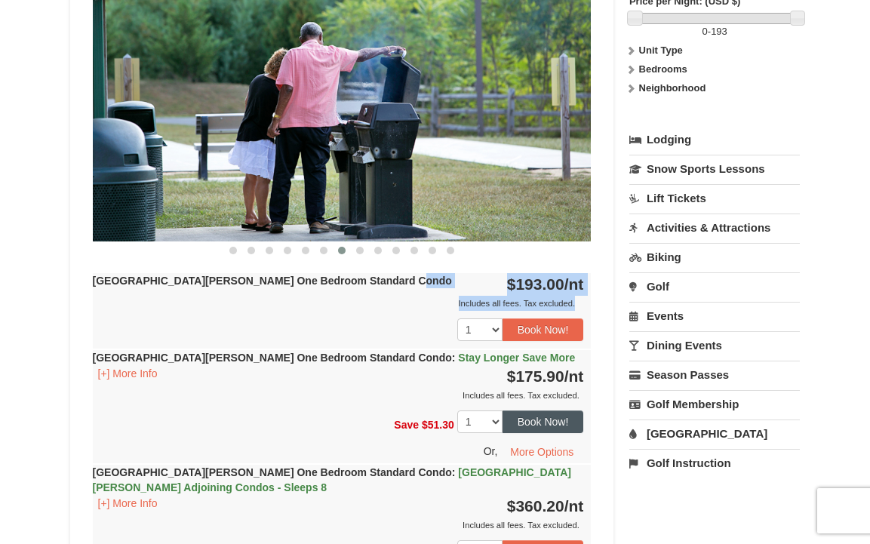
scroll to position [667, 0]
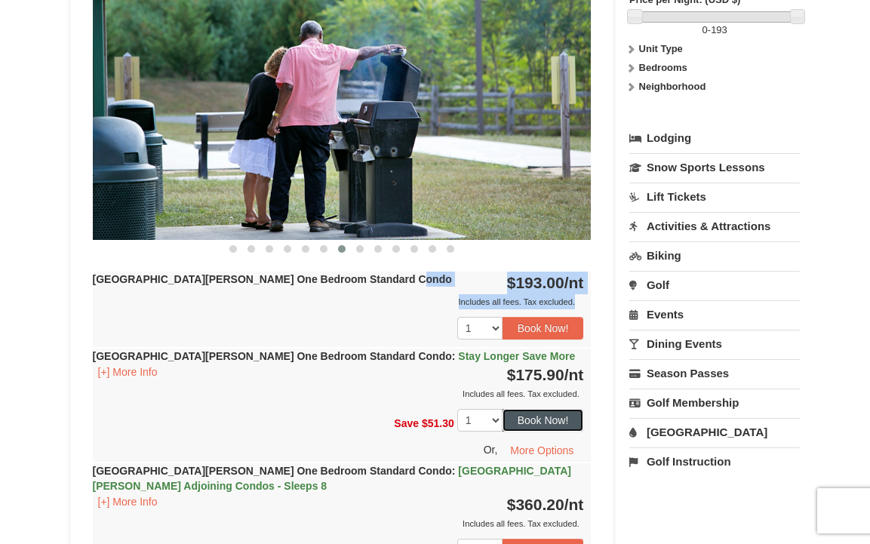
click at [557, 429] on button "Book Now!" at bounding box center [543, 420] width 81 height 23
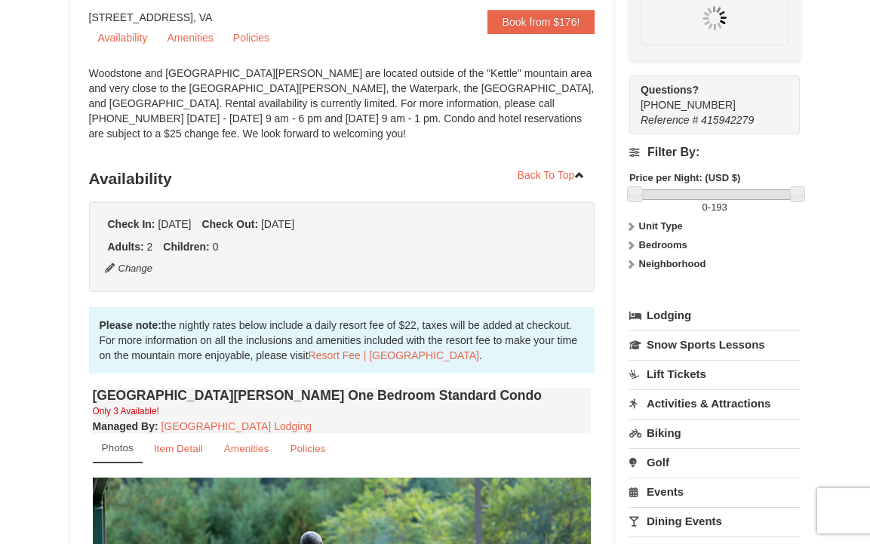
scroll to position [147, 0]
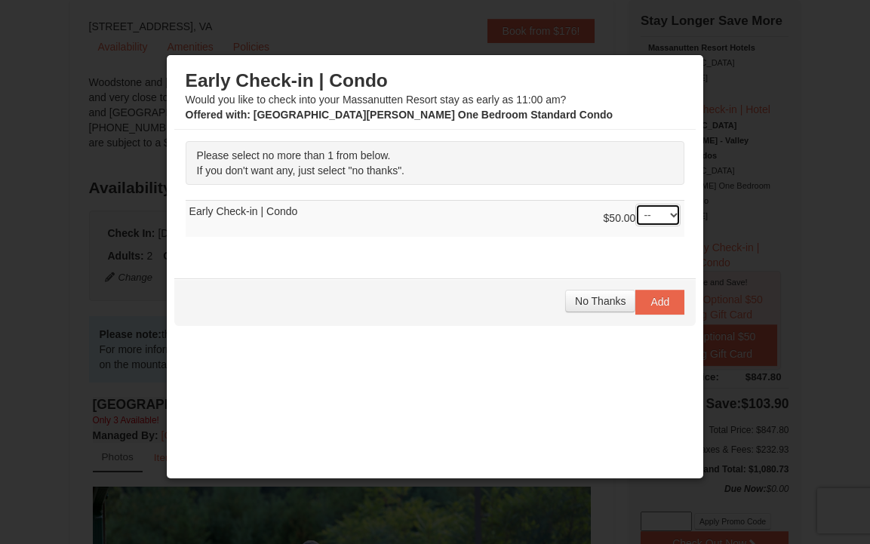
click at [650, 220] on select "-- 01" at bounding box center [657, 215] width 45 height 23
click at [597, 302] on span "No Thanks" at bounding box center [600, 301] width 51 height 12
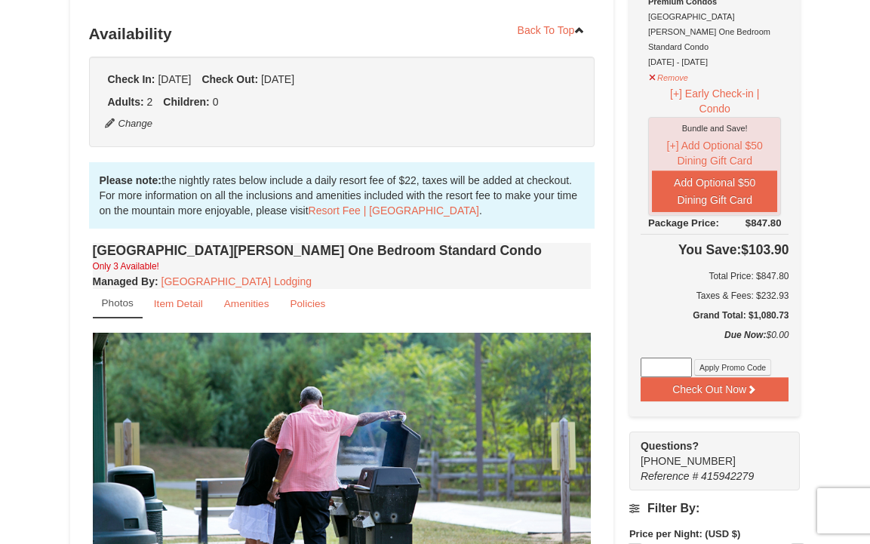
scroll to position [299, 0]
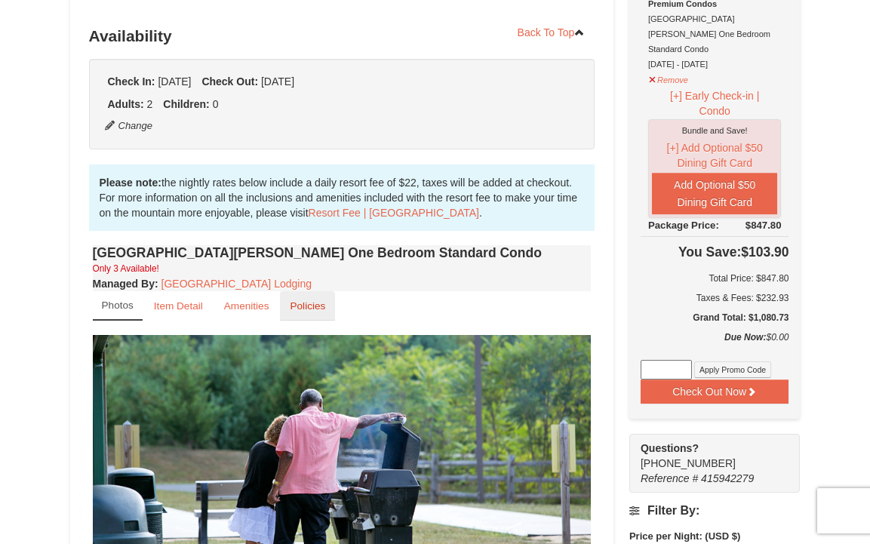
click at [312, 298] on link "Policies" at bounding box center [307, 305] width 55 height 29
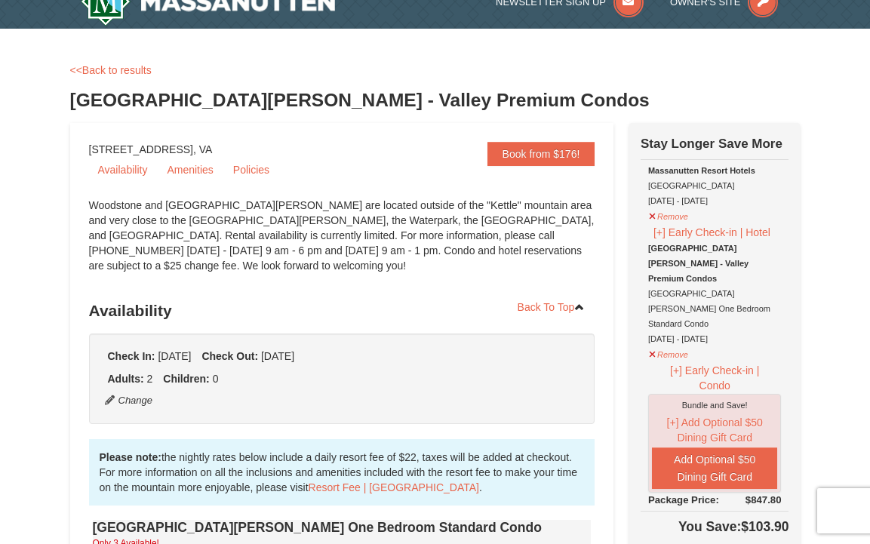
scroll to position [26, 0]
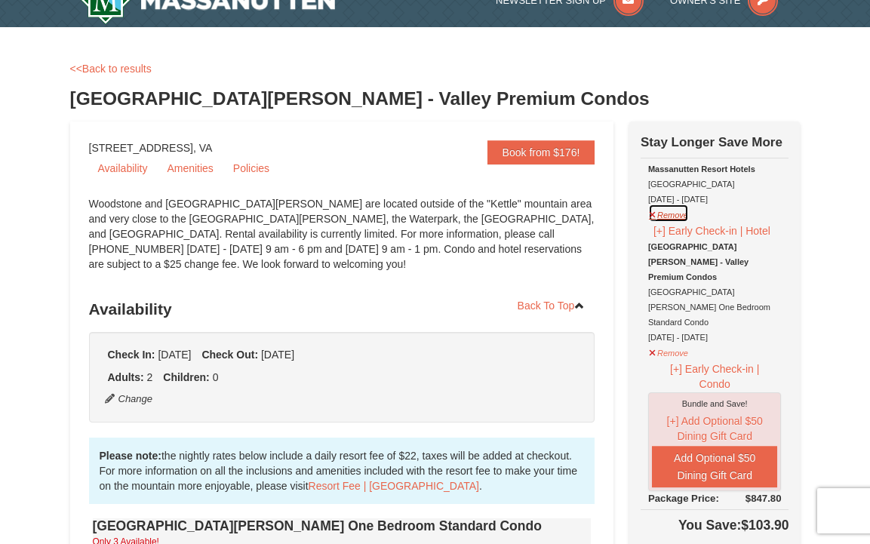
click at [681, 214] on button "Remove" at bounding box center [668, 213] width 41 height 19
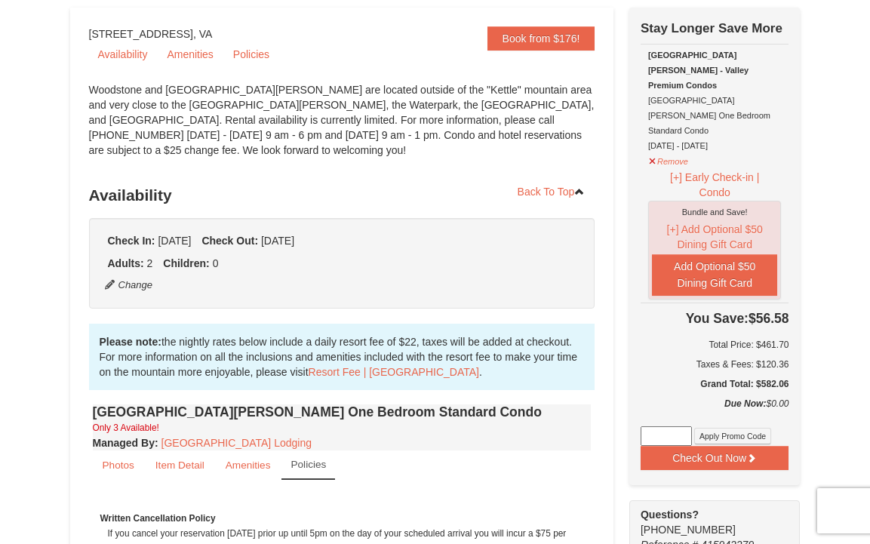
scroll to position [144, 0]
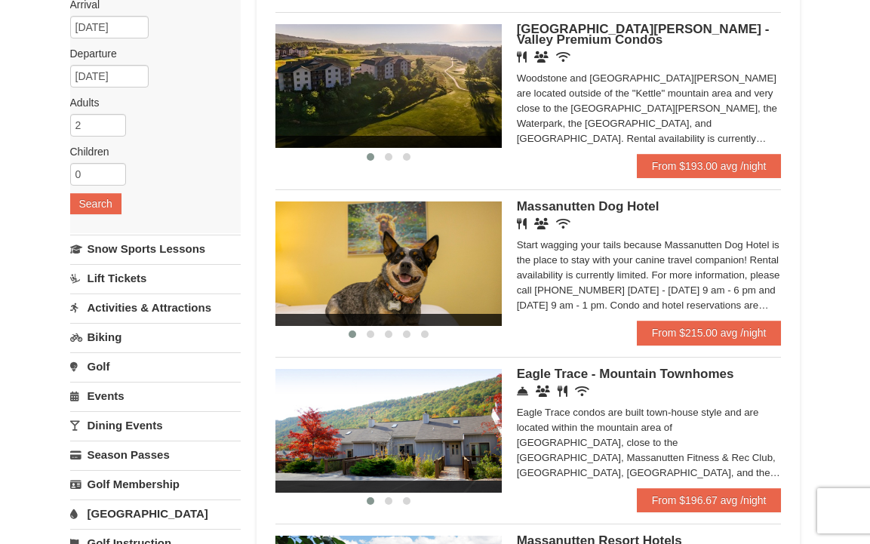
scroll to position [140, 0]
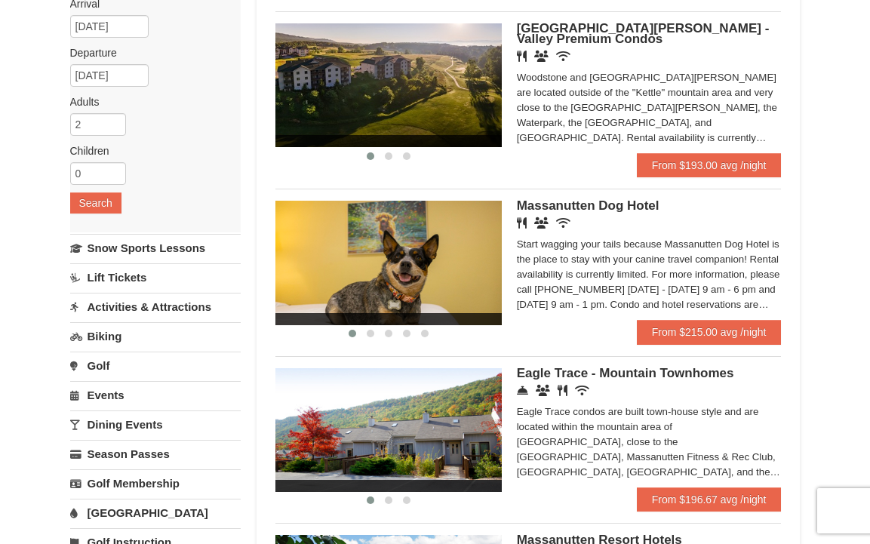
click at [140, 283] on link "Lift Tickets" at bounding box center [155, 277] width 171 height 28
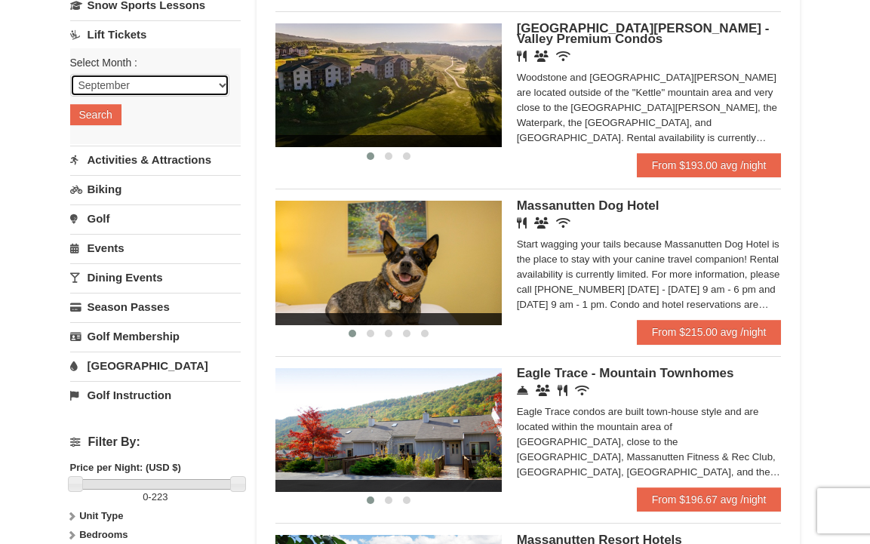
click at [154, 93] on select "September October November December January February March April May June July …" at bounding box center [150, 85] width 160 height 23
select select "12"
click at [70, 74] on select "September October November December January February March April May June July …" at bounding box center [150, 85] width 160 height 23
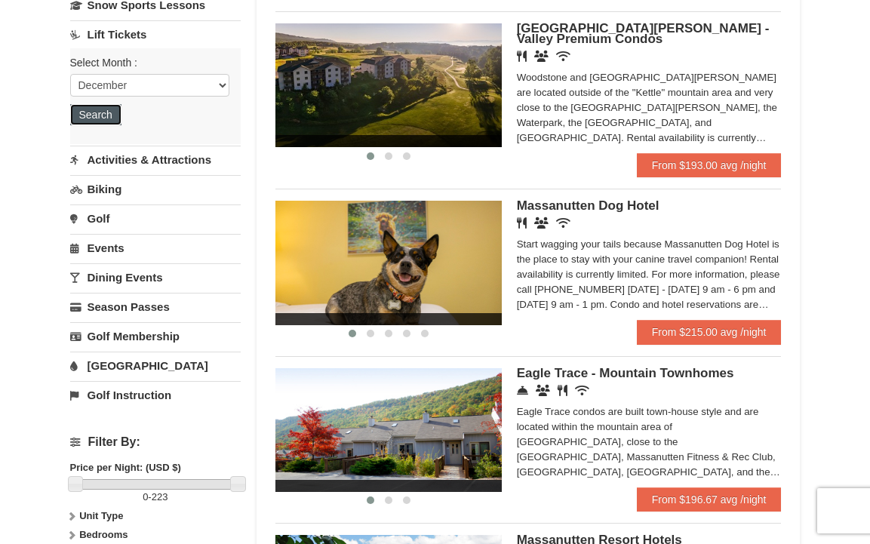
click at [109, 109] on button "Search" at bounding box center [95, 114] width 51 height 21
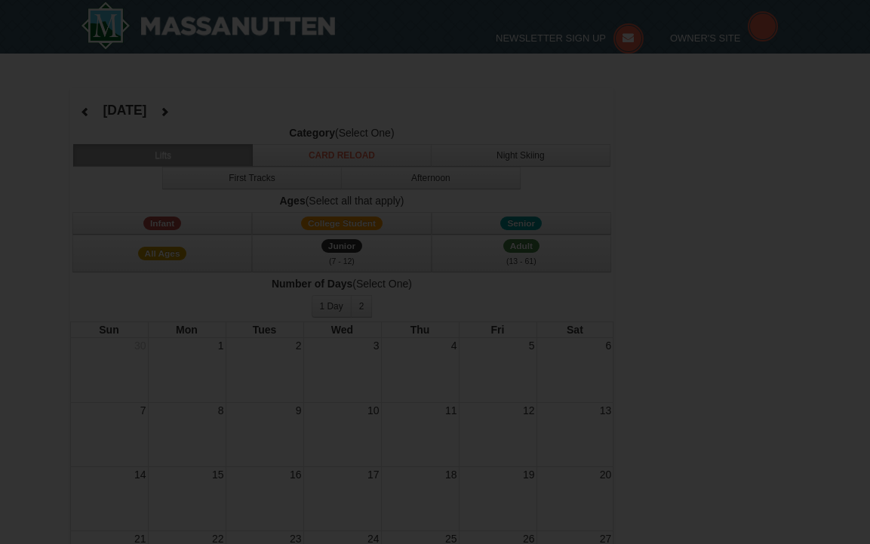
select select "12"
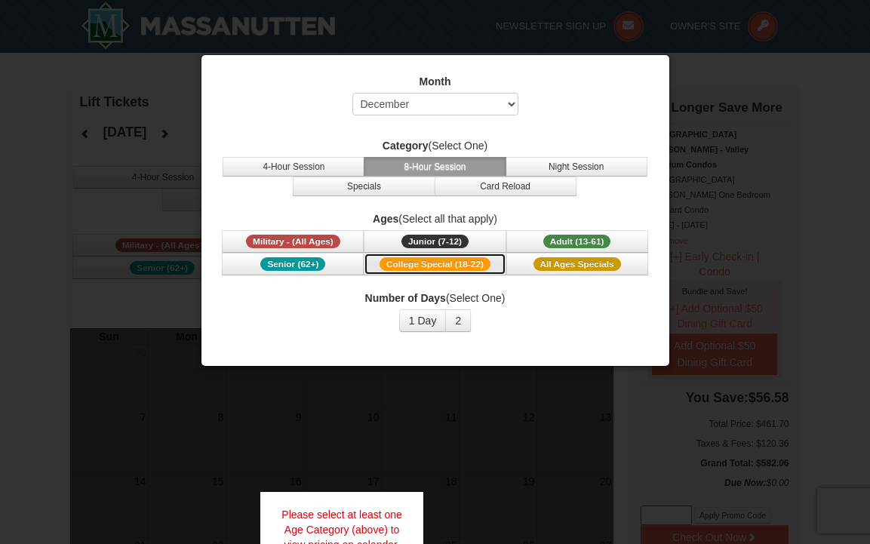
click at [471, 266] on span "College Special (18-22)" at bounding box center [435, 264] width 111 height 14
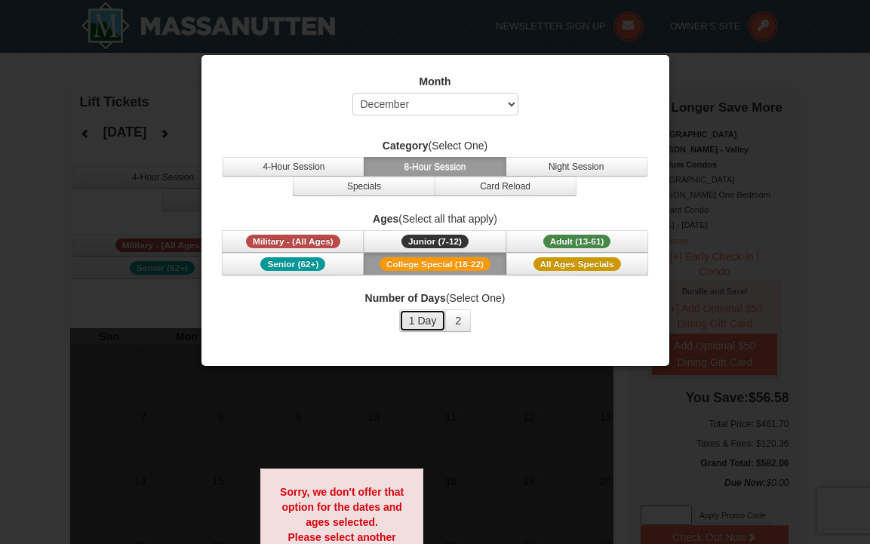
click at [438, 325] on button "1 Day" at bounding box center [423, 320] width 48 height 23
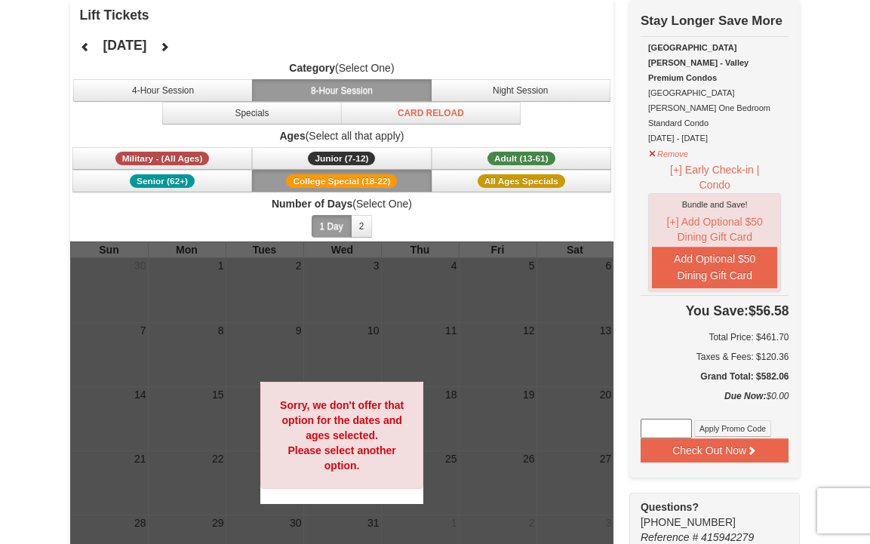
scroll to position [72, 0]
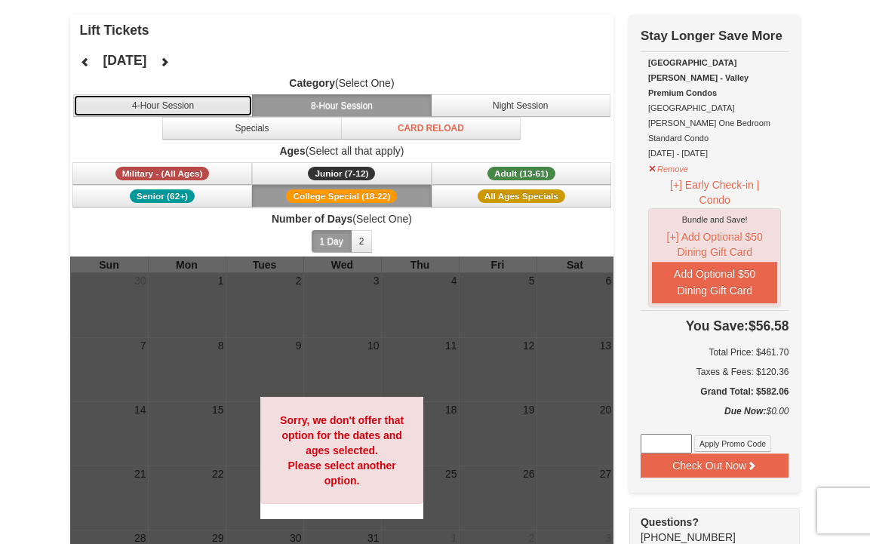
click at [198, 115] on button "4-Hour Session" at bounding box center [163, 105] width 180 height 23
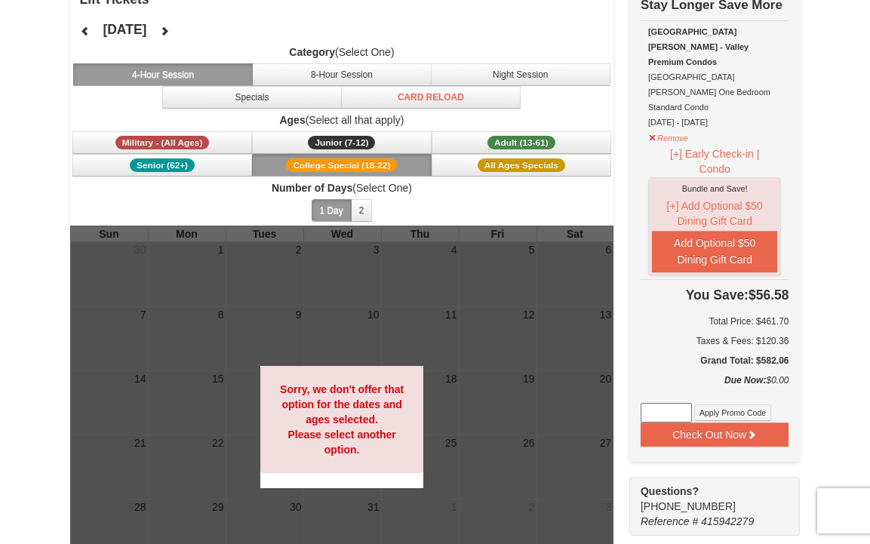
scroll to position [109, 0]
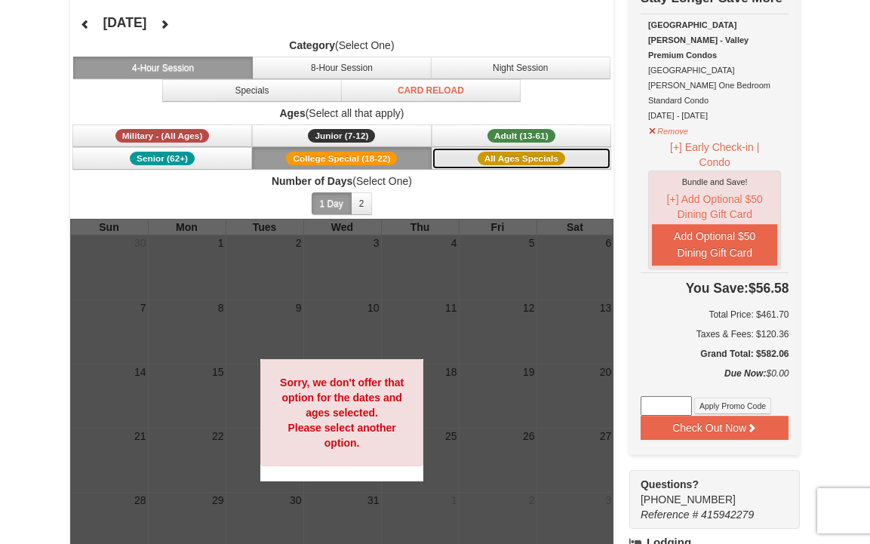
click at [484, 158] on span "All Ages Specials" at bounding box center [522, 159] width 88 height 14
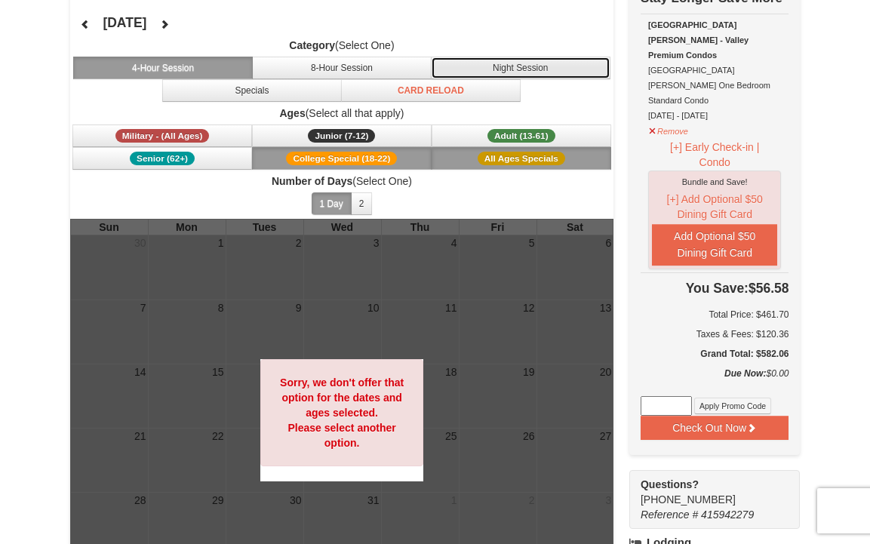
click at [528, 63] on button "Night Session" at bounding box center [521, 68] width 180 height 23
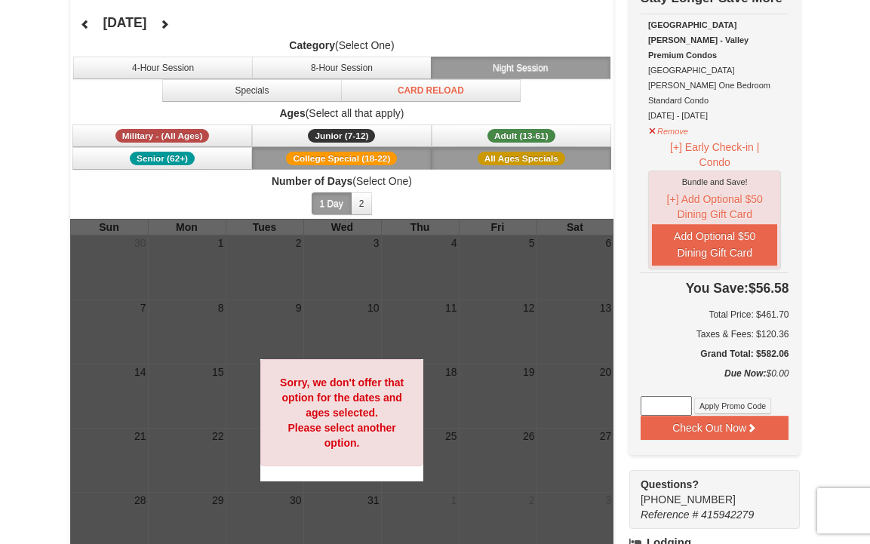
click at [330, 102] on div "Category (Select One) 4-Hour Session 8-Hour Session Night Session Specials Card…" at bounding box center [342, 128] width 544 height 181
click at [314, 96] on button "Specials" at bounding box center [252, 90] width 180 height 23
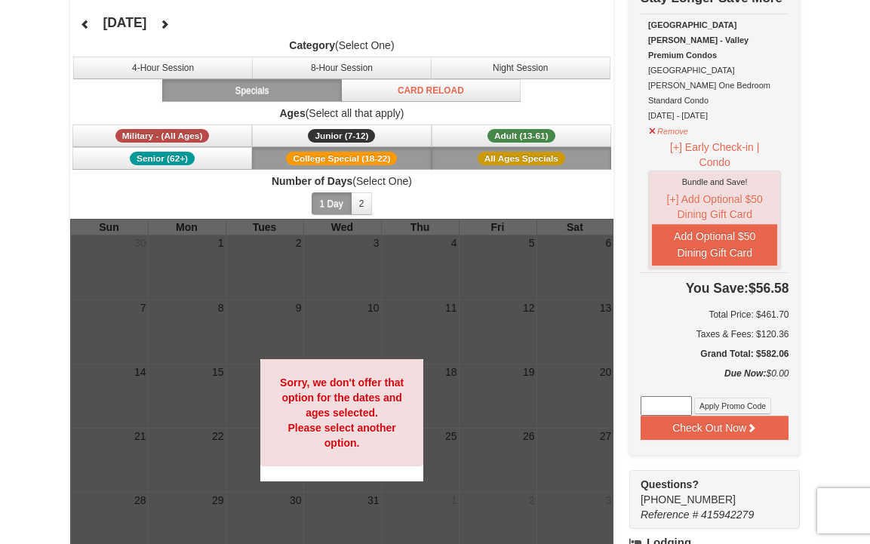
click at [146, 26] on h4 "December 2025" at bounding box center [125, 22] width 44 height 15
click at [94, 26] on button at bounding box center [85, 24] width 30 height 23
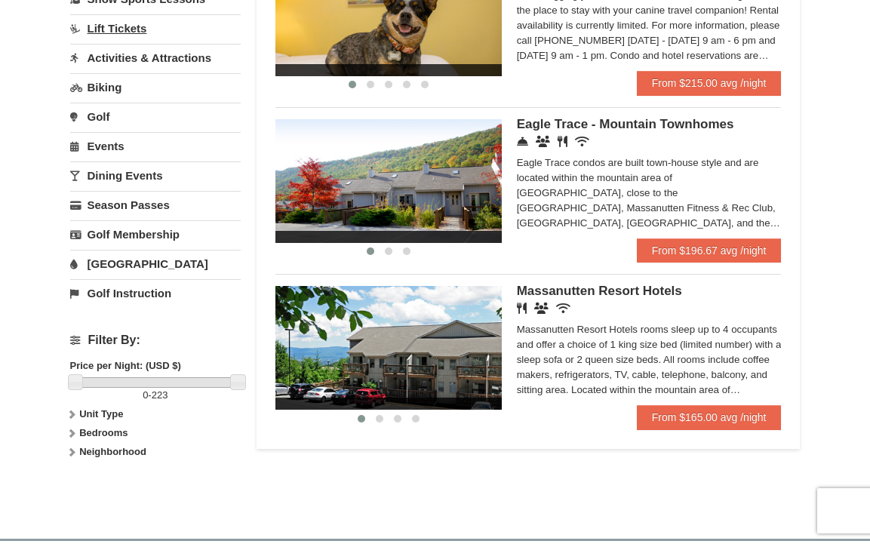
scroll to position [362, 0]
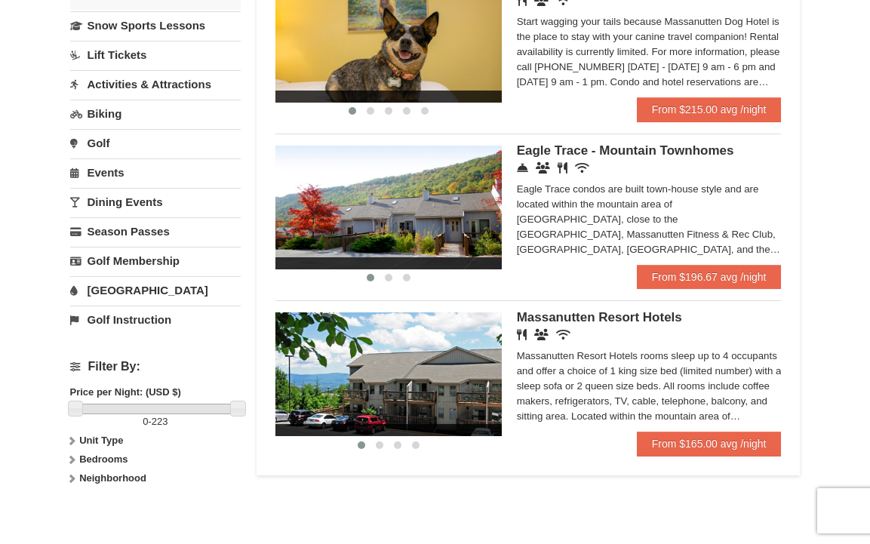
click at [129, 195] on link "Dining Events" at bounding box center [155, 202] width 171 height 28
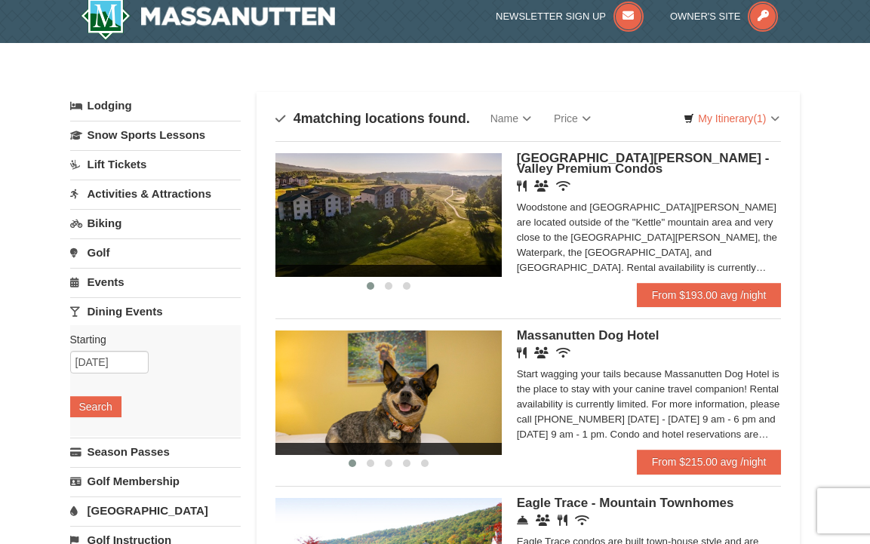
scroll to position [2, 0]
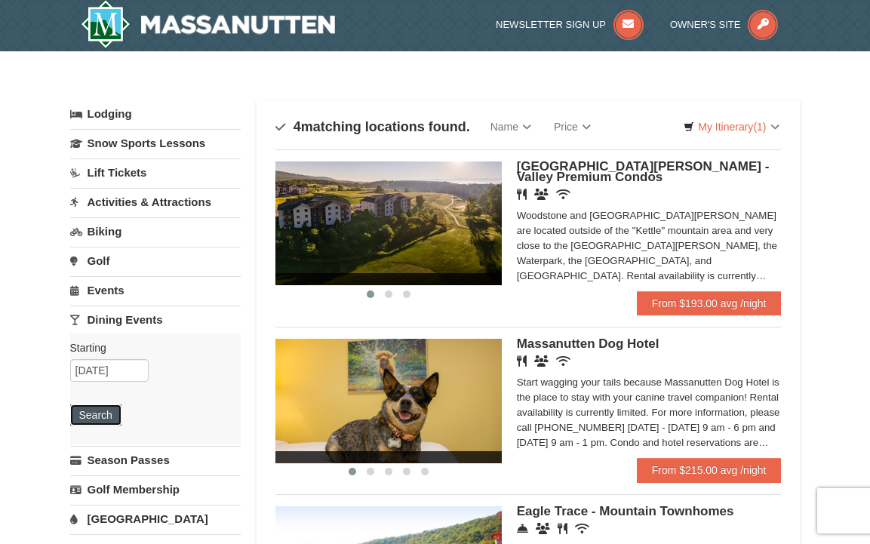
click at [108, 410] on button "Search" at bounding box center [95, 414] width 51 height 21
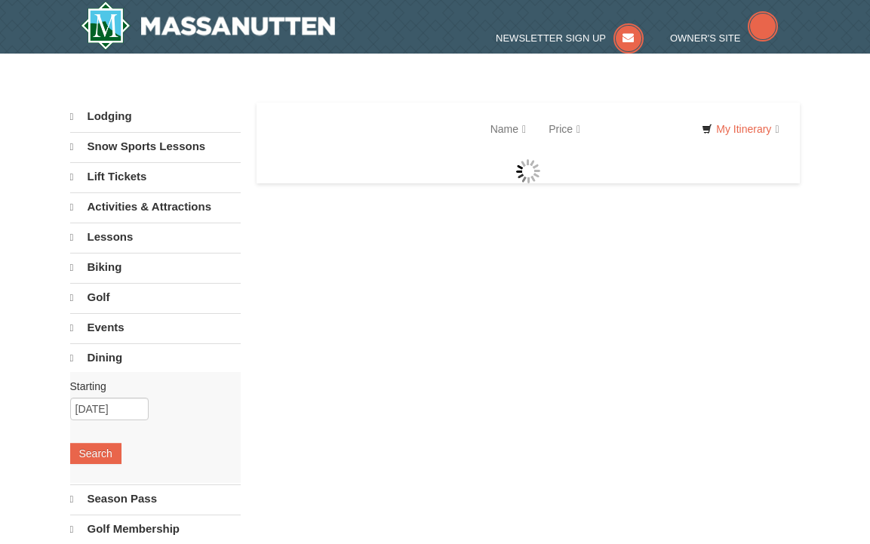
select select "9"
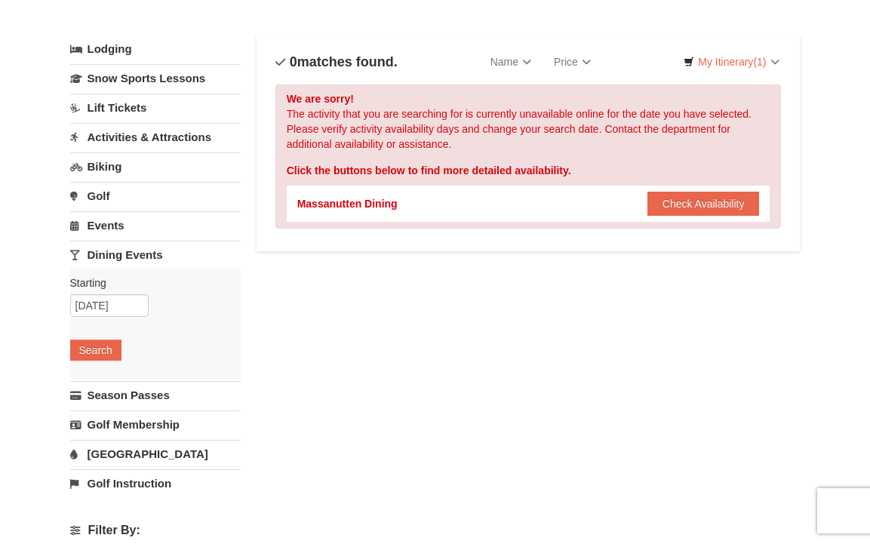
scroll to position [67, 0]
click at [669, 195] on button "Check Availability" at bounding box center [703, 203] width 112 height 24
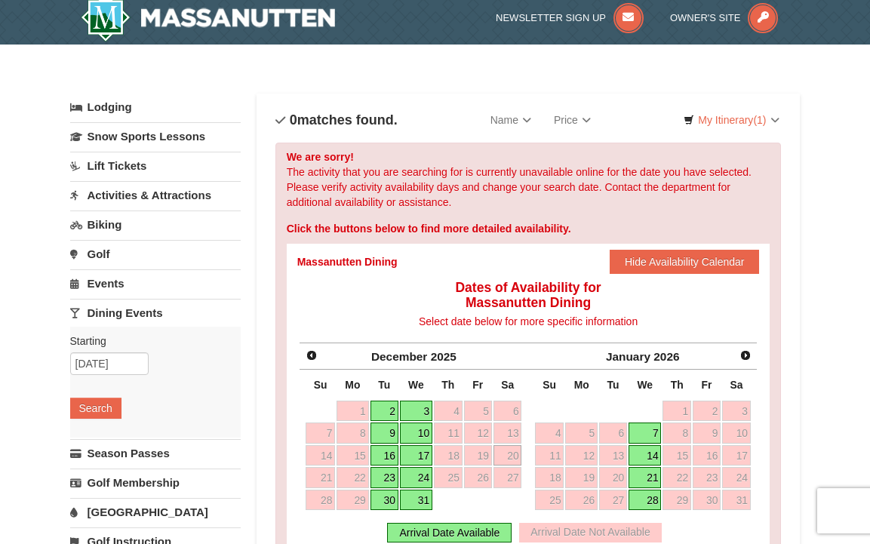
scroll to position [0, 0]
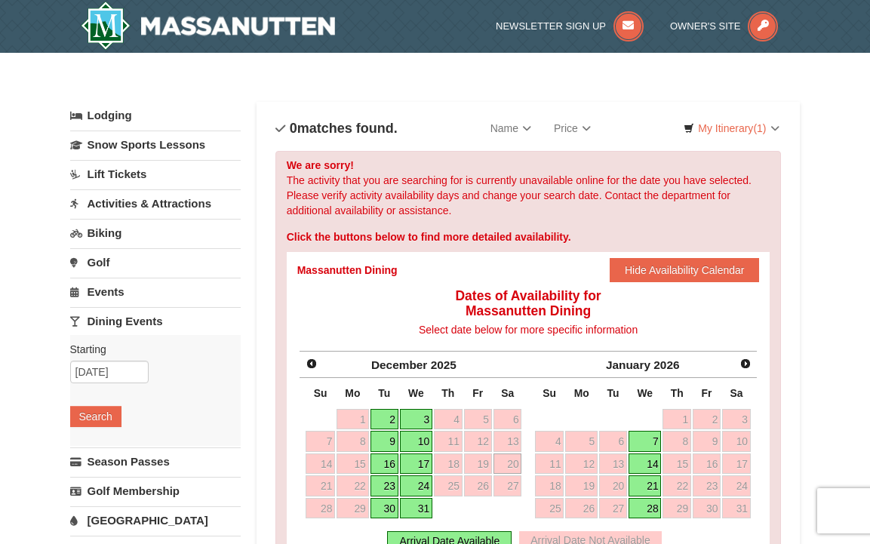
click at [134, 209] on link "Activities & Attractions" at bounding box center [155, 203] width 171 height 28
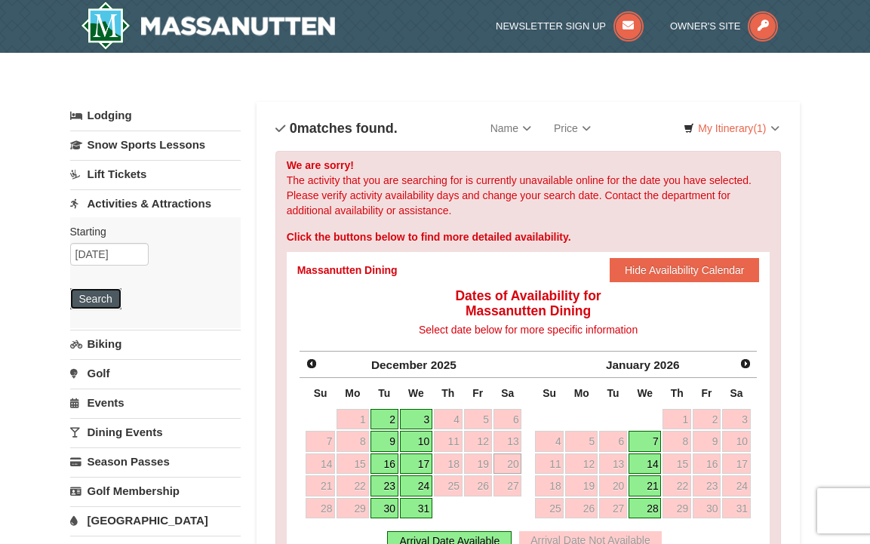
click at [107, 307] on button "Search" at bounding box center [95, 298] width 51 height 21
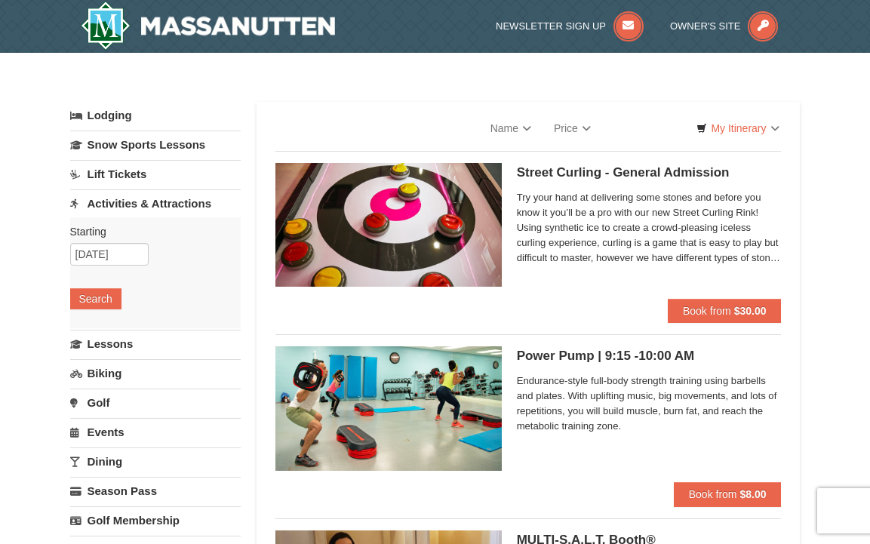
select select "9"
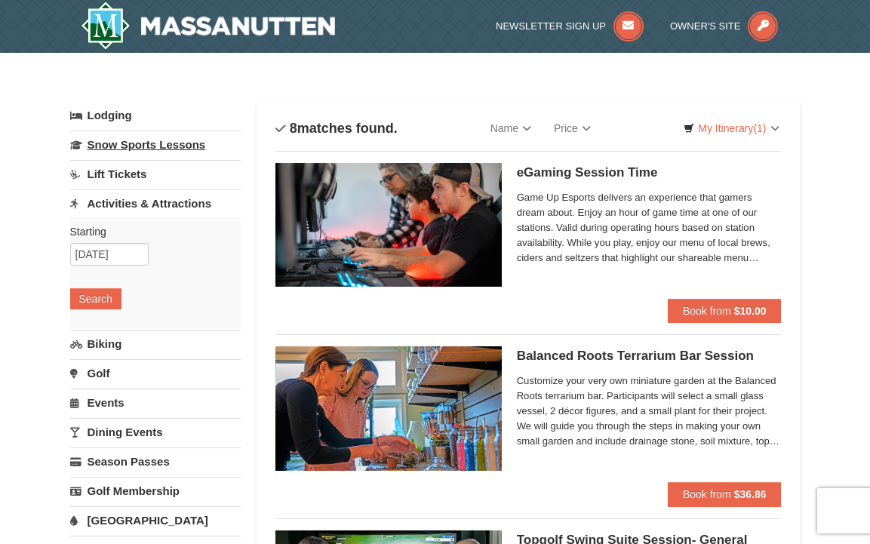
click at [171, 131] on link "Snow Sports Lessons" at bounding box center [155, 145] width 171 height 28
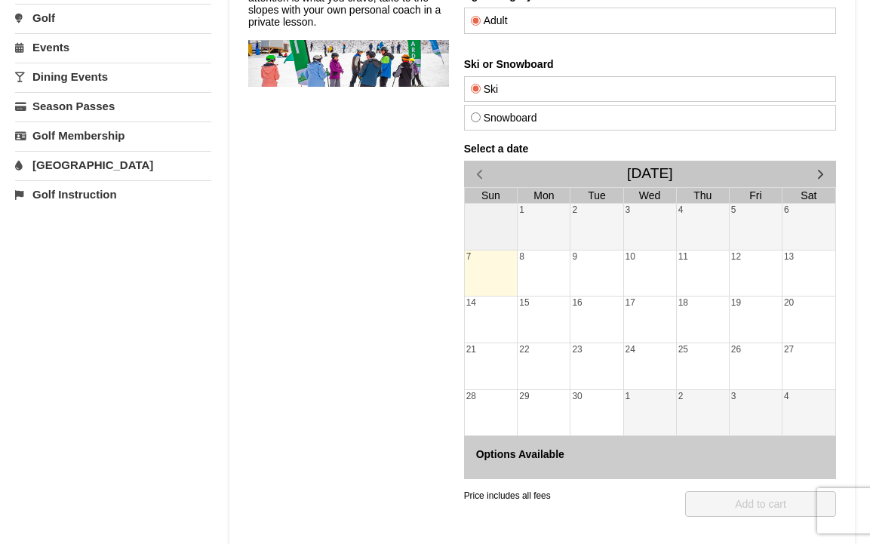
scroll to position [253, 0]
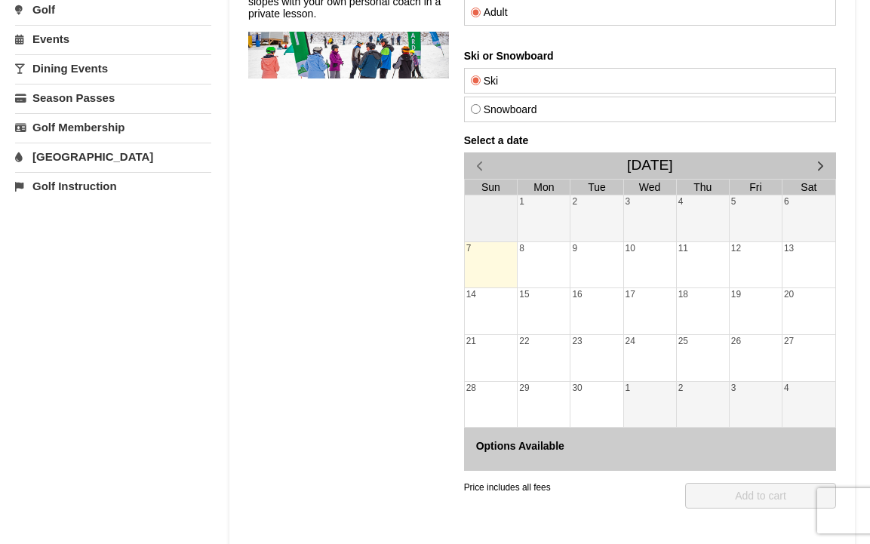
click at [819, 146] on div "Select a date September 2025 Sun Mon Tue Wed Thu Fri Sat 1 2 3 4 5 6 7 8 9 10 1…" at bounding box center [650, 302] width 372 height 337
click at [819, 154] on button "button" at bounding box center [820, 165] width 31 height 26
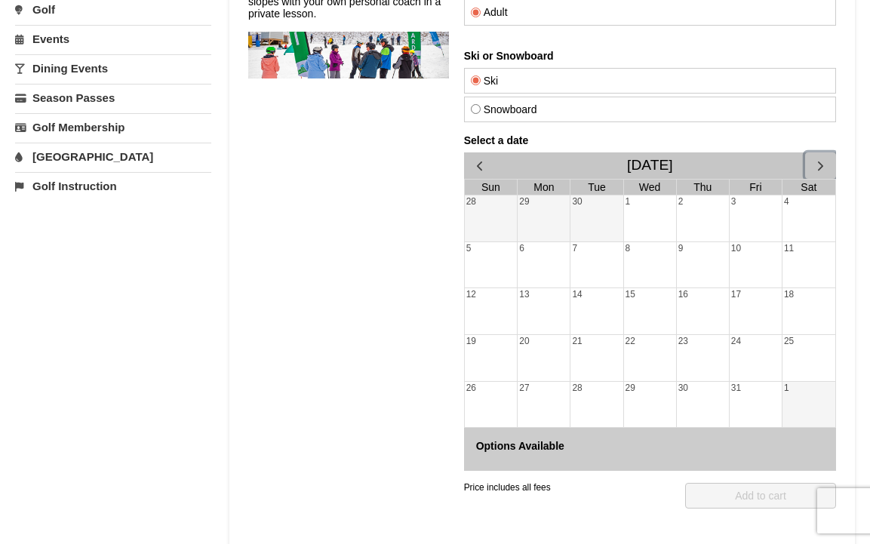
click at [819, 156] on button "button" at bounding box center [820, 165] width 31 height 26
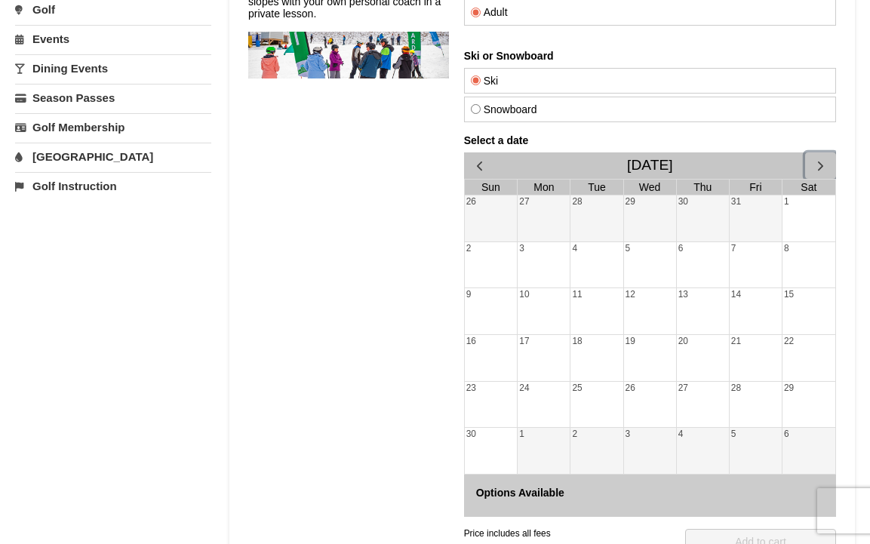
click at [819, 156] on button "button" at bounding box center [820, 165] width 31 height 26
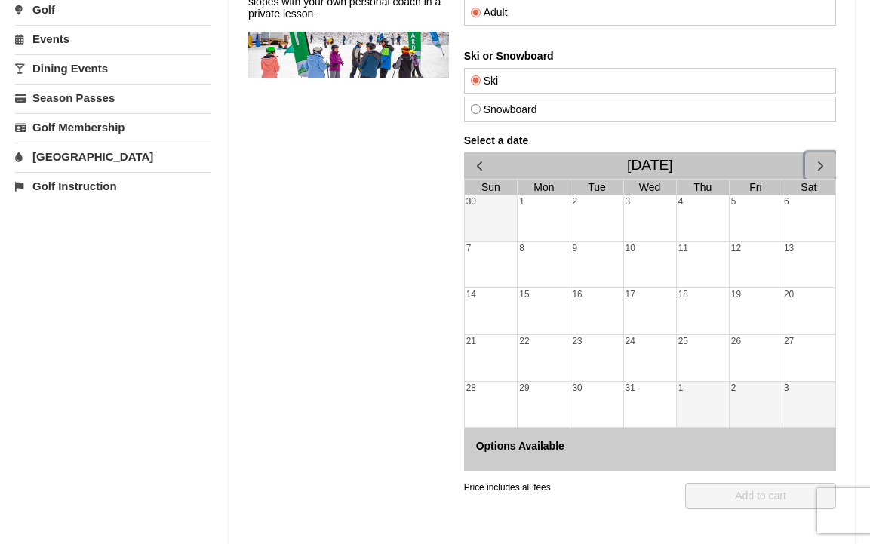
click at [764, 291] on div "19" at bounding box center [756, 311] width 52 height 46
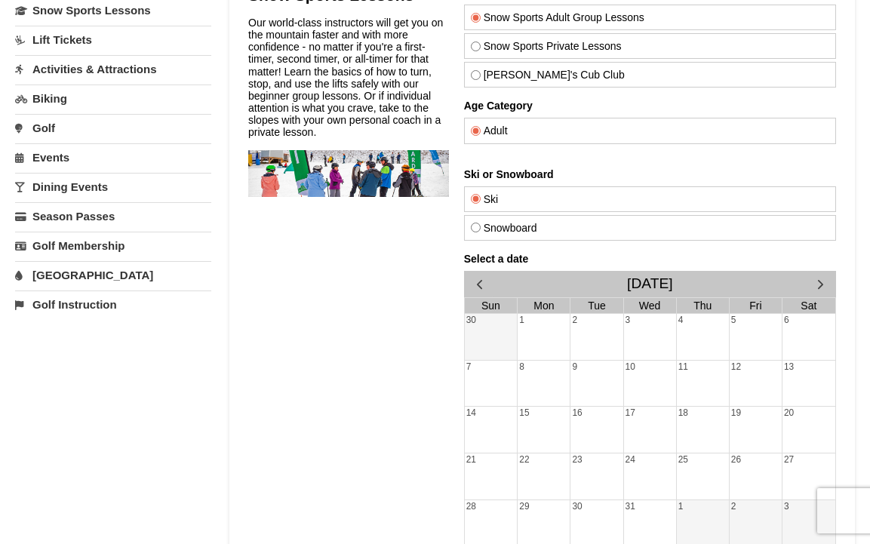
click at [530, 234] on div "Snowboard" at bounding box center [650, 228] width 372 height 26
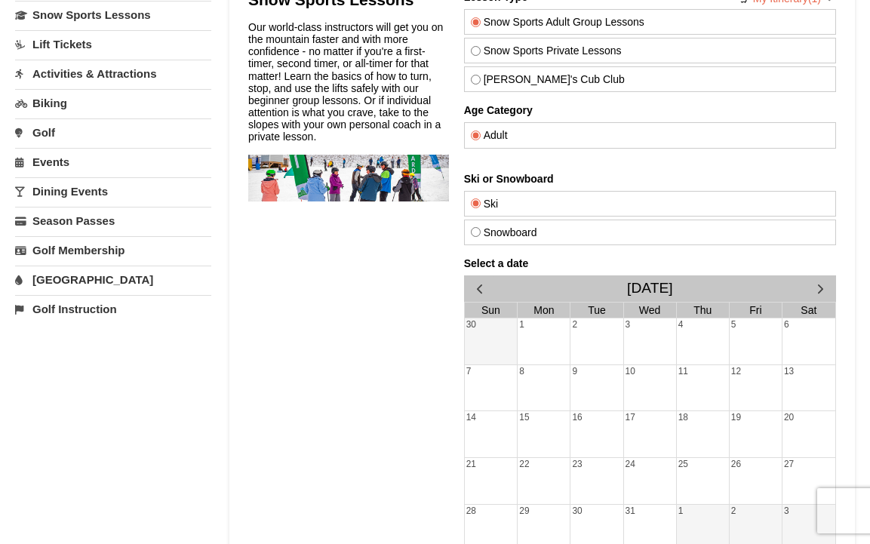
scroll to position [128, 0]
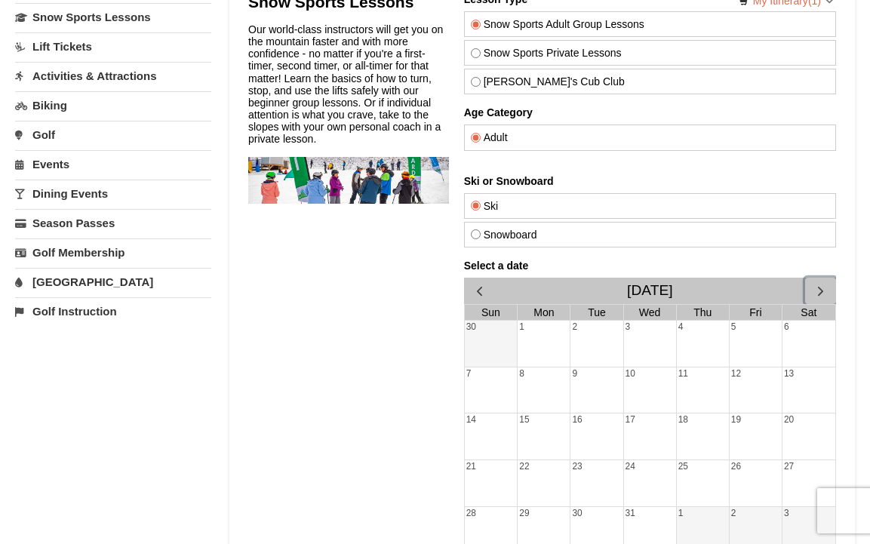
click at [816, 285] on span "button" at bounding box center [821, 291] width 16 height 16
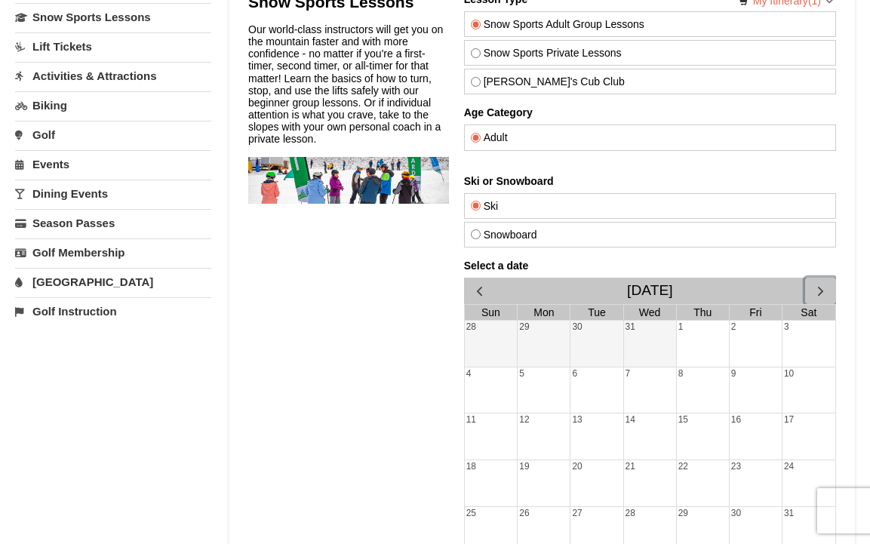
click at [816, 285] on span "button" at bounding box center [821, 291] width 16 height 16
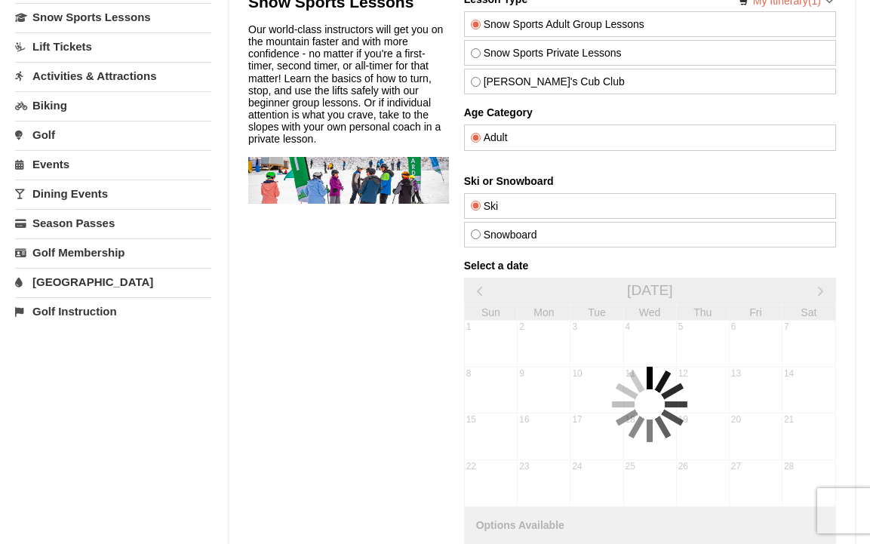
click at [816, 285] on div "Select a date February 2026 Sun Mon Tue Wed Thu Fri Sat 1 2 3 4 5 6 7 8 9 10 11…" at bounding box center [650, 405] width 372 height 290
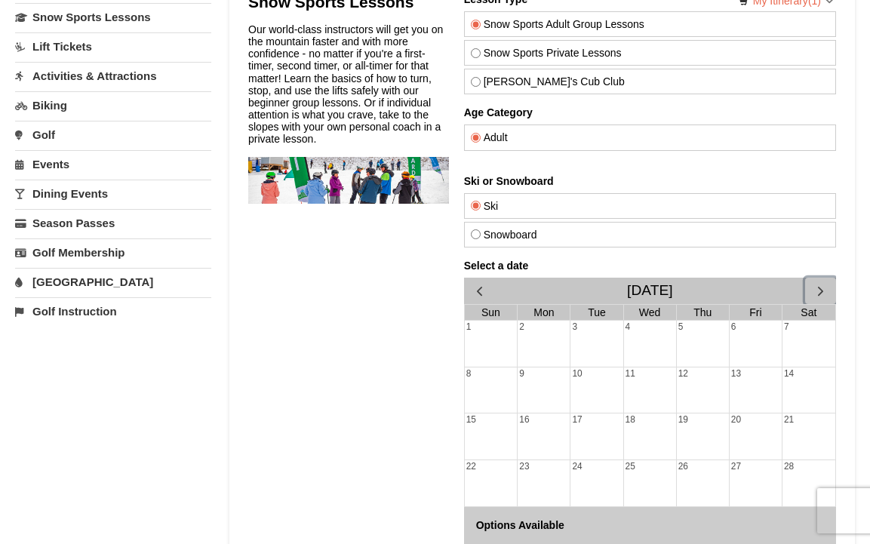
click at [816, 285] on span "button" at bounding box center [821, 291] width 16 height 16
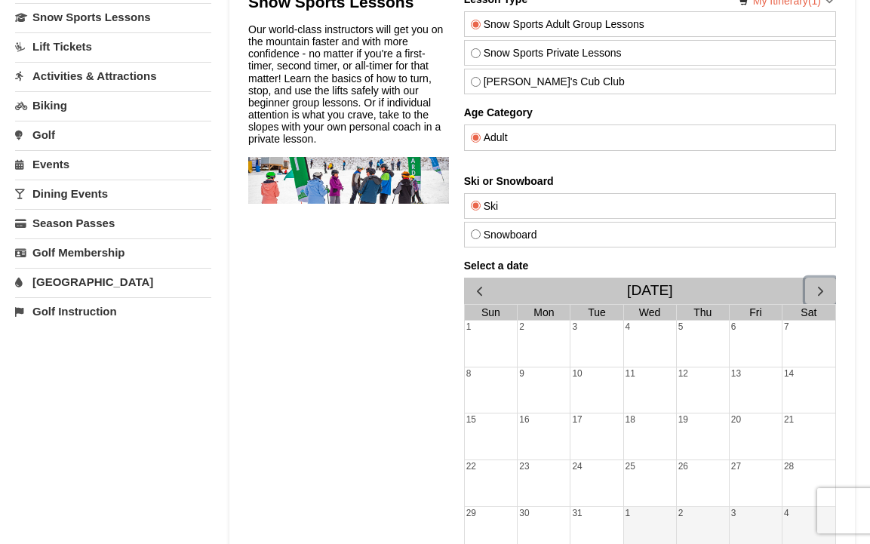
click at [816, 285] on span "button" at bounding box center [821, 291] width 16 height 16
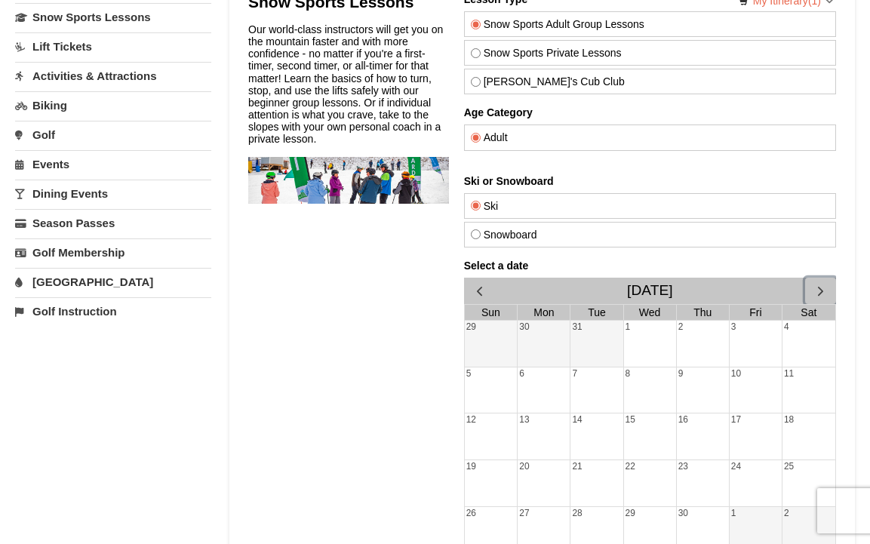
click at [816, 285] on span "button" at bounding box center [821, 291] width 16 height 16
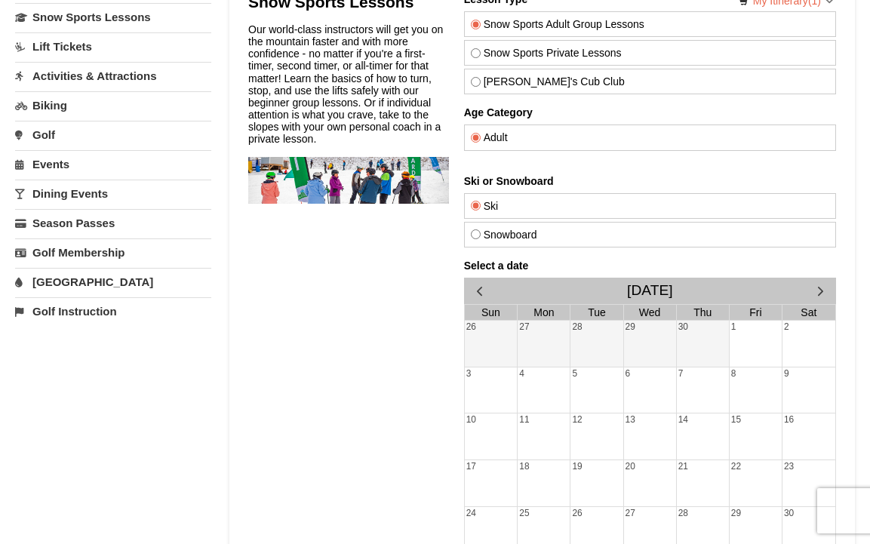
click at [816, 285] on div "Select a date May 2026 Sun Mon Tue Wed Thu Fri Sat 26 27 28 29 30 1 2 3 4 5 6 7…" at bounding box center [650, 451] width 372 height 383
click at [816, 285] on span "button" at bounding box center [821, 291] width 16 height 16
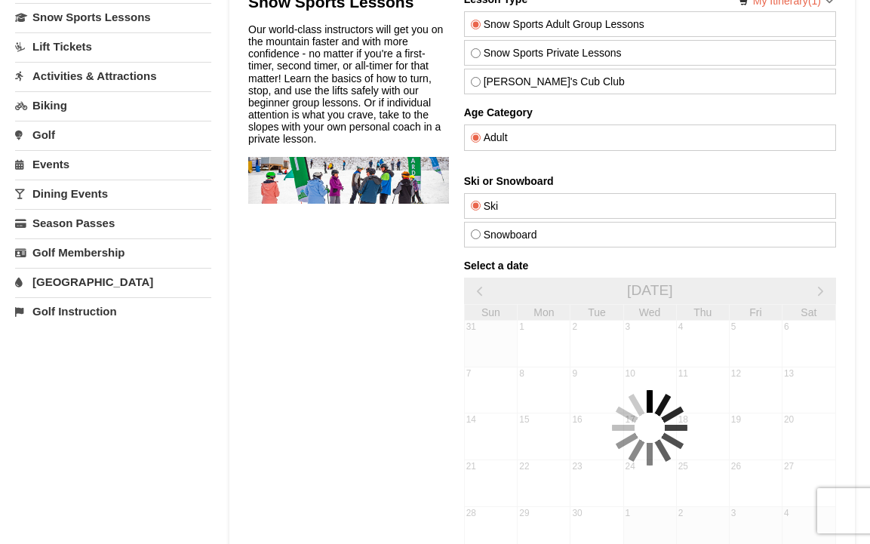
click at [816, 285] on div "Select a date June 2026 Sun Mon Tue Wed Thu Fri Sat 31 1 2 3 4 5 6 7 8 9 10 11 …" at bounding box center [650, 428] width 372 height 337
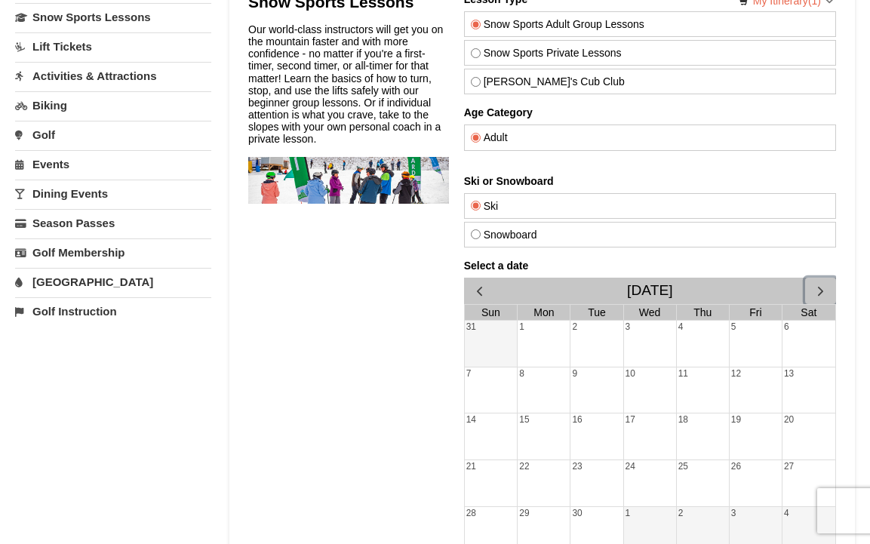
click at [816, 285] on span "button" at bounding box center [821, 291] width 16 height 16
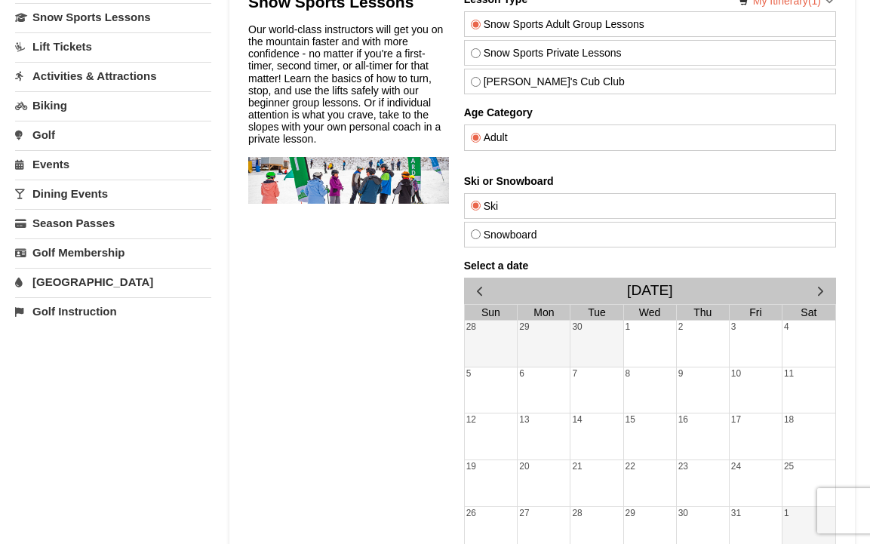
click at [816, 285] on div "Select a date July 2026 Sun Mon Tue Wed Thu Fri Sat 28 29 30 1 2 3 4 5 6 7 8 9 …" at bounding box center [650, 428] width 372 height 337
click at [816, 285] on span "button" at bounding box center [821, 291] width 16 height 16
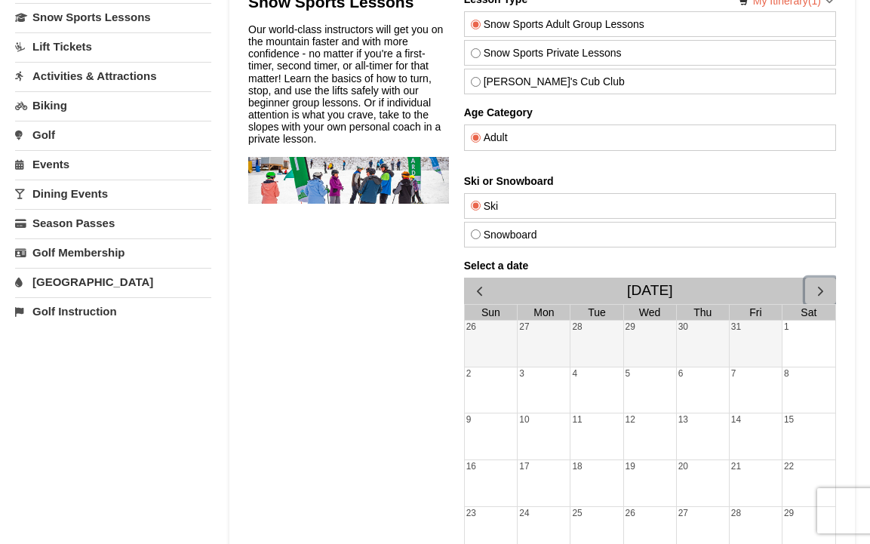
click at [816, 285] on span "button" at bounding box center [821, 291] width 16 height 16
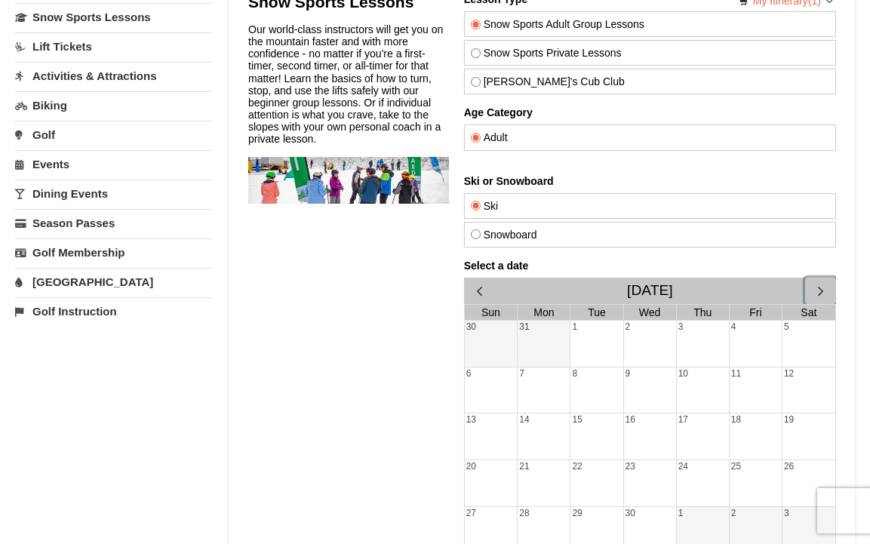
click at [816, 285] on span "button" at bounding box center [821, 291] width 16 height 16
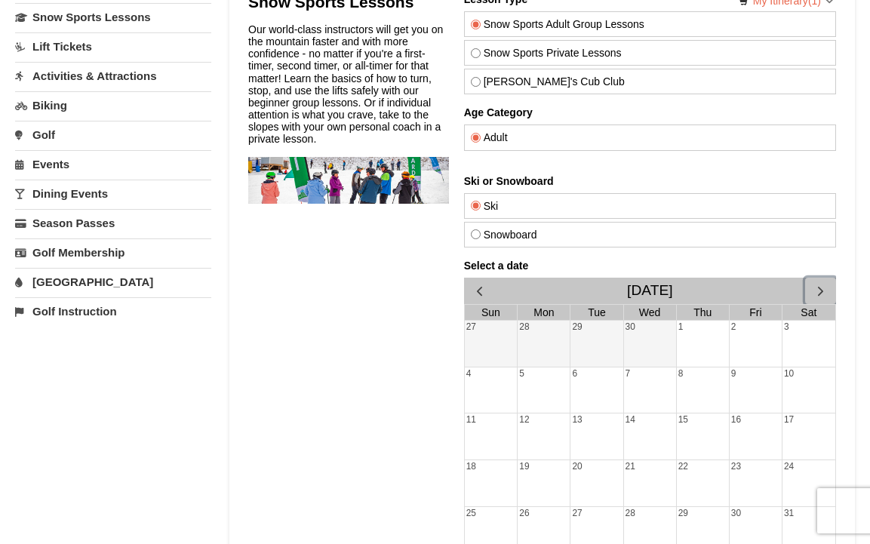
click at [816, 285] on span "button" at bounding box center [821, 291] width 16 height 16
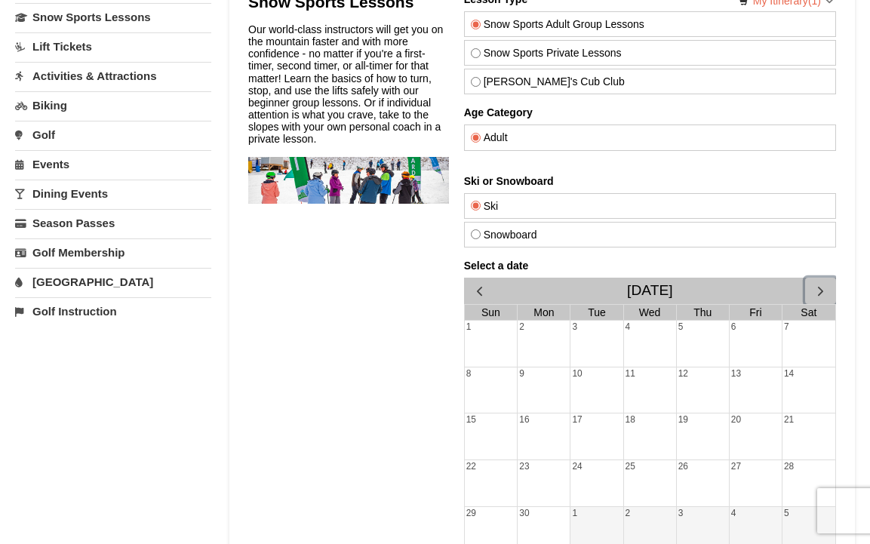
click at [816, 285] on span "button" at bounding box center [821, 291] width 16 height 16
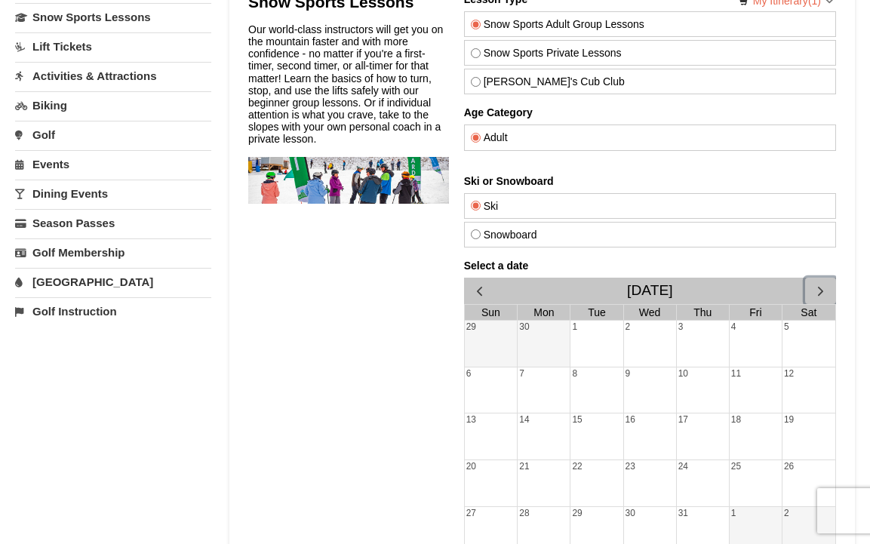
click at [816, 285] on span "button" at bounding box center [821, 291] width 16 height 16
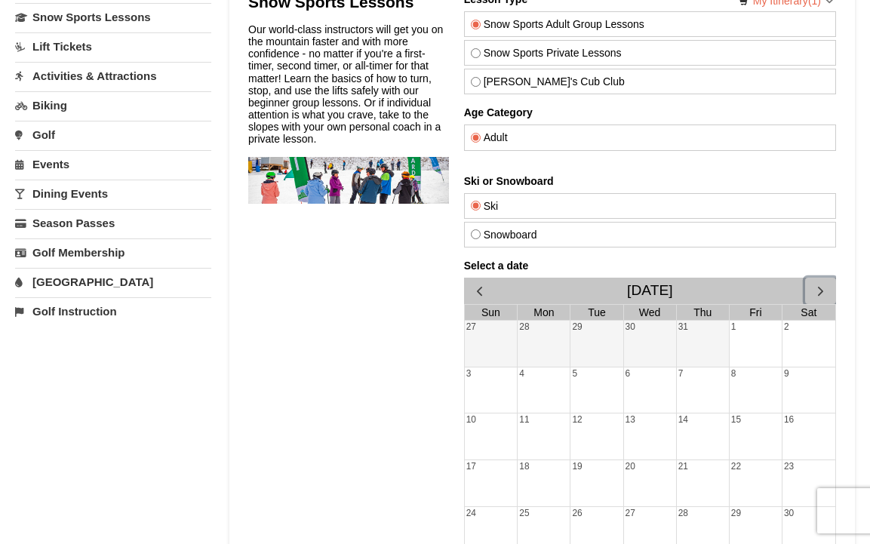
click at [816, 285] on span "button" at bounding box center [821, 291] width 16 height 16
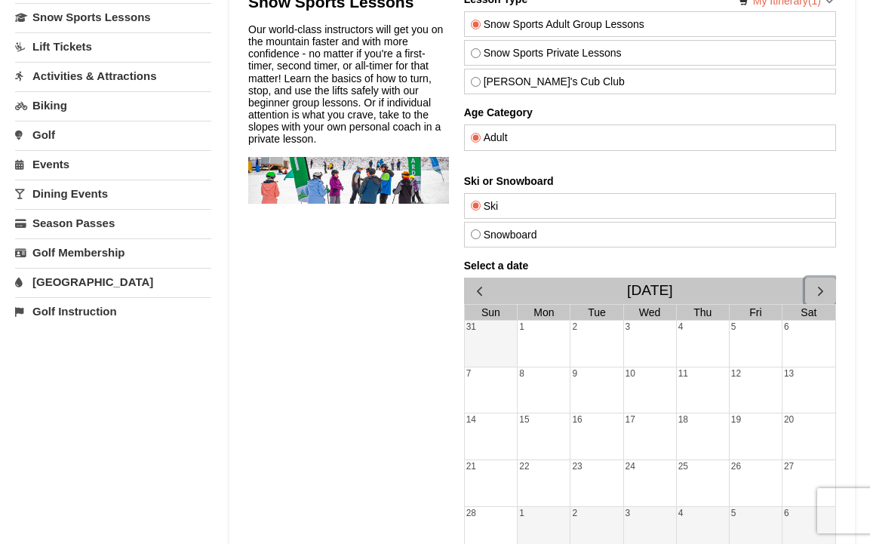
click at [816, 285] on span "button" at bounding box center [821, 291] width 16 height 16
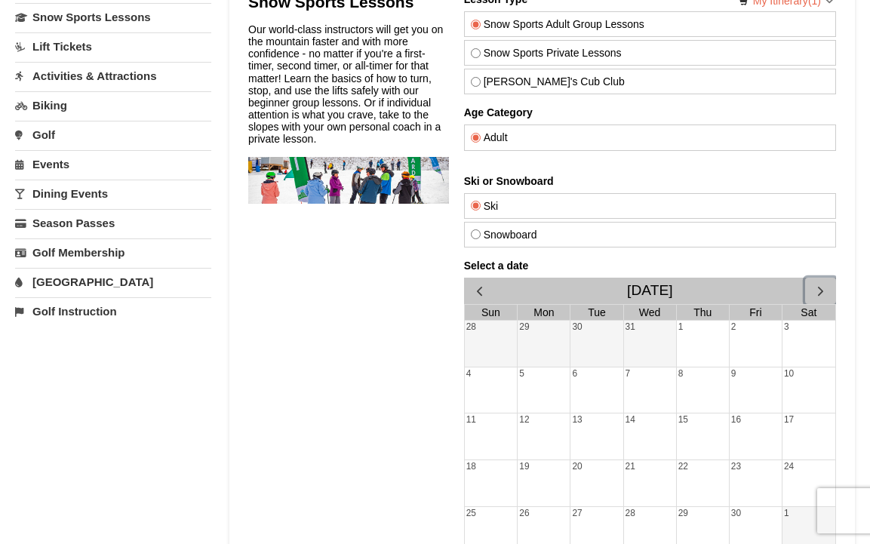
click at [816, 285] on span "button" at bounding box center [821, 291] width 16 height 16
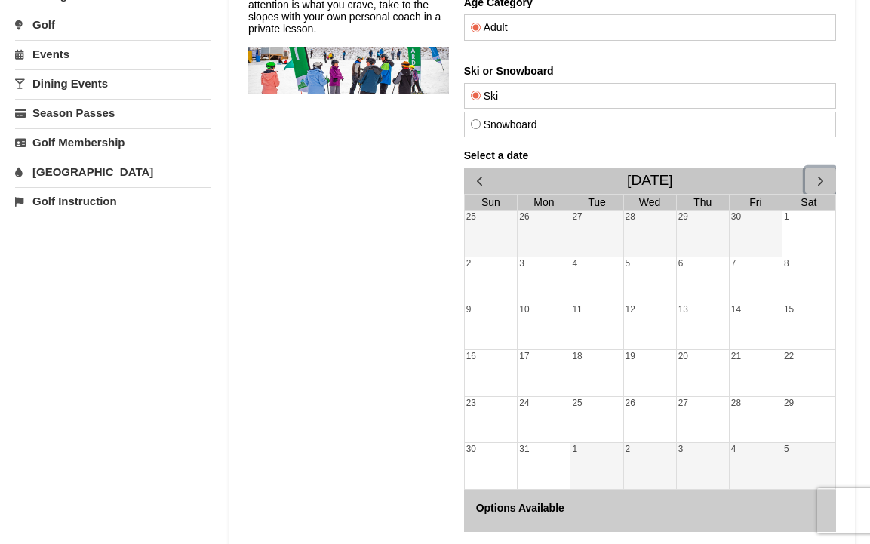
scroll to position [269, 0]
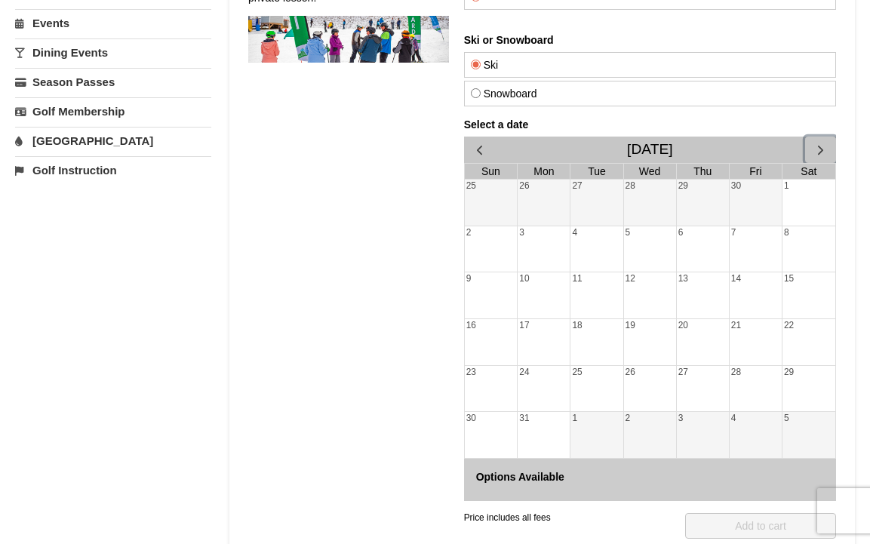
click at [589, 335] on div "18" at bounding box center [596, 342] width 52 height 46
click at [478, 154] on span "button" at bounding box center [480, 150] width 16 height 16
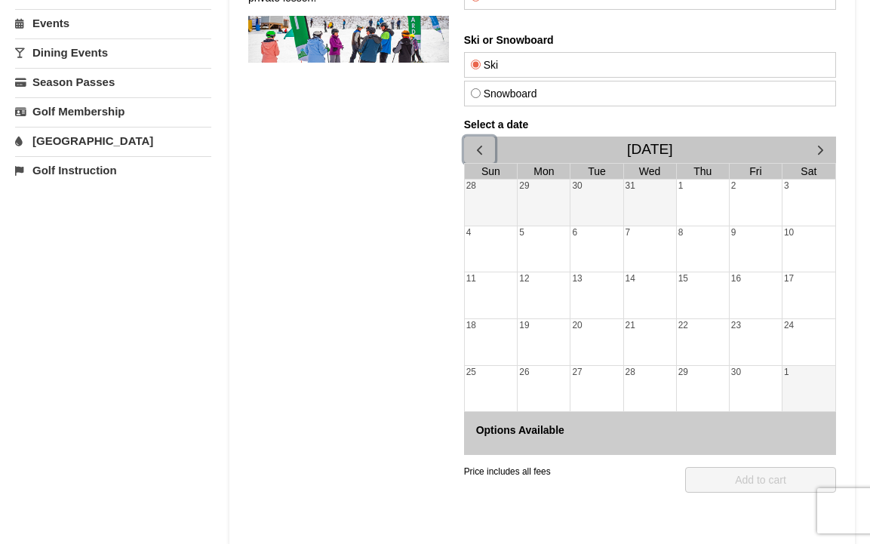
click at [478, 154] on span "button" at bounding box center [480, 150] width 16 height 16
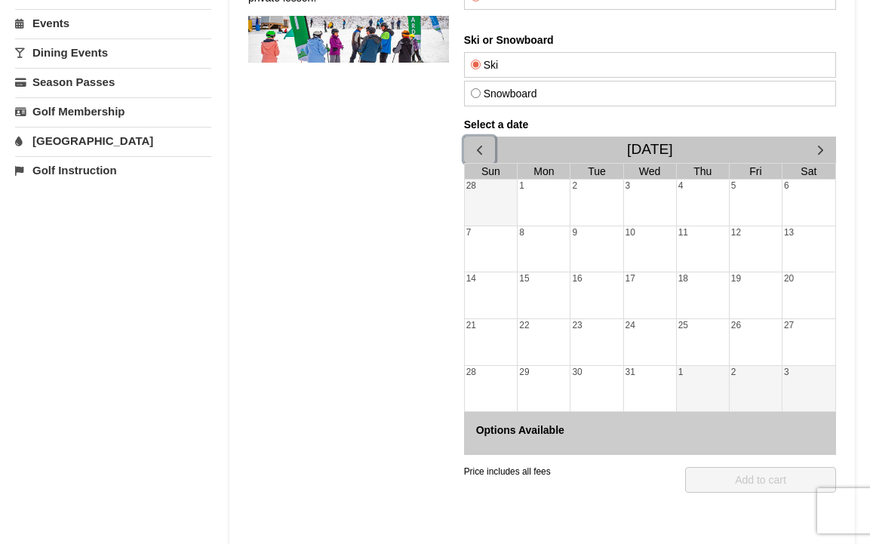
click at [478, 154] on span "button" at bounding box center [480, 150] width 16 height 16
click at [472, 150] on span "button" at bounding box center [480, 150] width 16 height 16
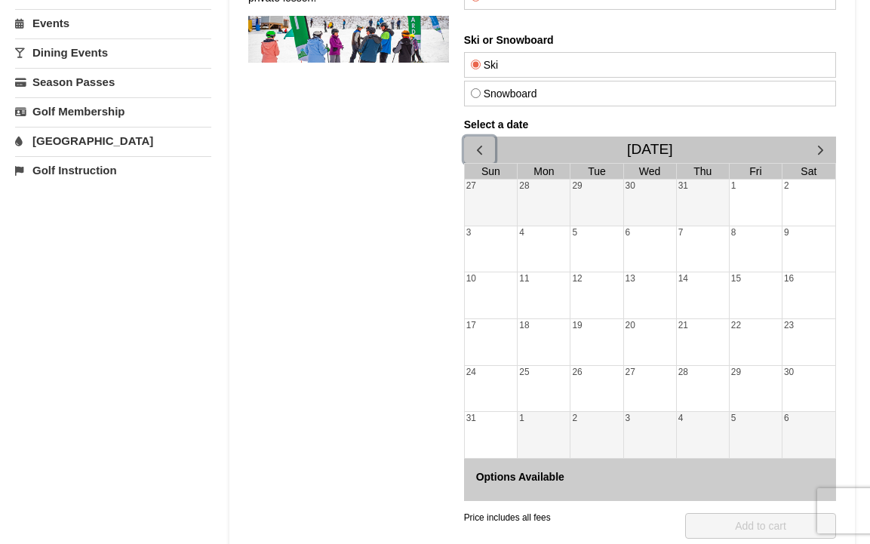
click at [470, 149] on button "button" at bounding box center [479, 150] width 31 height 26
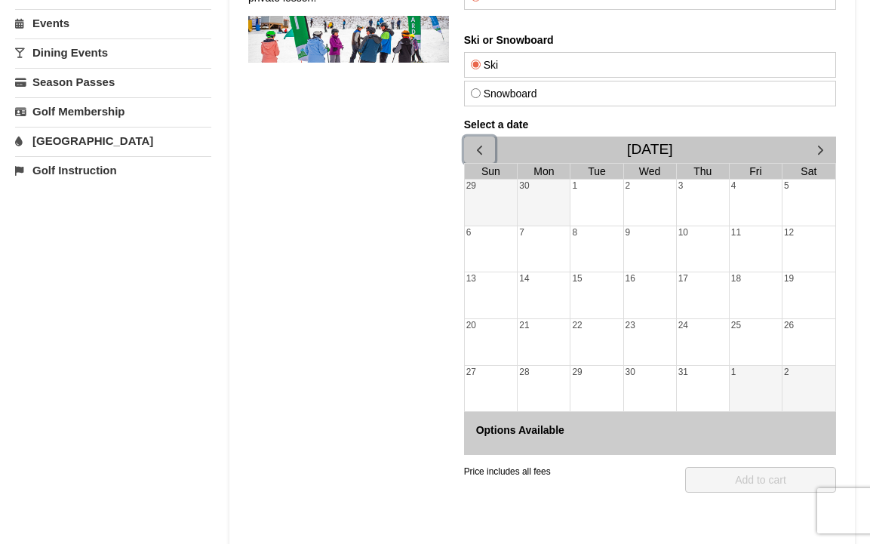
click at [470, 149] on button "button" at bounding box center [479, 150] width 31 height 26
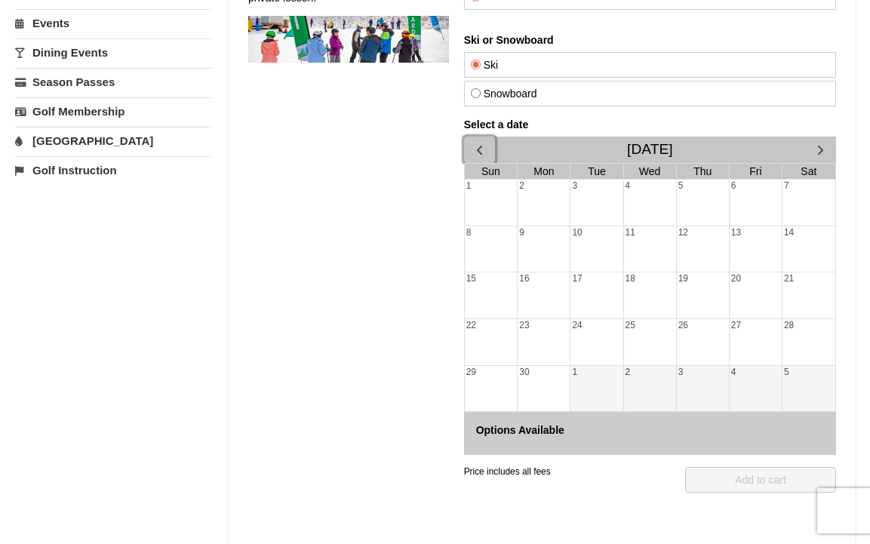
click at [465, 146] on button "button" at bounding box center [479, 150] width 31 height 26
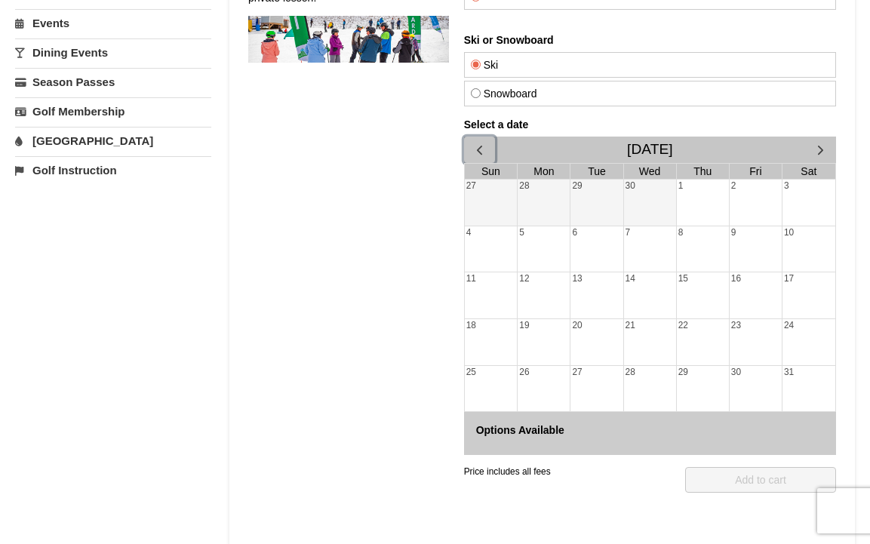
click at [465, 146] on button "button" at bounding box center [479, 150] width 31 height 26
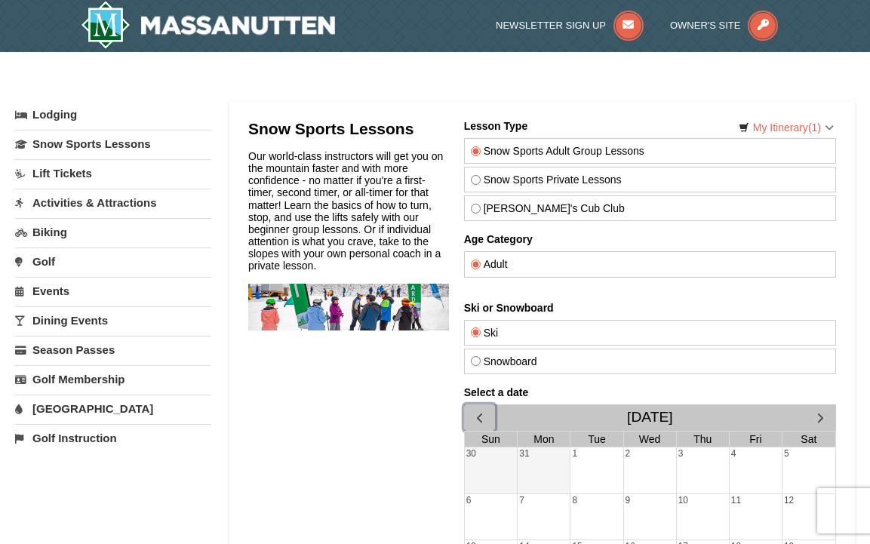
scroll to position [0, 0]
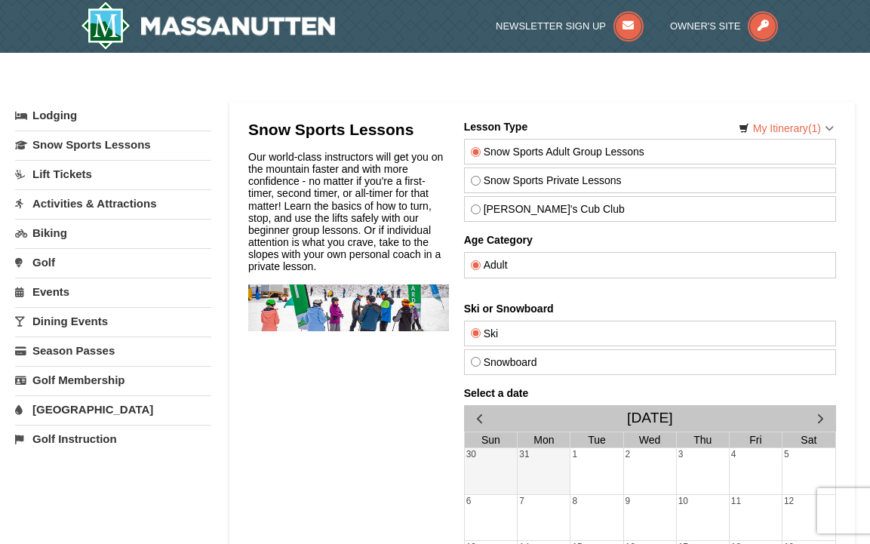
click at [565, 355] on div "Snowboard" at bounding box center [650, 362] width 372 height 26
click at [537, 367] on label "Snowboard" at bounding box center [650, 362] width 358 height 12
click at [481, 367] on input "Snowboard" at bounding box center [476, 362] width 10 height 10
radio input "true"
click at [152, 152] on link "Snow Sports Lessons" at bounding box center [113, 145] width 196 height 28
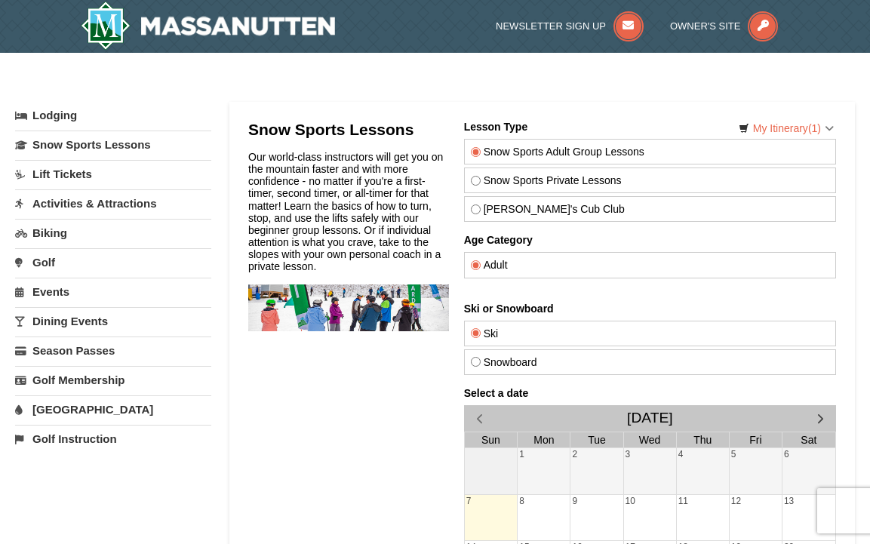
click at [134, 175] on link "Lift Tickets" at bounding box center [113, 174] width 196 height 28
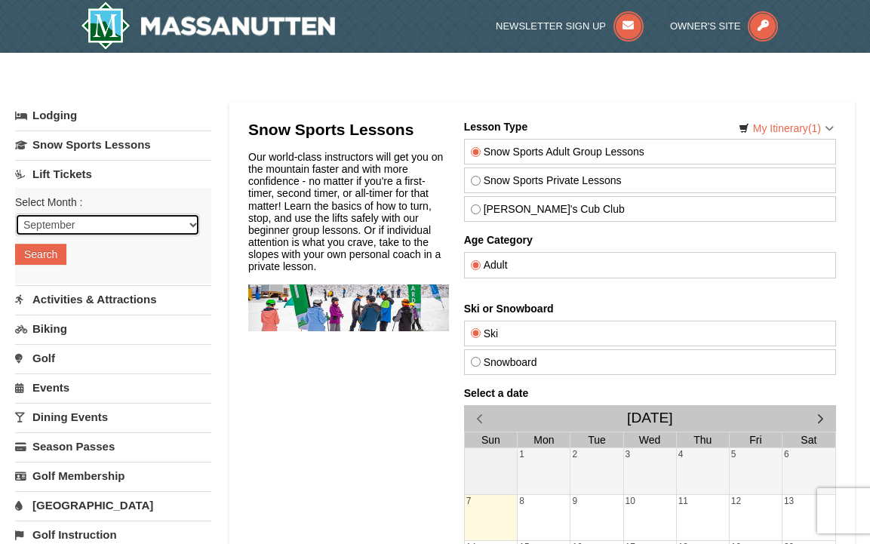
click at [103, 231] on select "September October November December January February March April May June July …" at bounding box center [107, 225] width 185 height 23
select select "12"
click at [15, 214] on select "September October November December January February March April May June July …" at bounding box center [107, 225] width 185 height 23
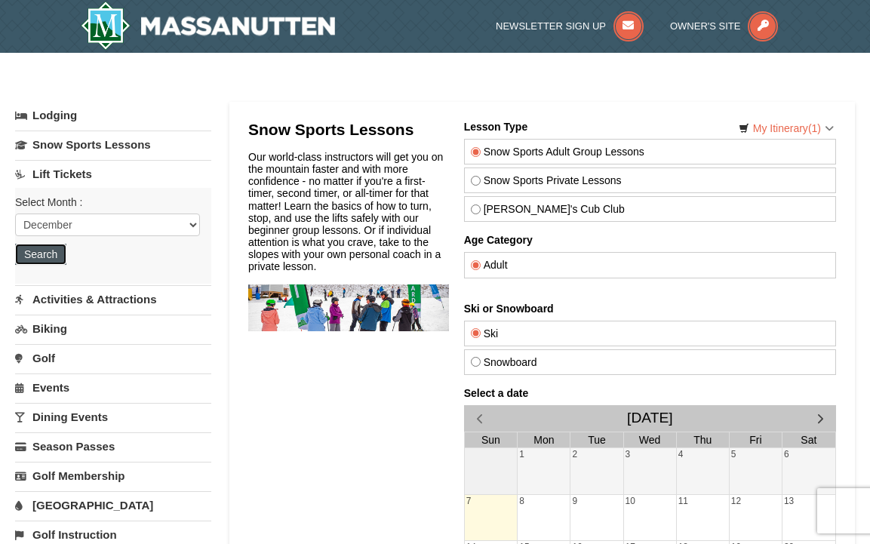
click at [52, 244] on button "Search" at bounding box center [40, 254] width 51 height 21
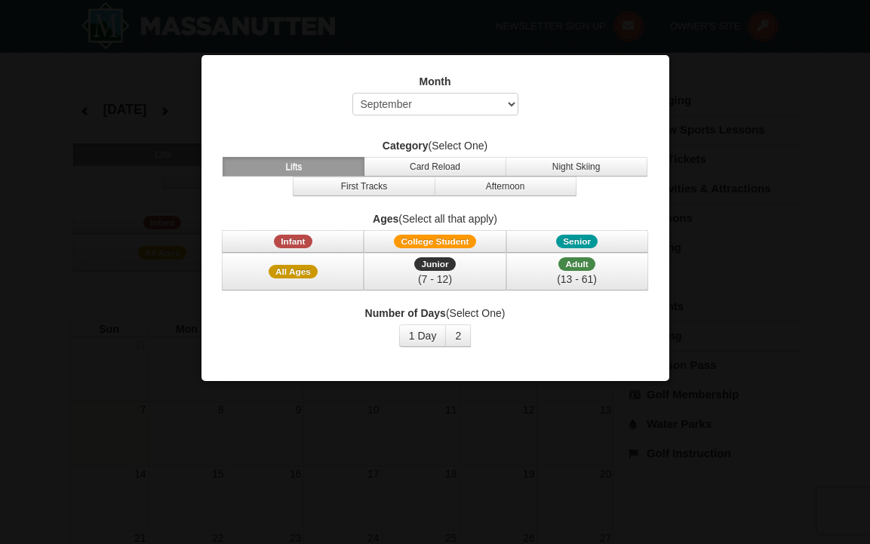
select select "9"
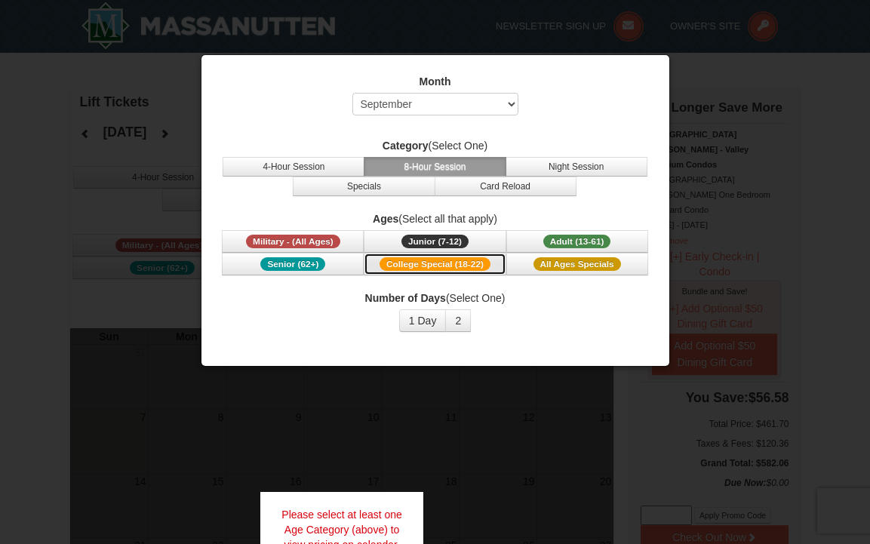
click at [457, 269] on span "College Special (18-22)" at bounding box center [435, 264] width 111 height 14
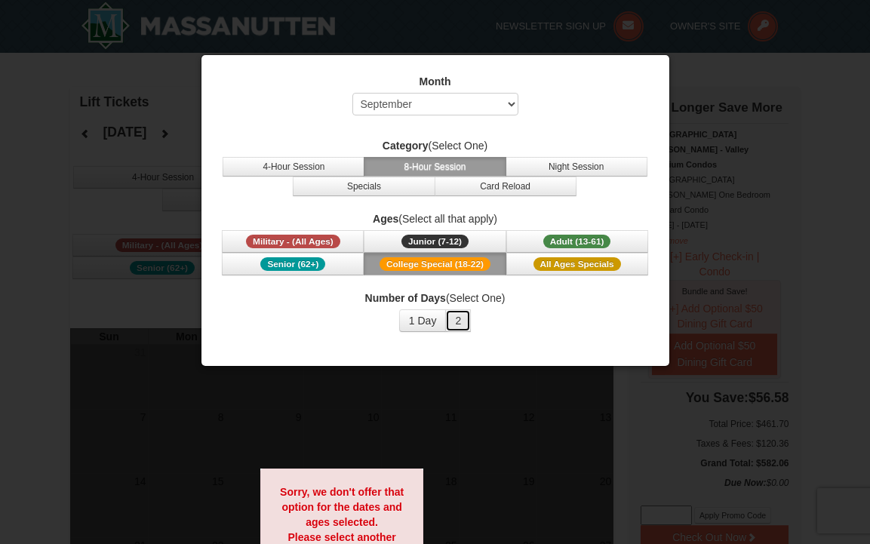
click at [460, 329] on button "2" at bounding box center [458, 320] width 26 height 23
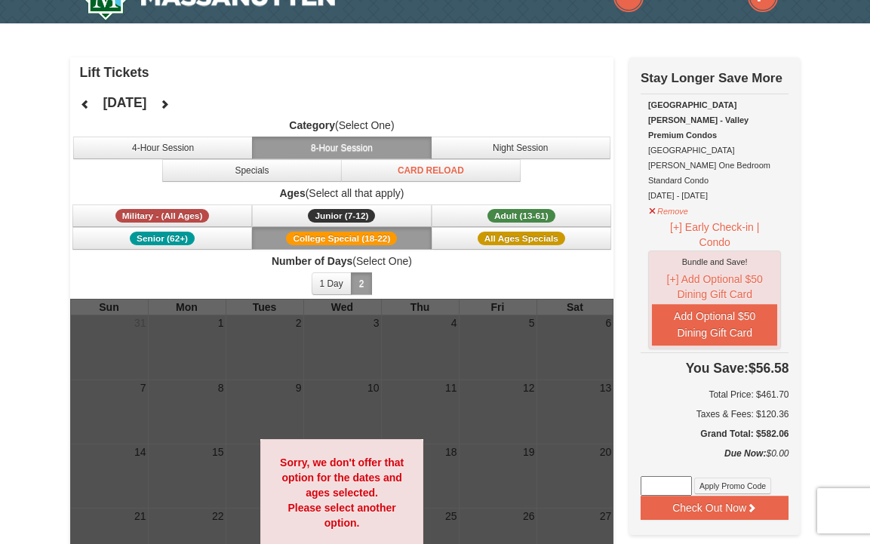
scroll to position [25, 0]
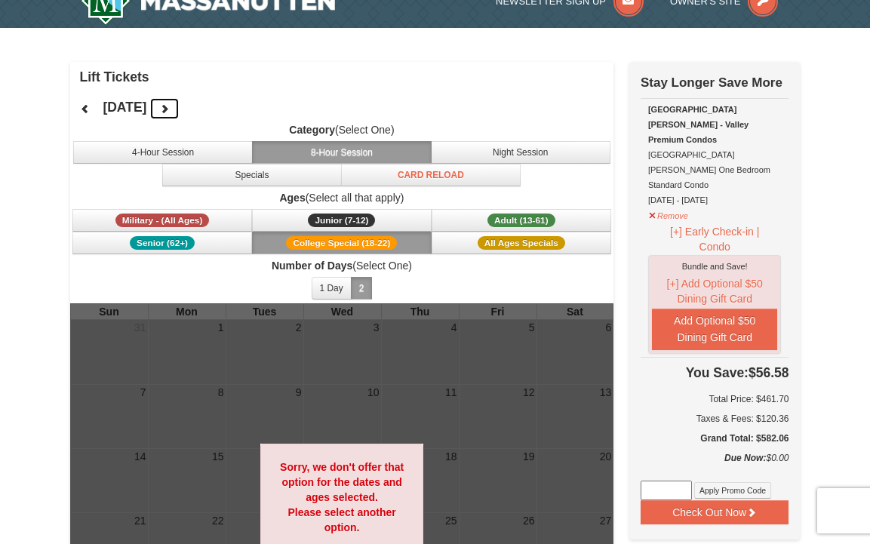
click at [170, 103] on icon at bounding box center [164, 108] width 11 height 11
click at [226, 103] on div "[DATE] Category (Select One) 4-Hour Session 8-Hour Session Night Session Specia…" at bounding box center [342, 197] width 544 height 211
click at [225, 107] on div "[DATE] Category (Select One) 4-Hour Session 8-Hour Session Night Session Specia…" at bounding box center [342, 197] width 544 height 211
click at [180, 106] on button at bounding box center [164, 108] width 30 height 23
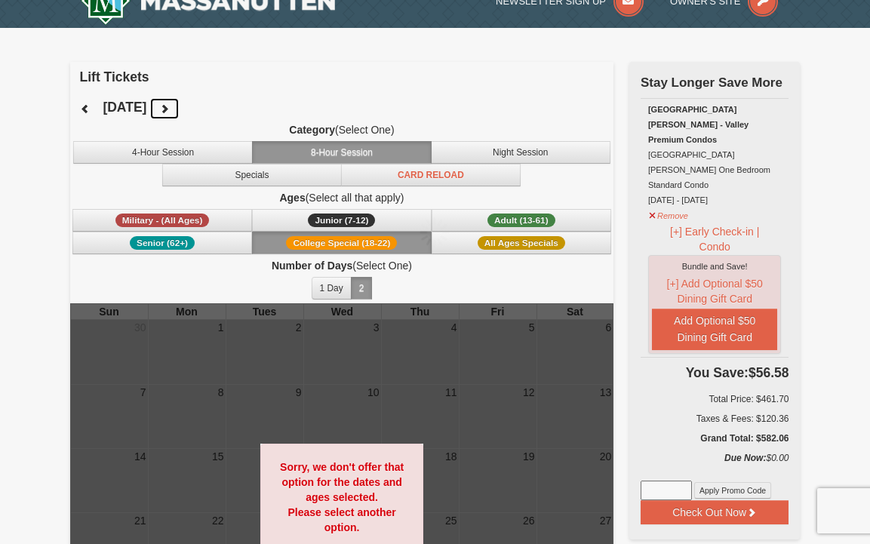
click at [180, 106] on button at bounding box center [164, 108] width 30 height 23
click at [511, 241] on span "All Ages Specials" at bounding box center [522, 243] width 88 height 14
click at [180, 100] on button at bounding box center [164, 108] width 30 height 23
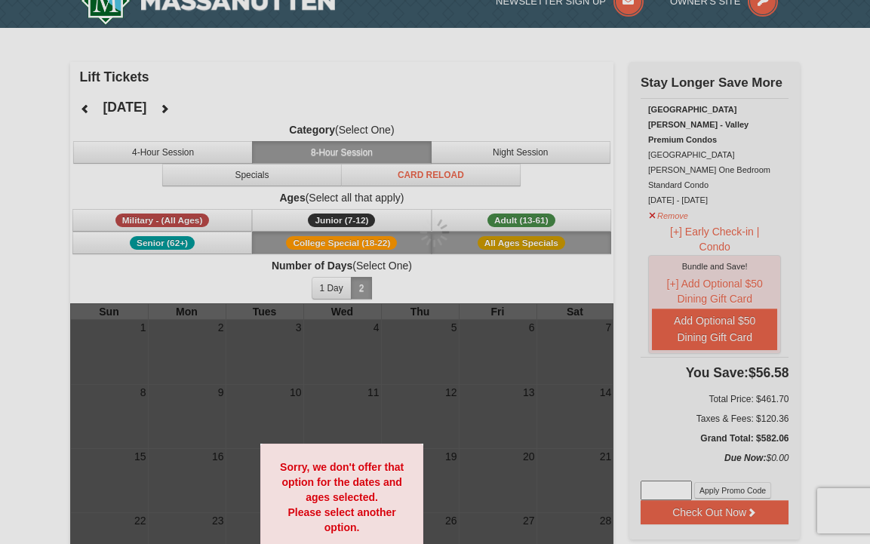
click at [211, 100] on div at bounding box center [435, 272] width 870 height 544
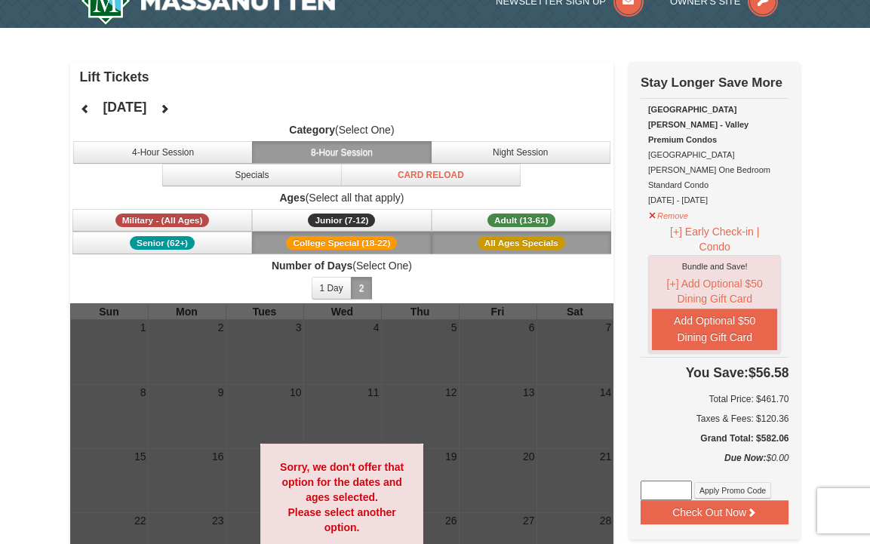
click at [211, 100] on div "[DATE] Category (Select One) 4-Hour Session 8-Hour Session Night Session Specia…" at bounding box center [342, 197] width 544 height 211
click at [180, 101] on button at bounding box center [164, 108] width 30 height 23
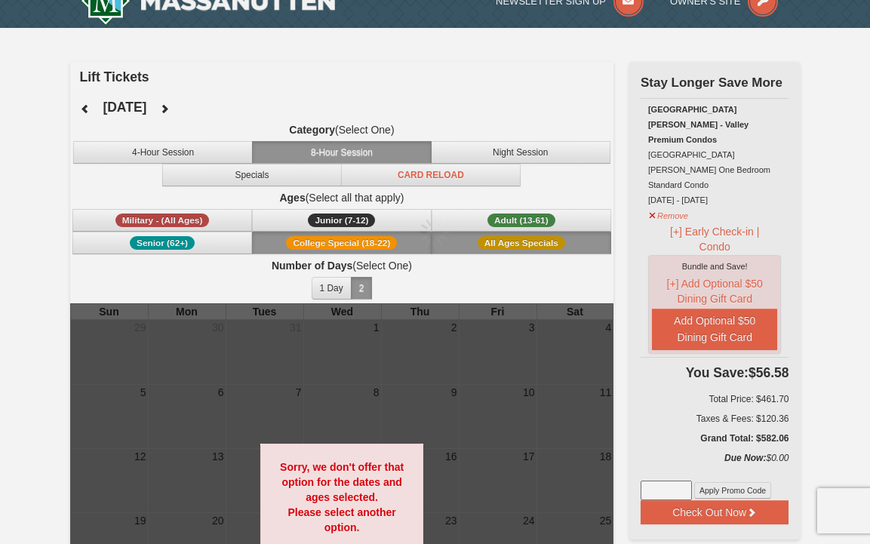
click at [190, 101] on div at bounding box center [435, 272] width 870 height 544
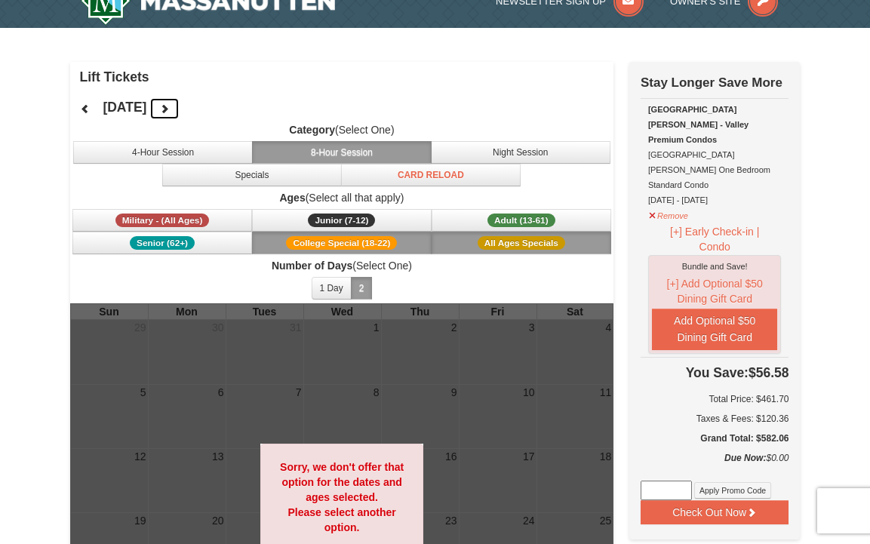
click at [180, 106] on button at bounding box center [164, 108] width 30 height 23
click at [170, 112] on icon at bounding box center [164, 108] width 11 height 11
click at [170, 105] on icon at bounding box center [164, 108] width 11 height 11
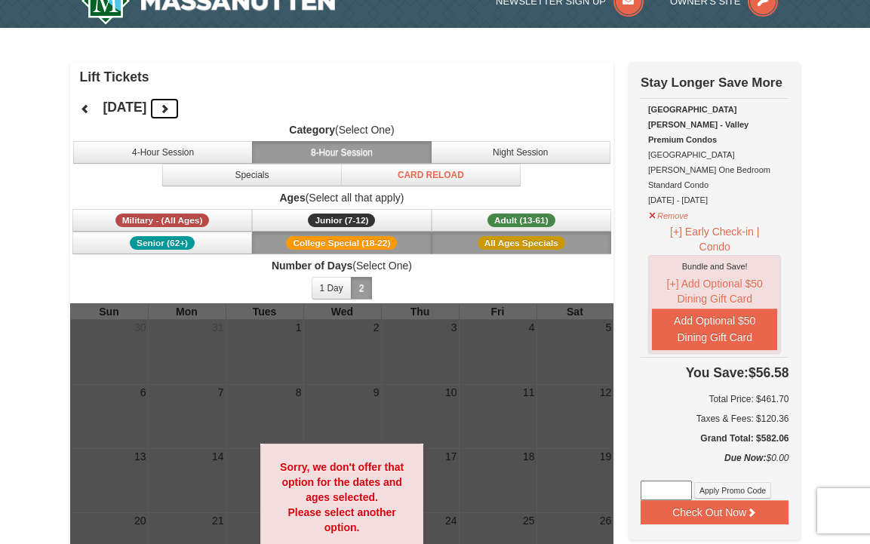
click at [170, 104] on icon at bounding box center [164, 108] width 11 height 11
click at [220, 104] on div at bounding box center [435, 272] width 870 height 544
click at [170, 106] on icon at bounding box center [164, 108] width 11 height 11
click at [170, 103] on icon at bounding box center [164, 108] width 11 height 11
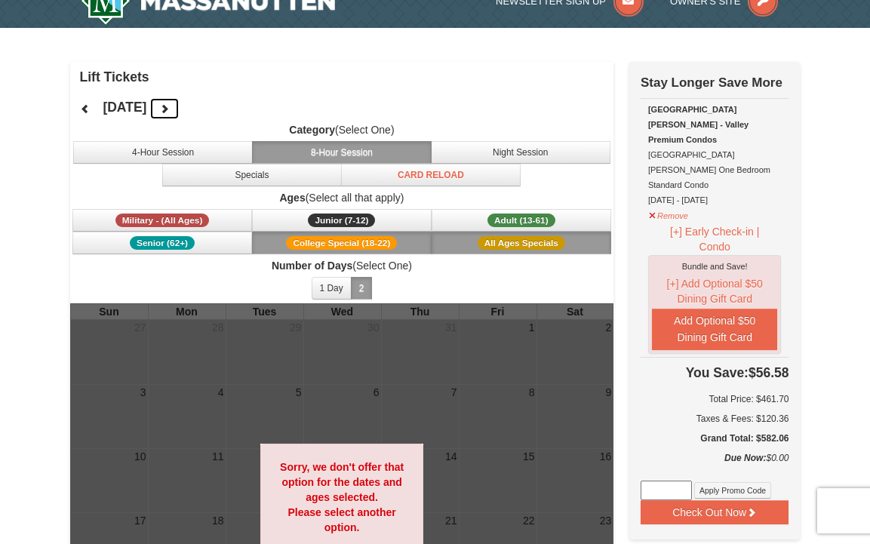
click at [170, 113] on icon at bounding box center [164, 108] width 11 height 11
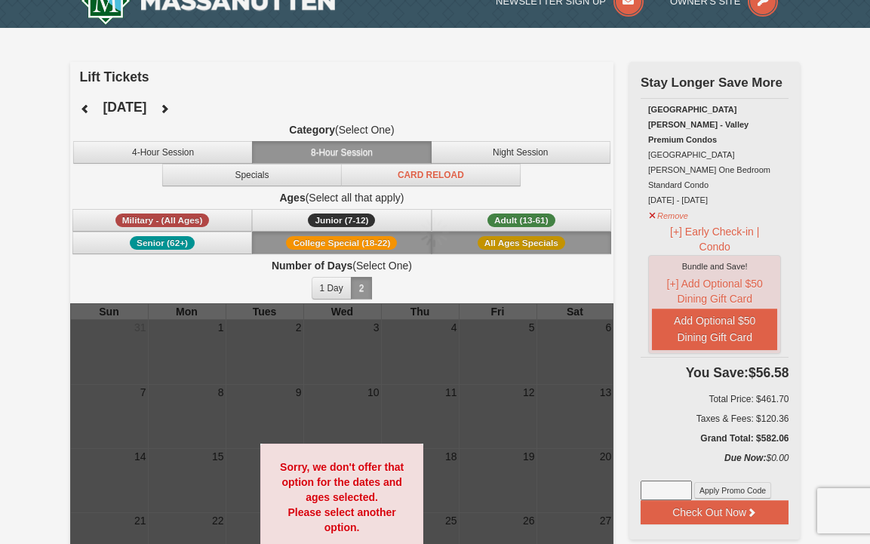
click at [208, 113] on div at bounding box center [435, 272] width 870 height 544
